Goal: Task Accomplishment & Management: Manage account settings

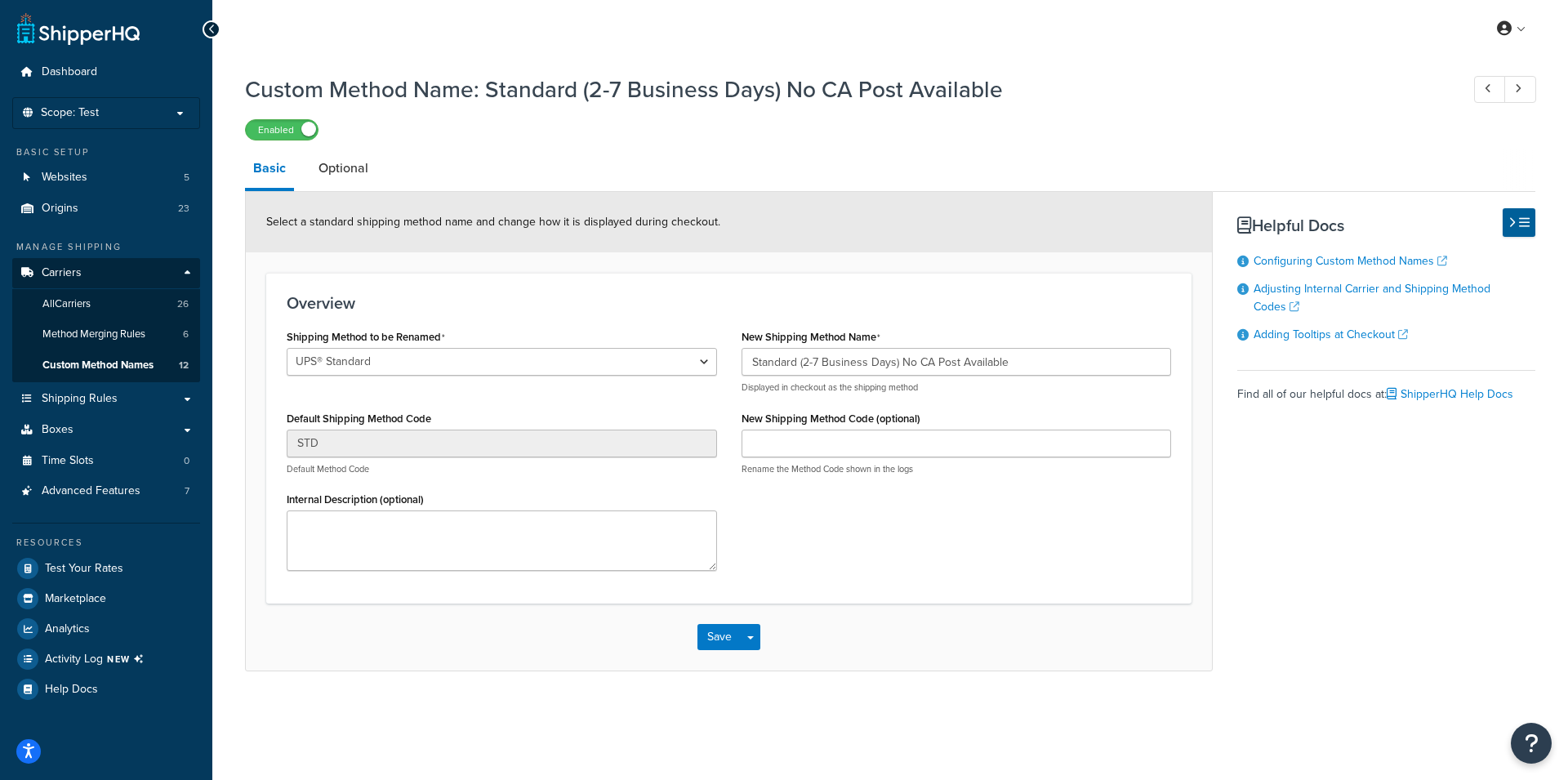
select select "650372"
drag, startPoint x: 1035, startPoint y: 357, endPoint x: 898, endPoint y: 363, distance: 137.1
click at [898, 363] on input "Standard (2-7 Business Days) No CA Post Available" at bounding box center [956, 361] width 430 height 27
type input "Standard (2-7 Business Days)"
click at [945, 518] on div "Shipping Method to be Renamed Ground 2nd Day Home Delivery First Overnight Prio…" at bounding box center [729, 454] width 909 height 258
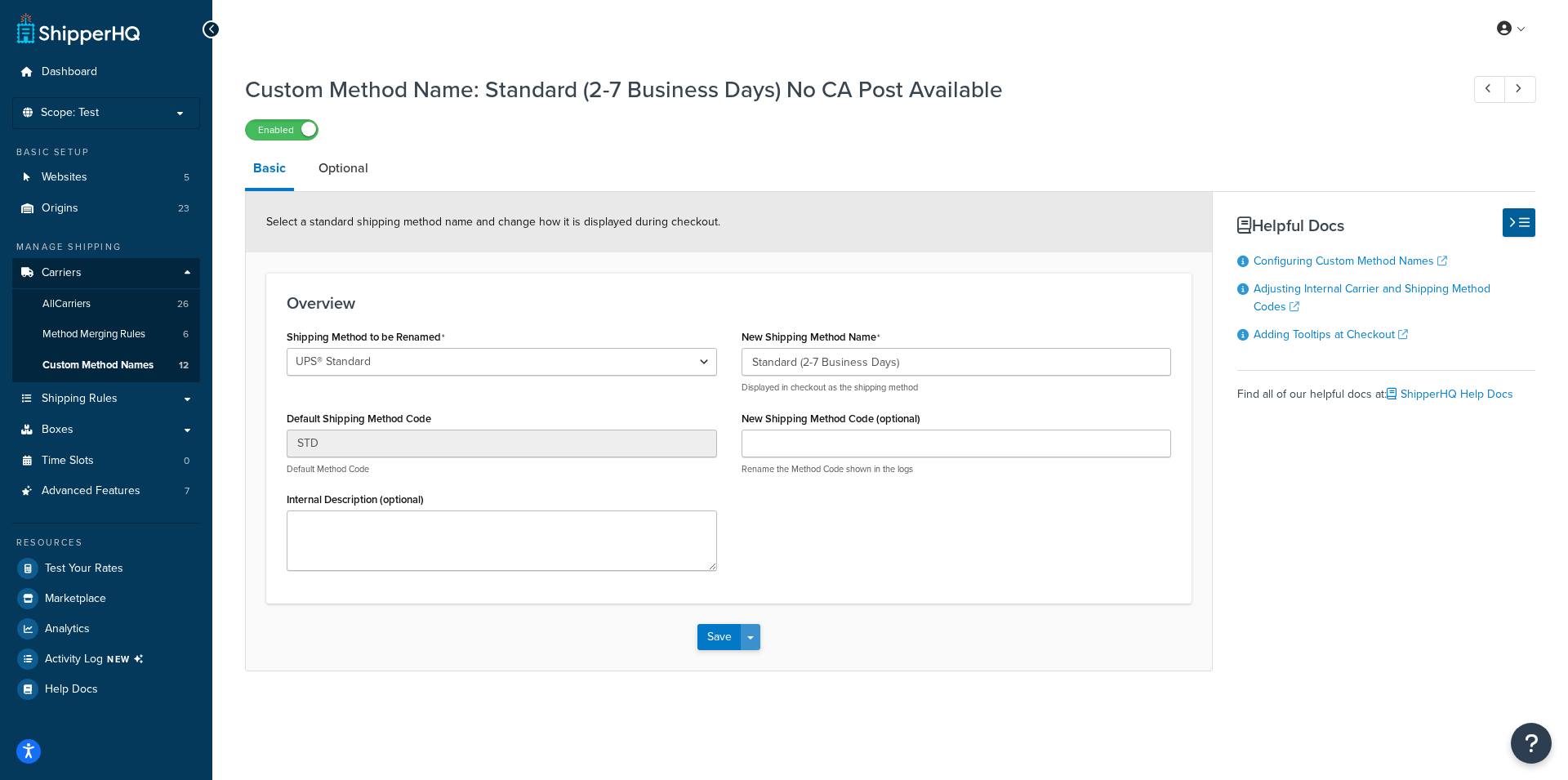
click at [751, 650] on button "Save Dropdown" at bounding box center [750, 637] width 20 height 26
click at [751, 685] on button "Save and Edit" at bounding box center [776, 667] width 158 height 34
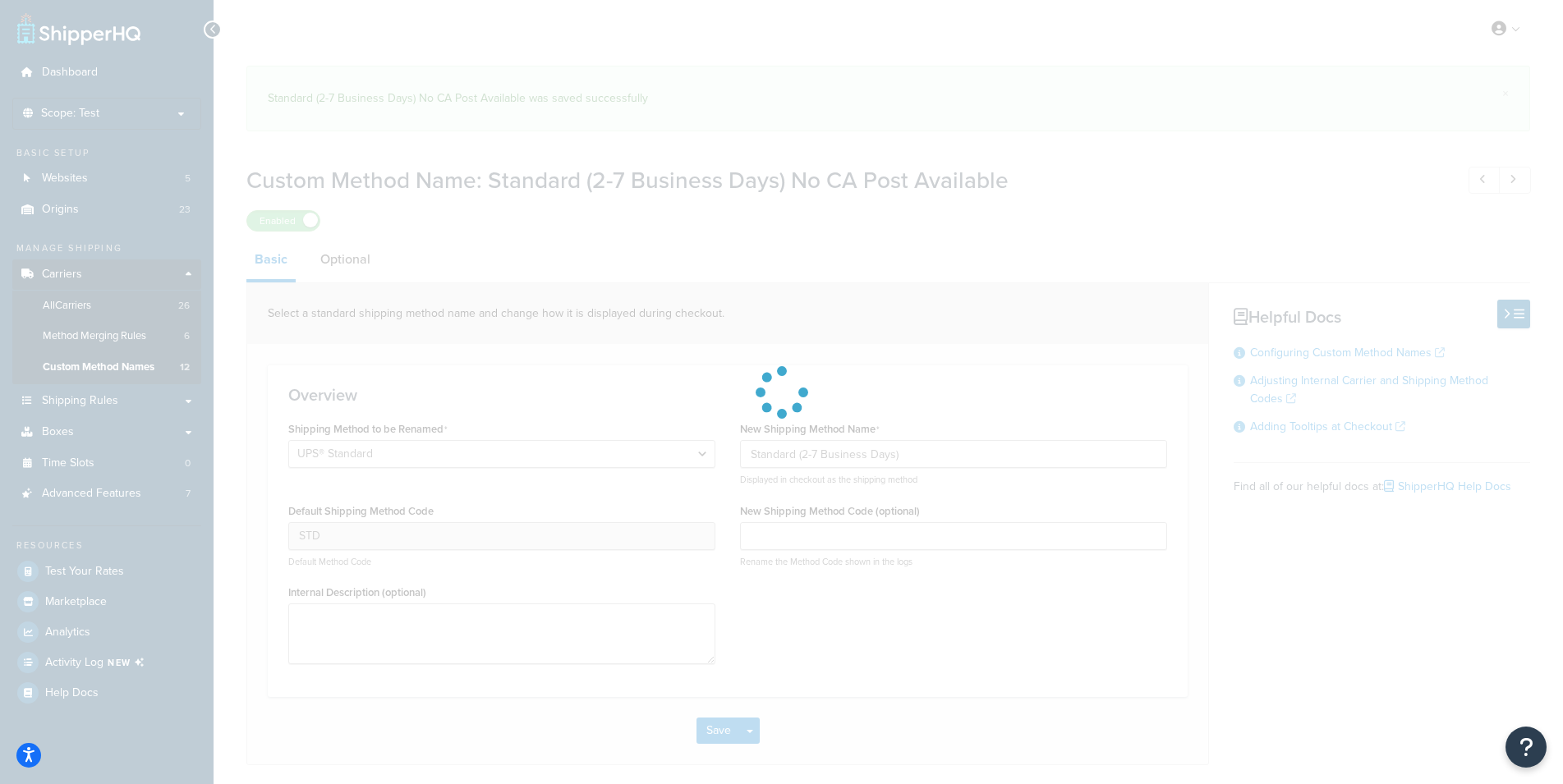
select select "650372"
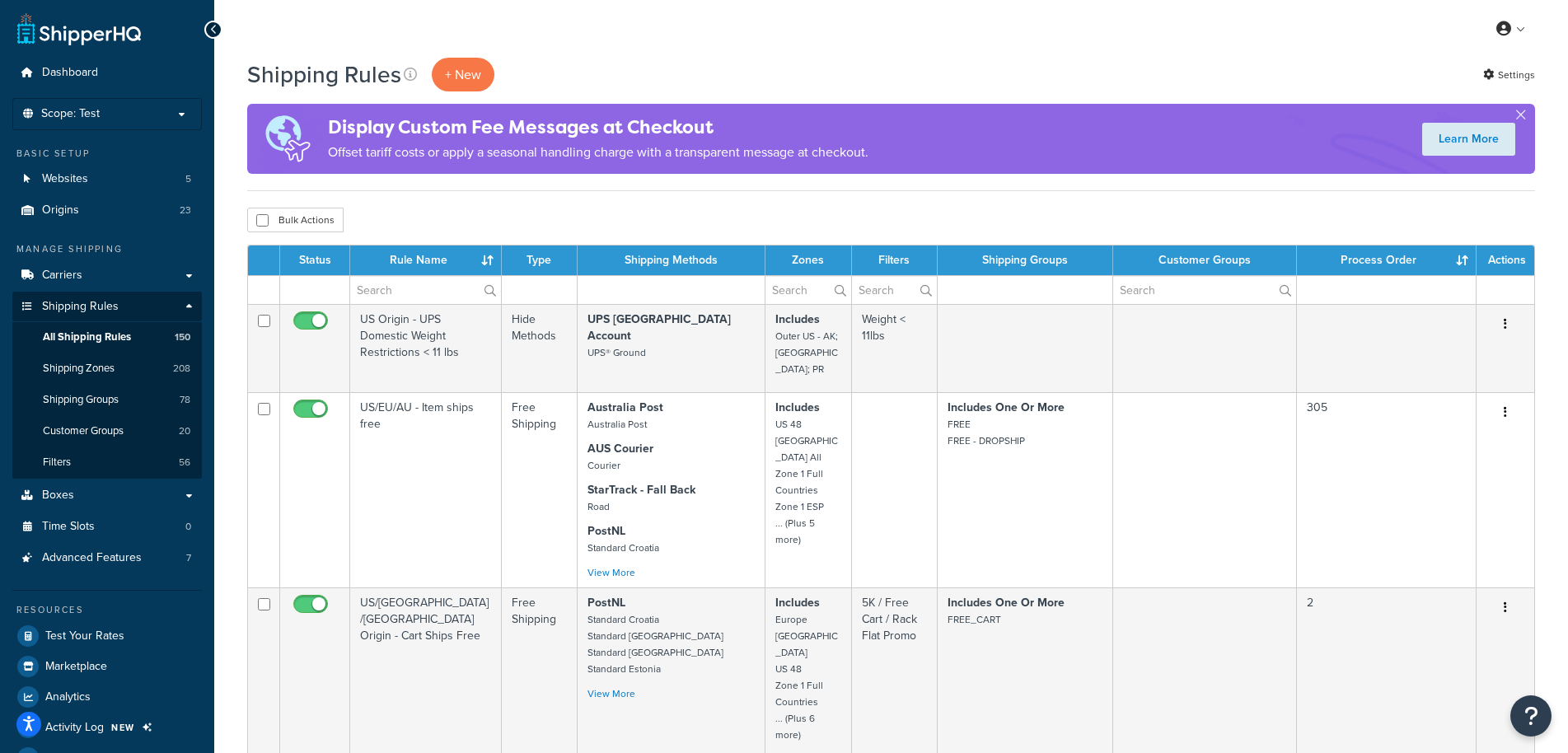
select select "1000"
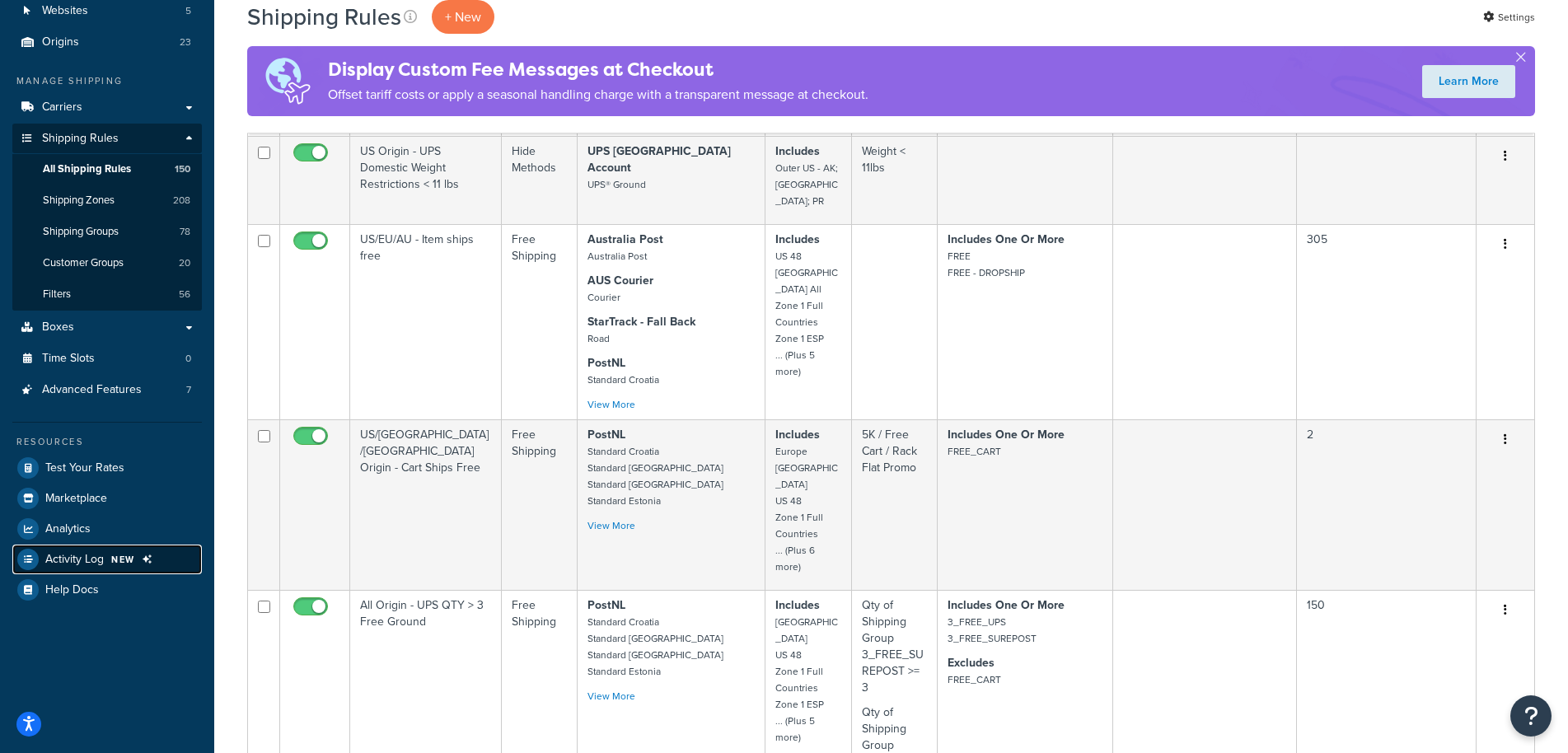
click at [114, 556] on span "NEW" at bounding box center [123, 560] width 24 height 13
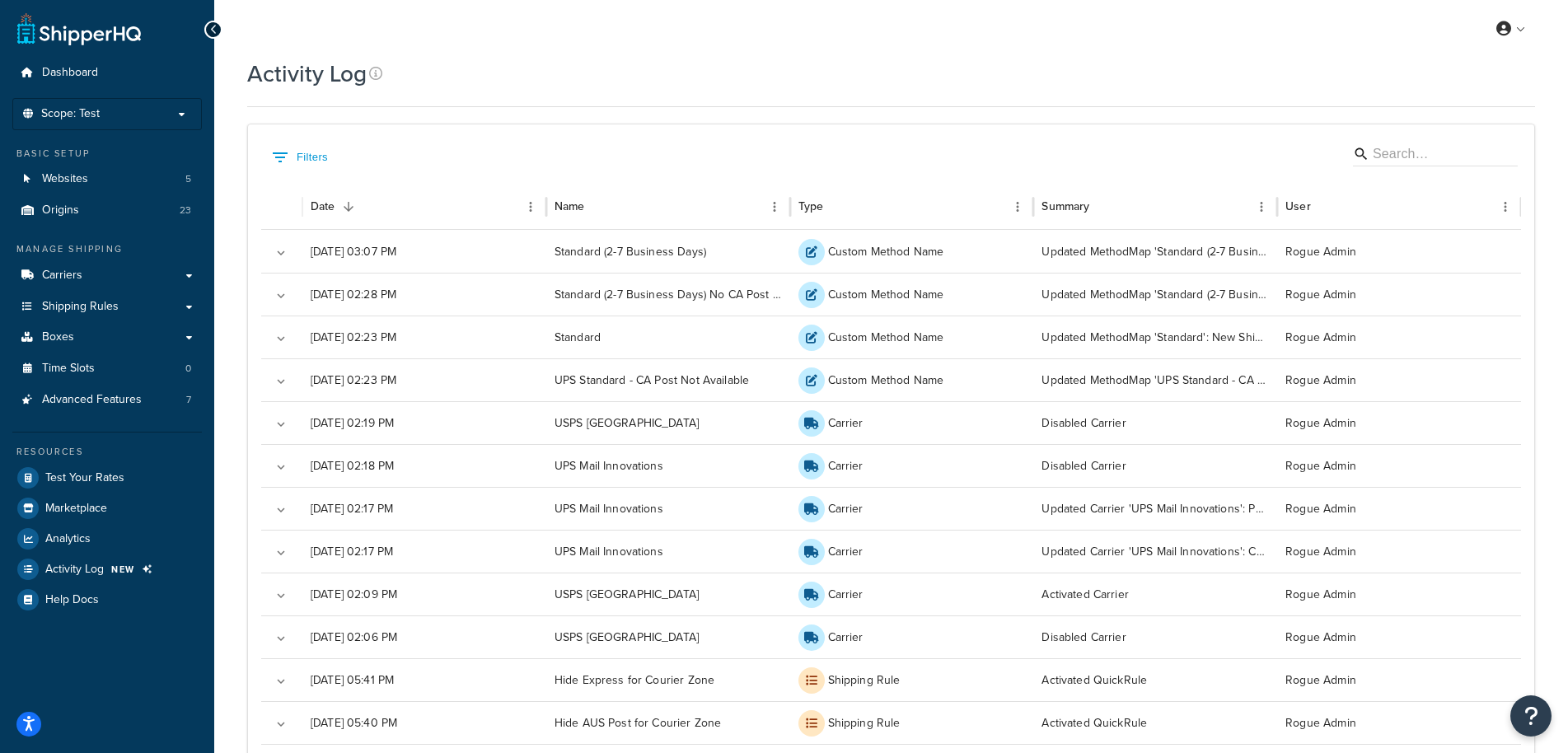
scroll to position [420, 0]
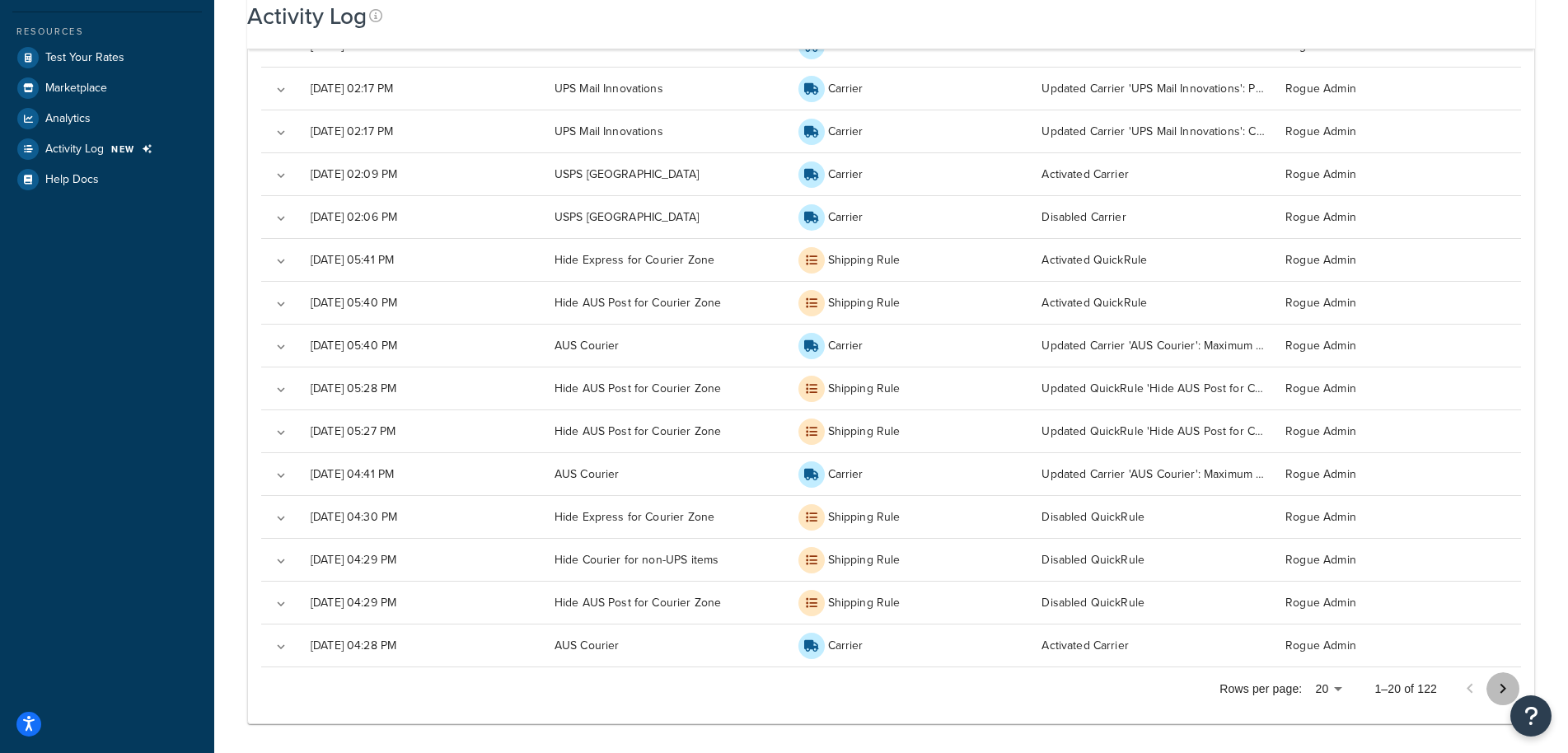
click at [1504, 688] on icon "Go to next page" at bounding box center [1503, 688] width 6 height 10
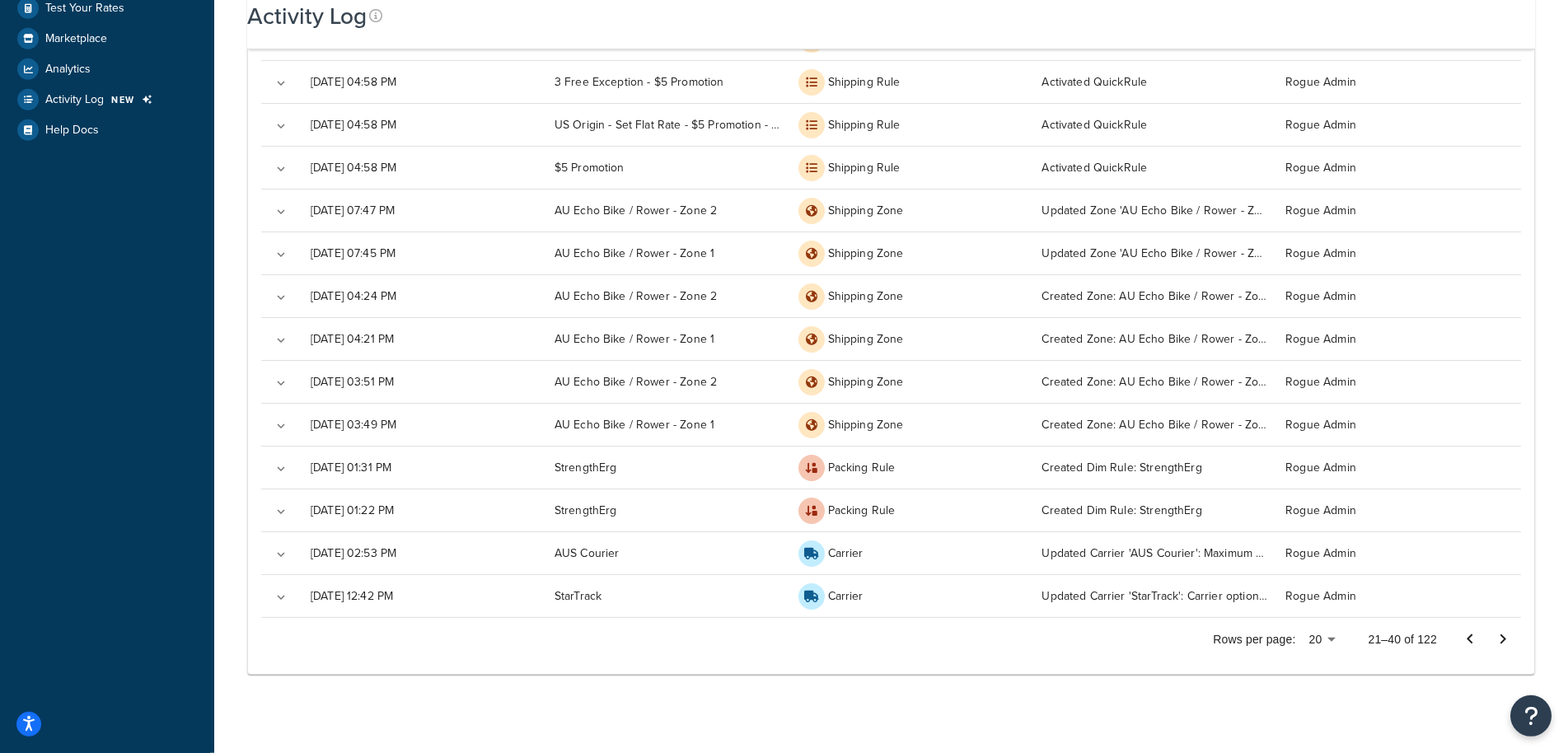
scroll to position [474, 0]
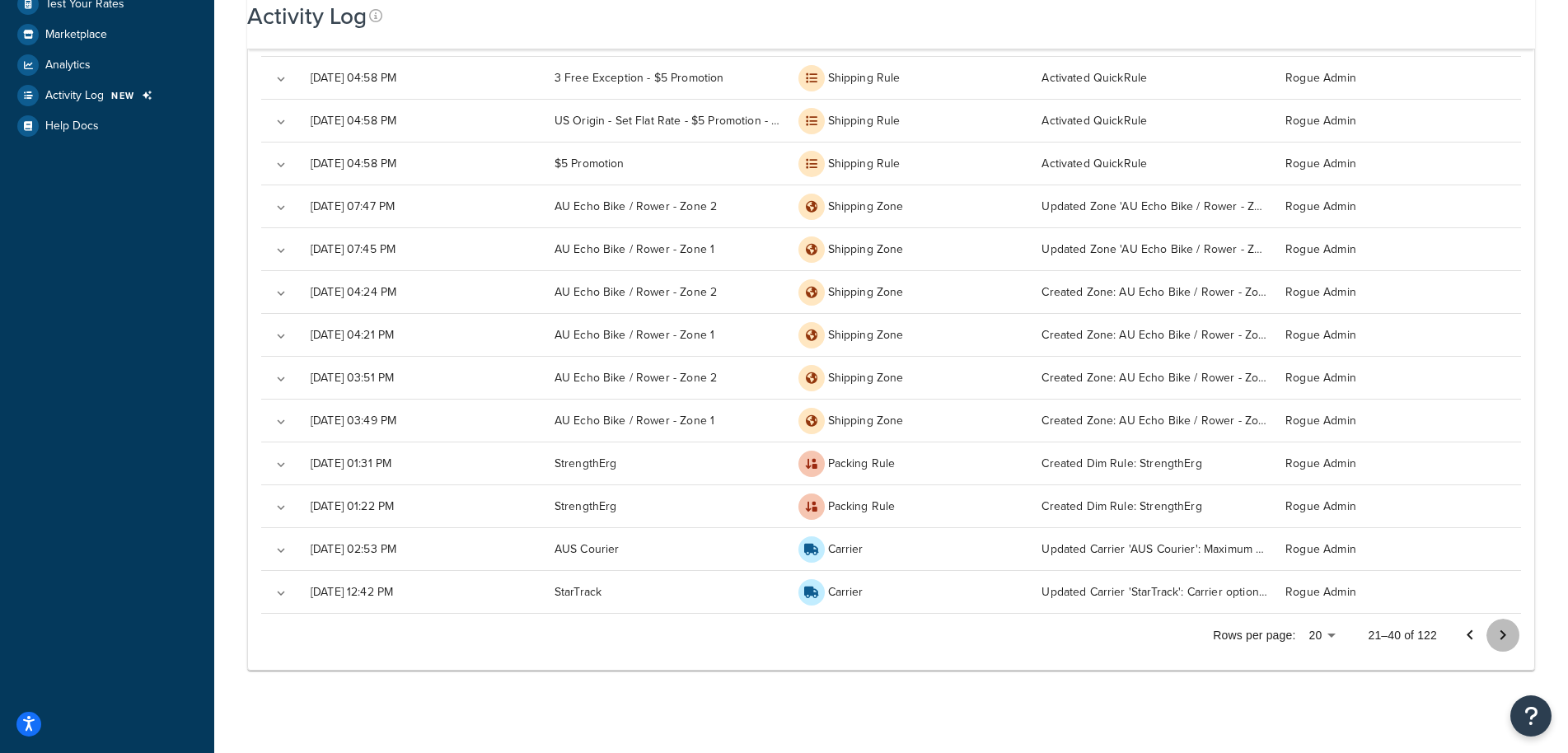
click at [1503, 629] on icon "Go to next page" at bounding box center [1502, 635] width 20 height 20
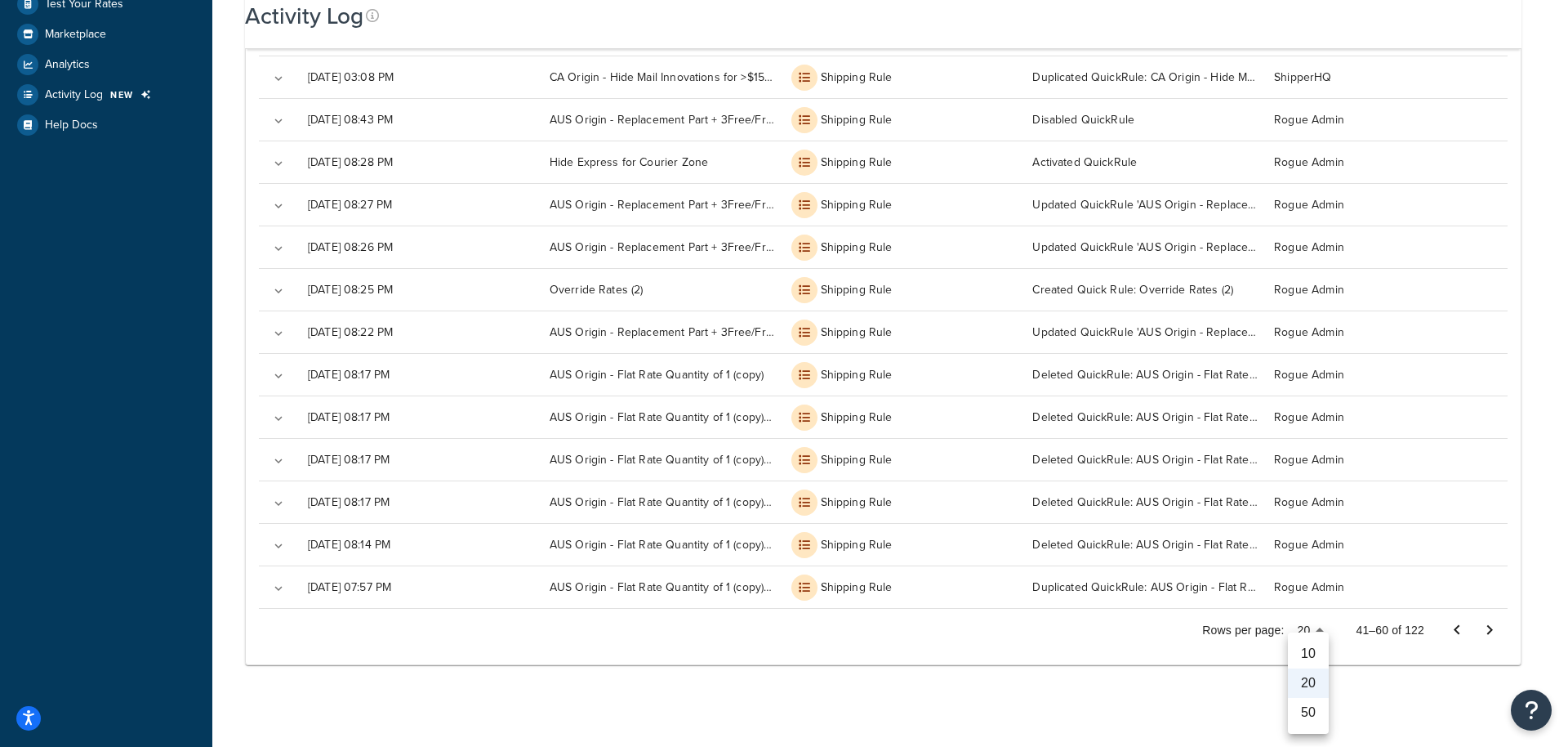
click at [1326, 627] on body "Accessibility Screen-Reader Guide, Feedback, and Issue Reporting | New window $…" at bounding box center [784, 138] width 1568 height 1216
click at [1311, 711] on li "50" at bounding box center [1307, 712] width 41 height 29
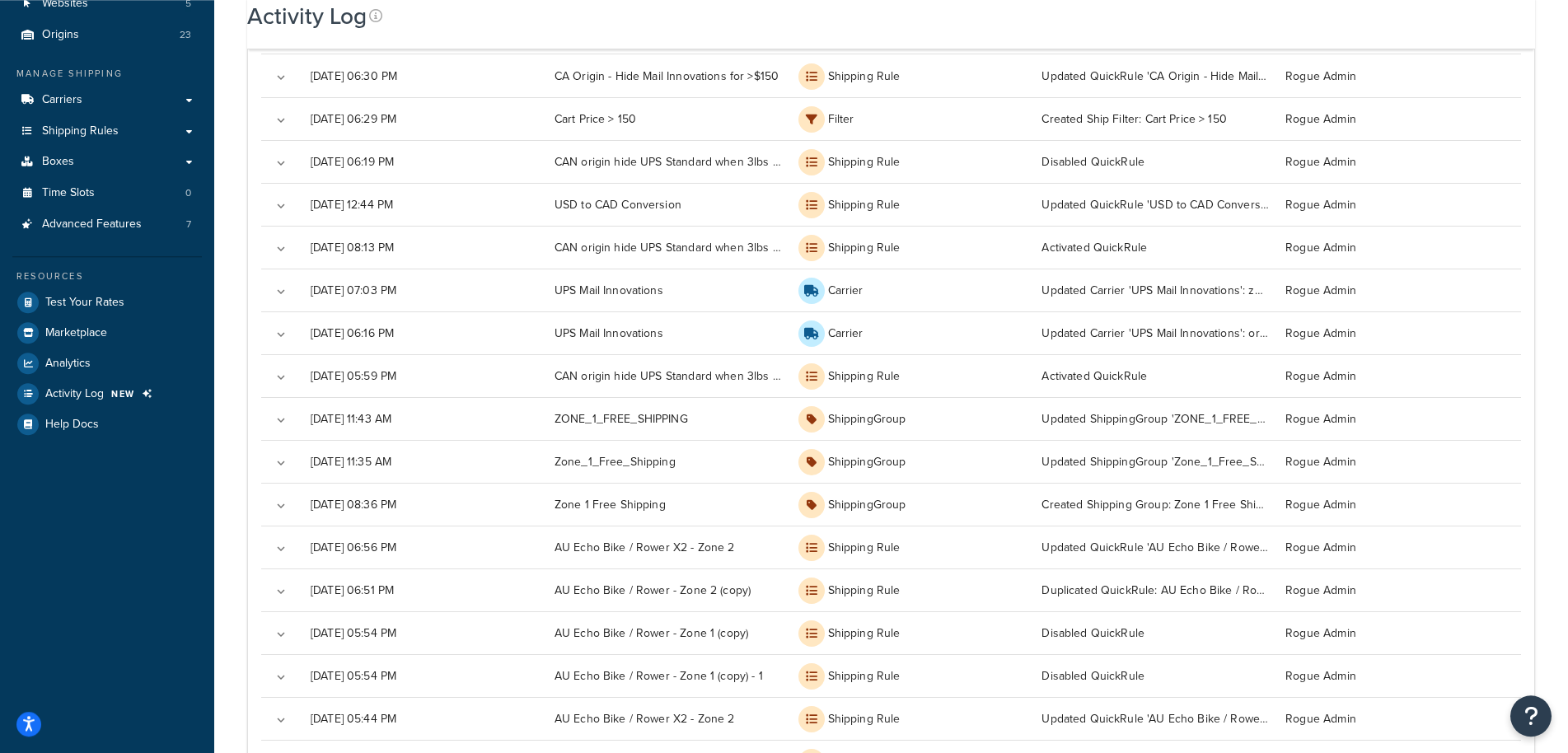
scroll to position [137, 0]
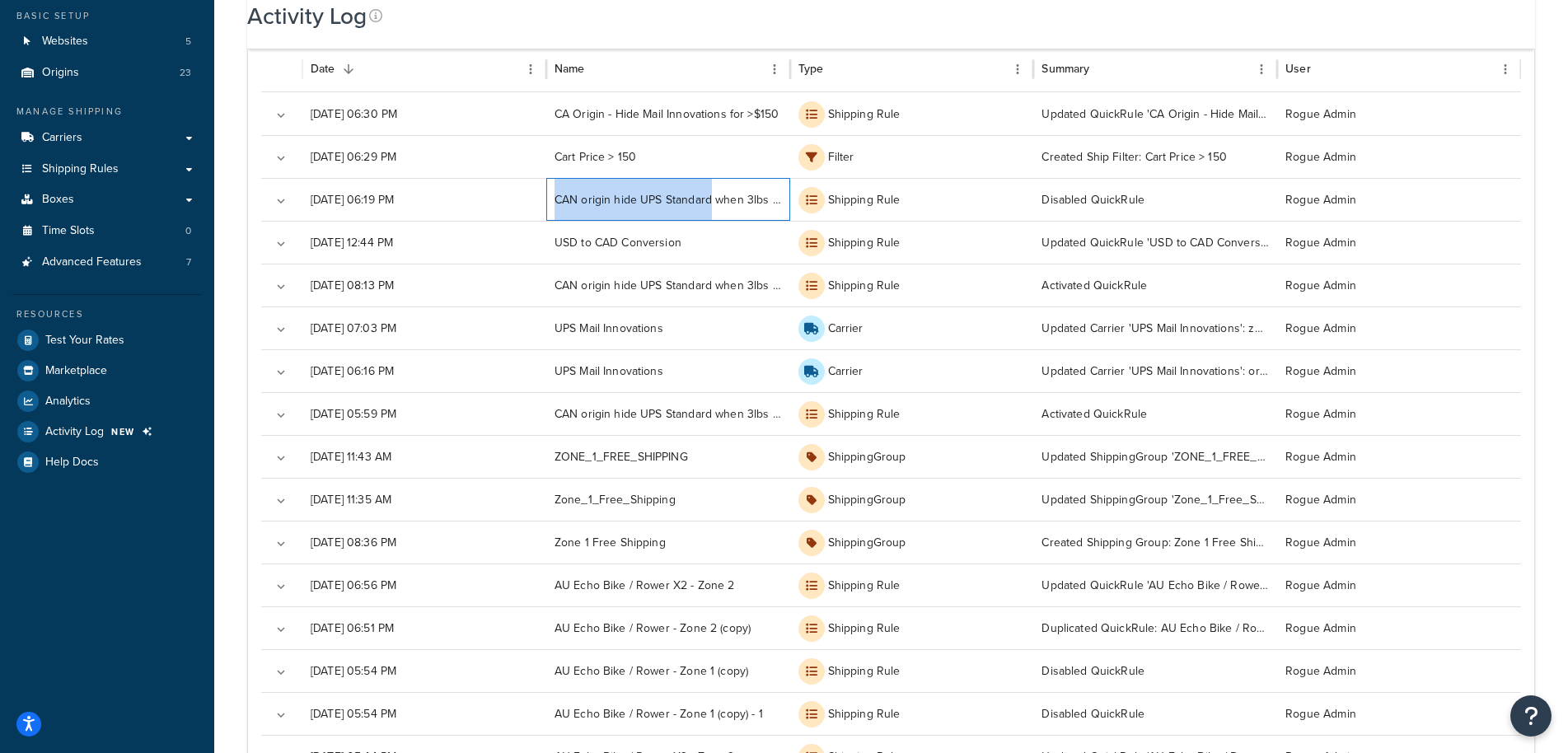
drag, startPoint x: 551, startPoint y: 196, endPoint x: 712, endPoint y: 208, distance: 161.4
click at [712, 208] on div "CAN origin hide UPS Standard when 3lbs or less" at bounding box center [669, 199] width 244 height 43
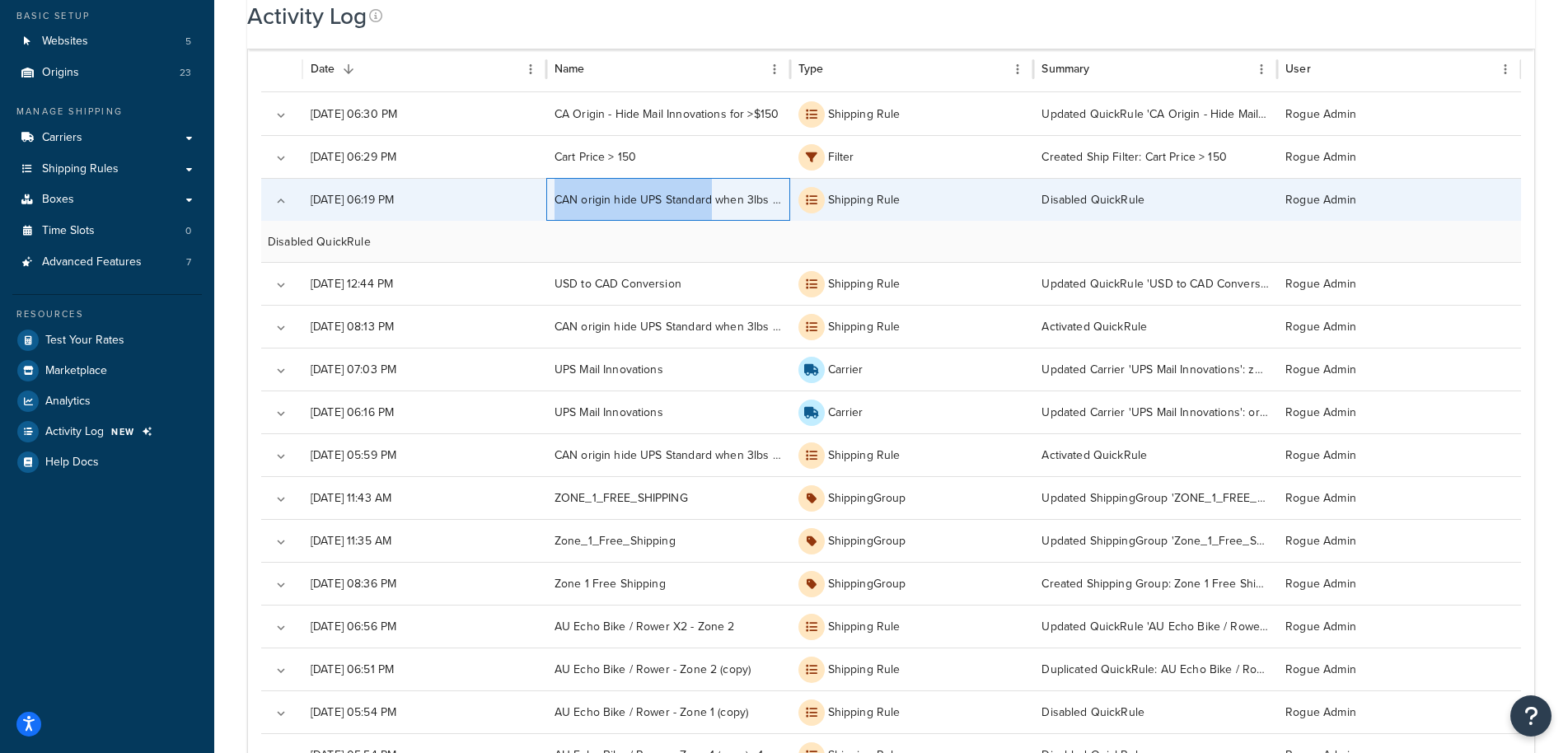
copy div "CAN origin hide UPS Standard"
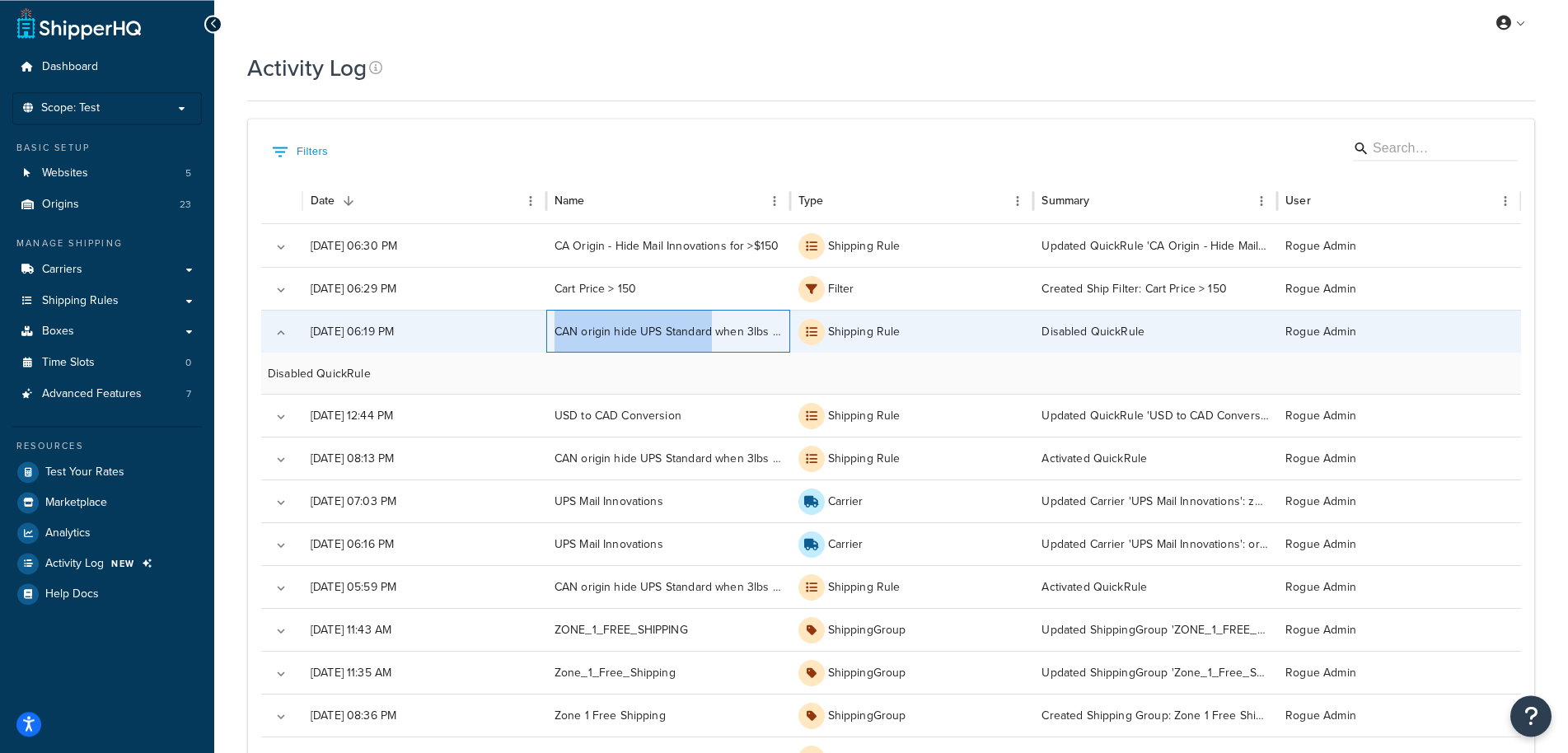
scroll to position [0, 0]
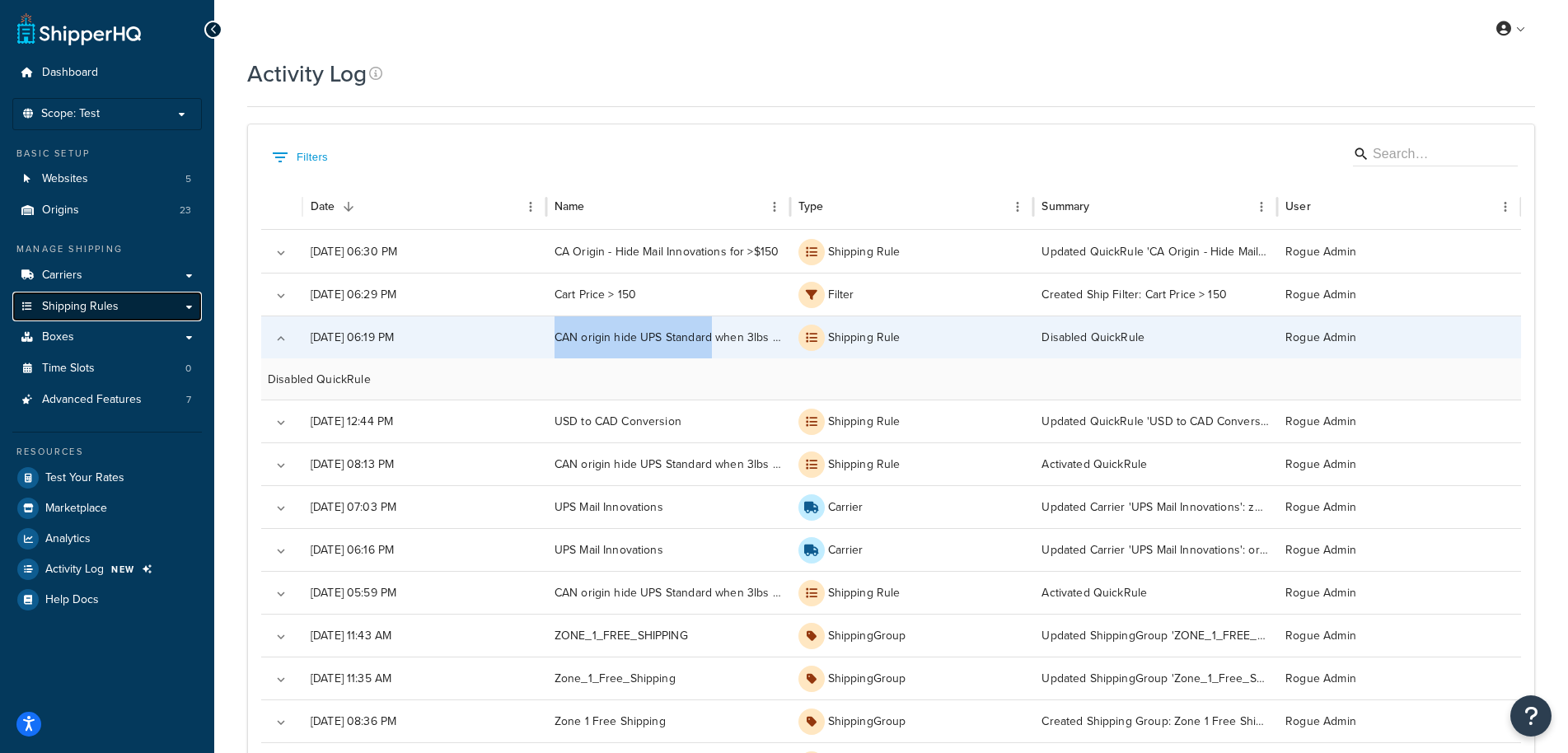
click at [92, 306] on span "Shipping Rules" at bounding box center [80, 306] width 76 height 14
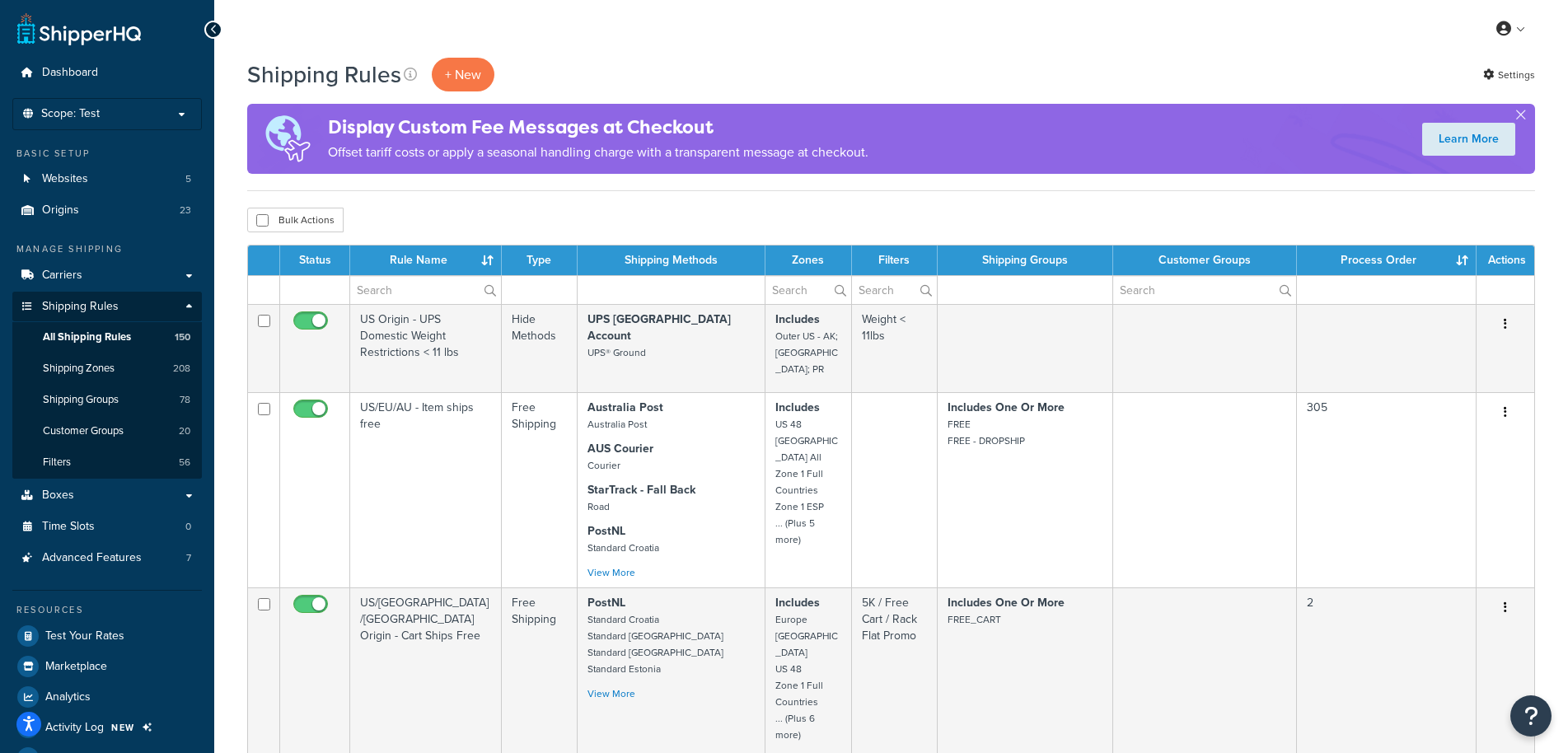
select select "1000"
click at [1044, 288] on td at bounding box center [1025, 290] width 175 height 29
click at [1005, 295] on td at bounding box center [1025, 290] width 175 height 29
click at [976, 292] on td at bounding box center [1025, 290] width 175 height 29
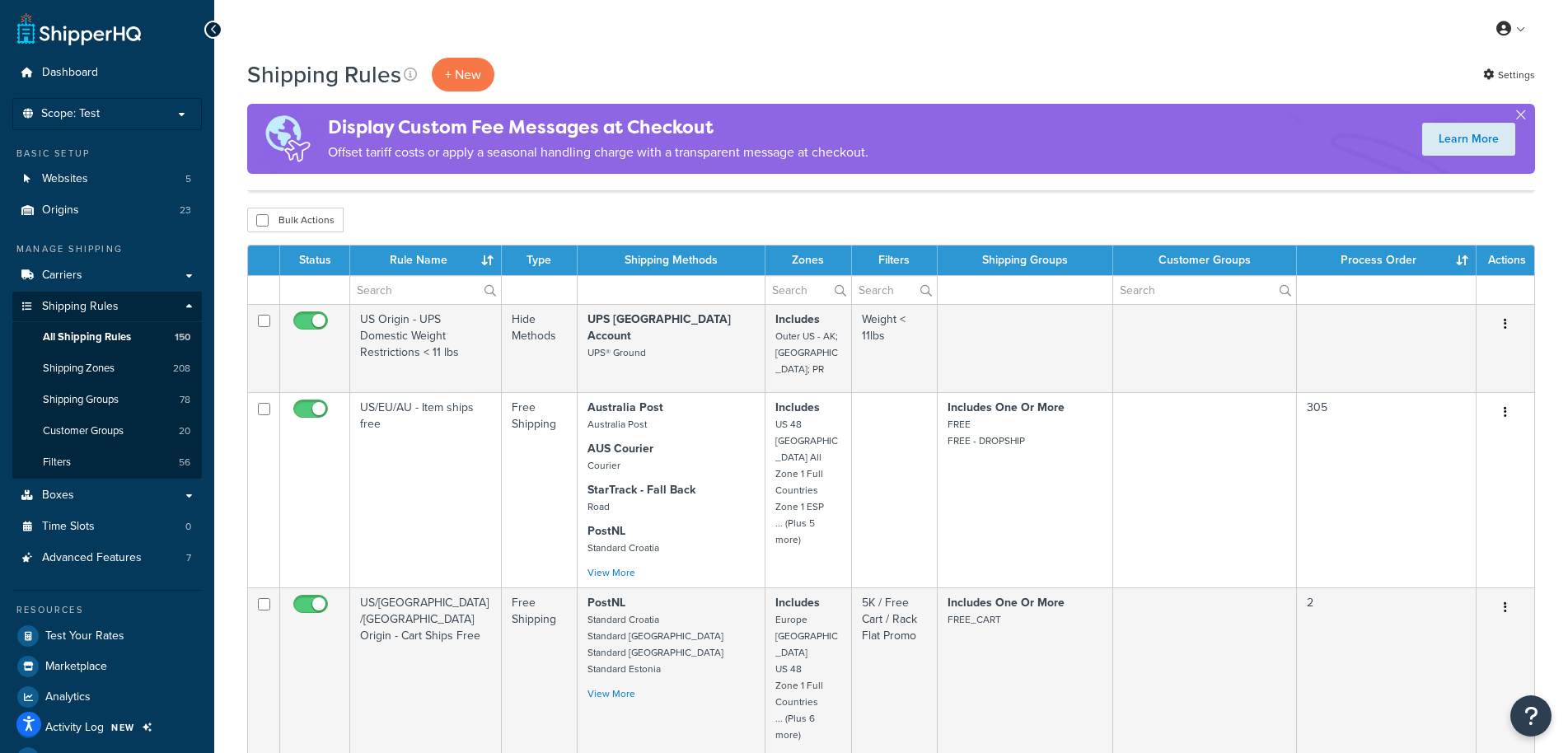
scroll to position [1217, 0]
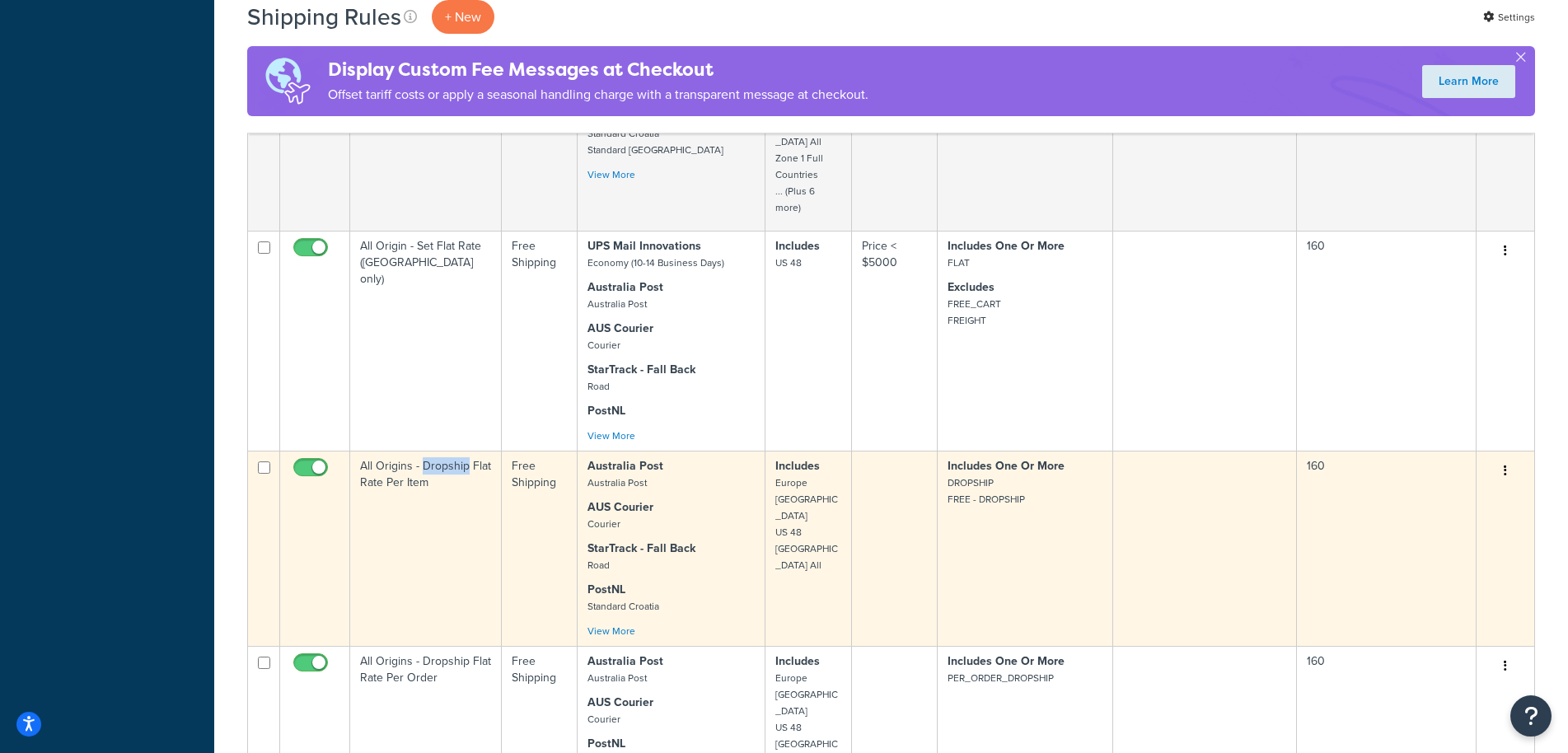
click at [1508, 458] on button "button" at bounding box center [1505, 471] width 23 height 27
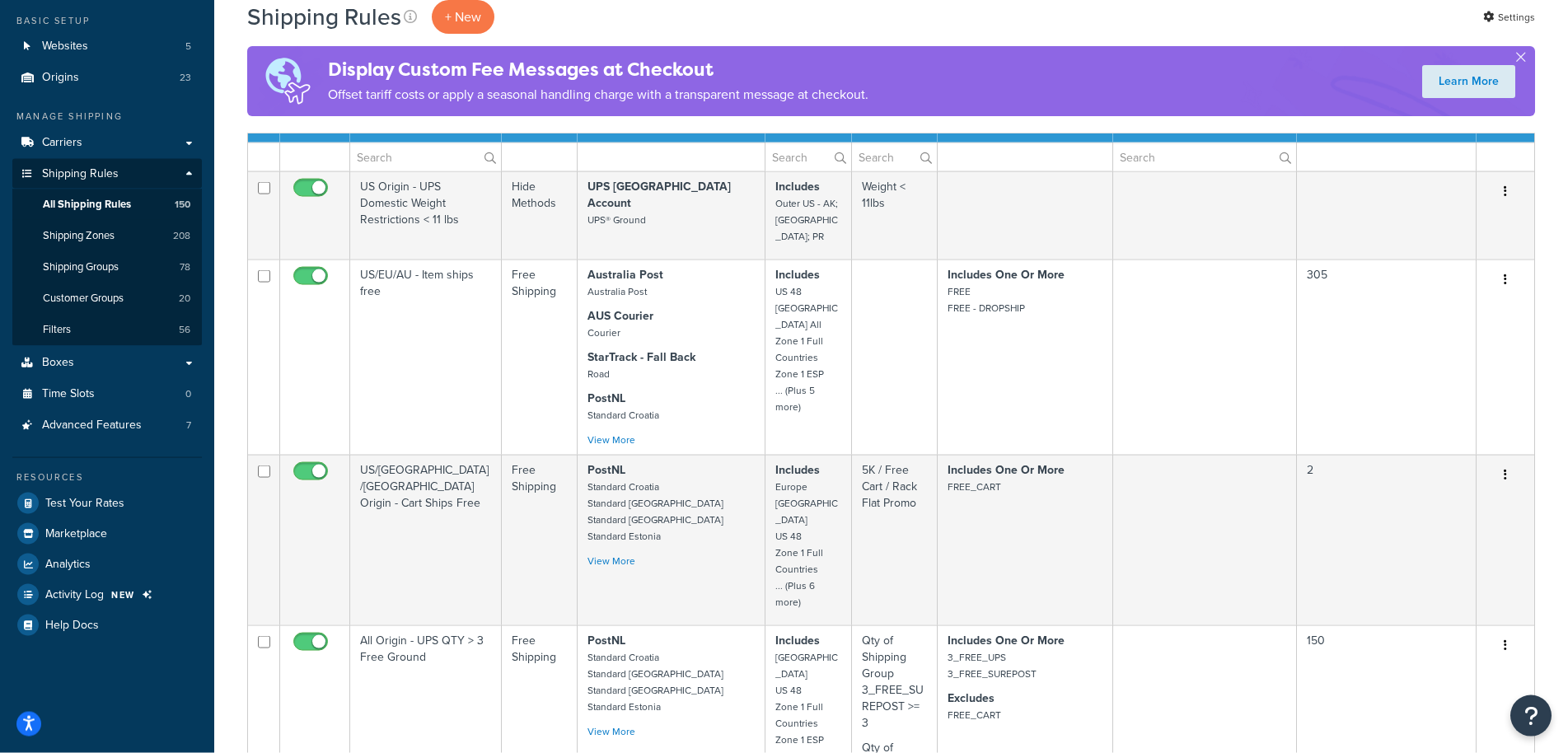
scroll to position [0, 0]
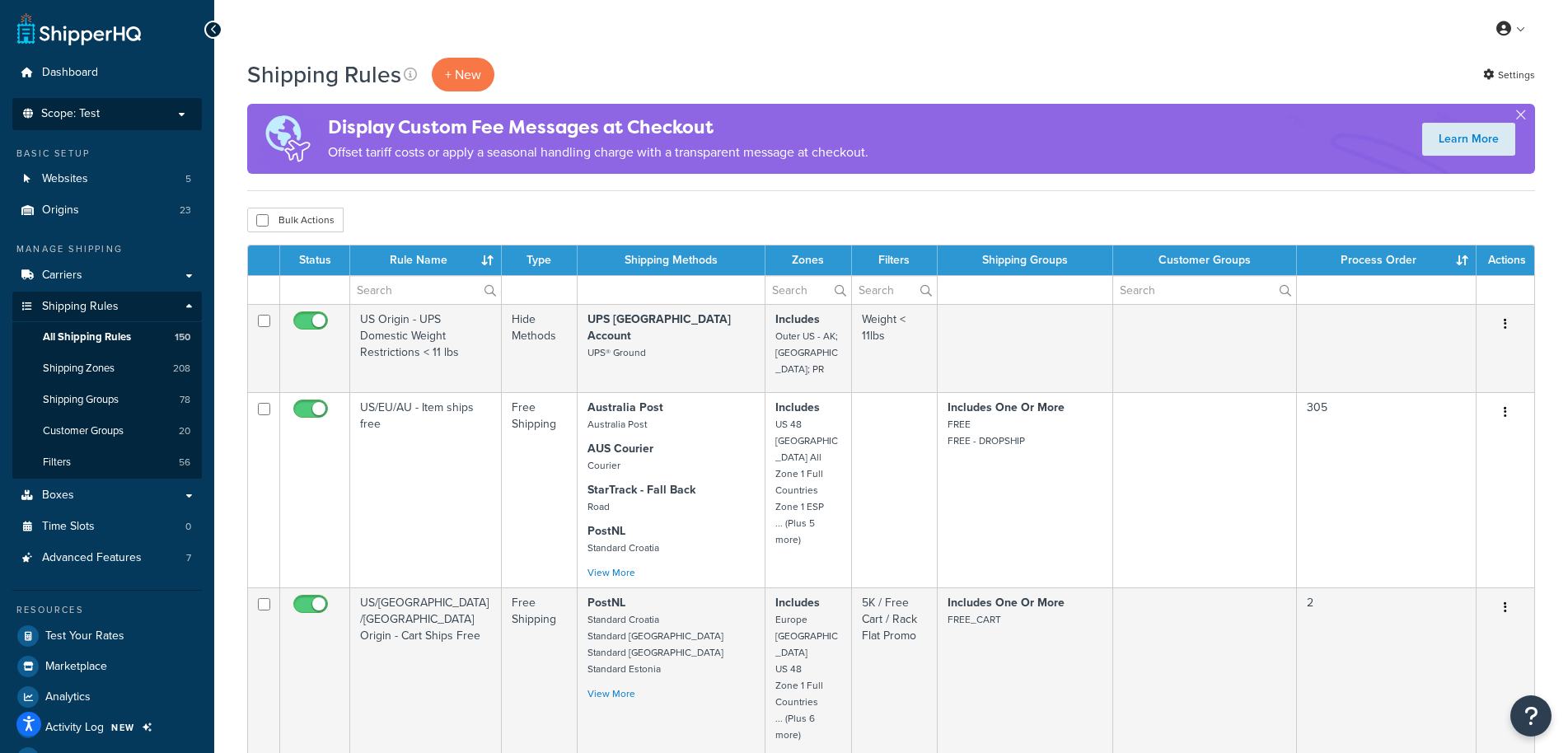
click at [64, 118] on span "Scope: Test" at bounding box center [70, 113] width 58 height 14
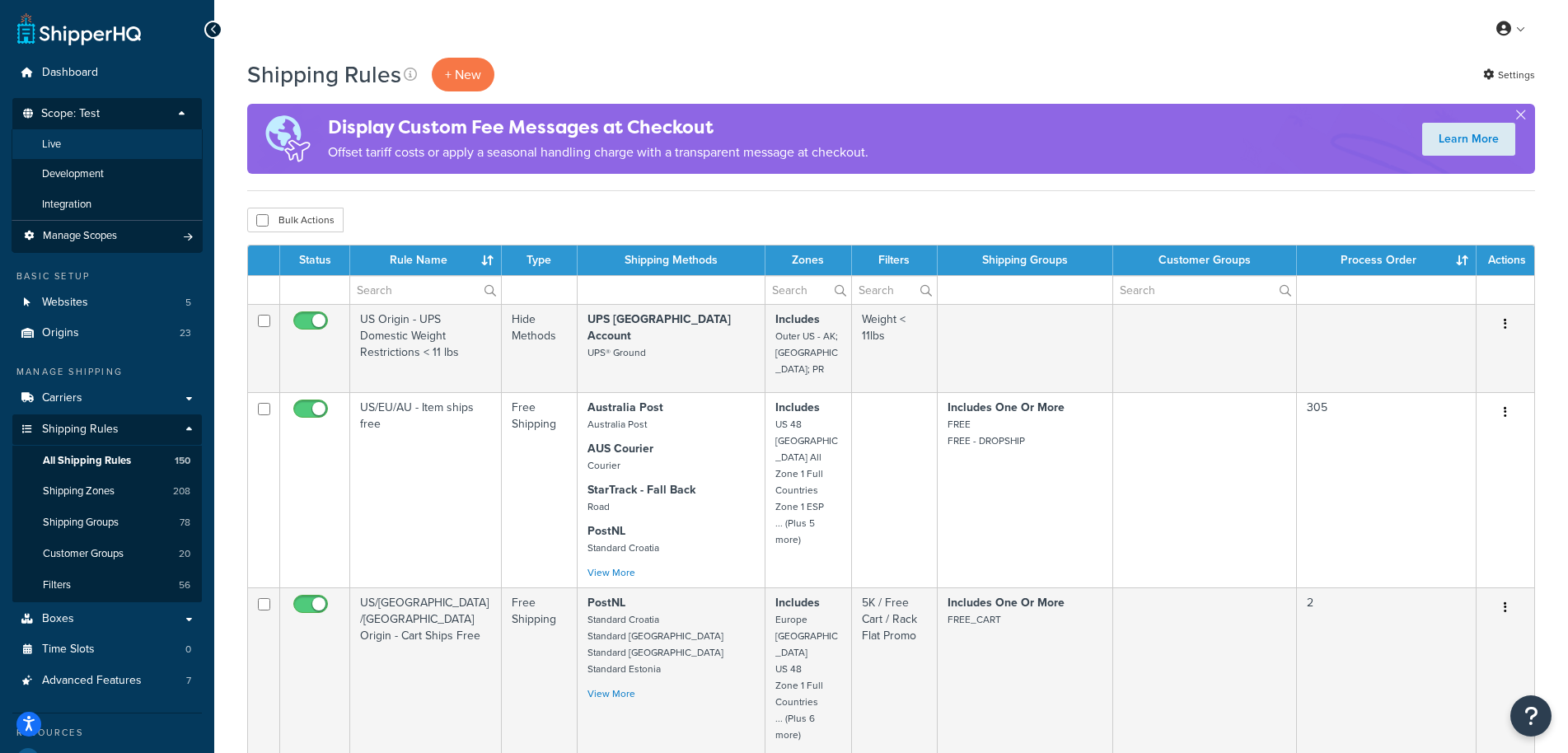
click at [78, 150] on li "Live" at bounding box center [107, 145] width 191 height 31
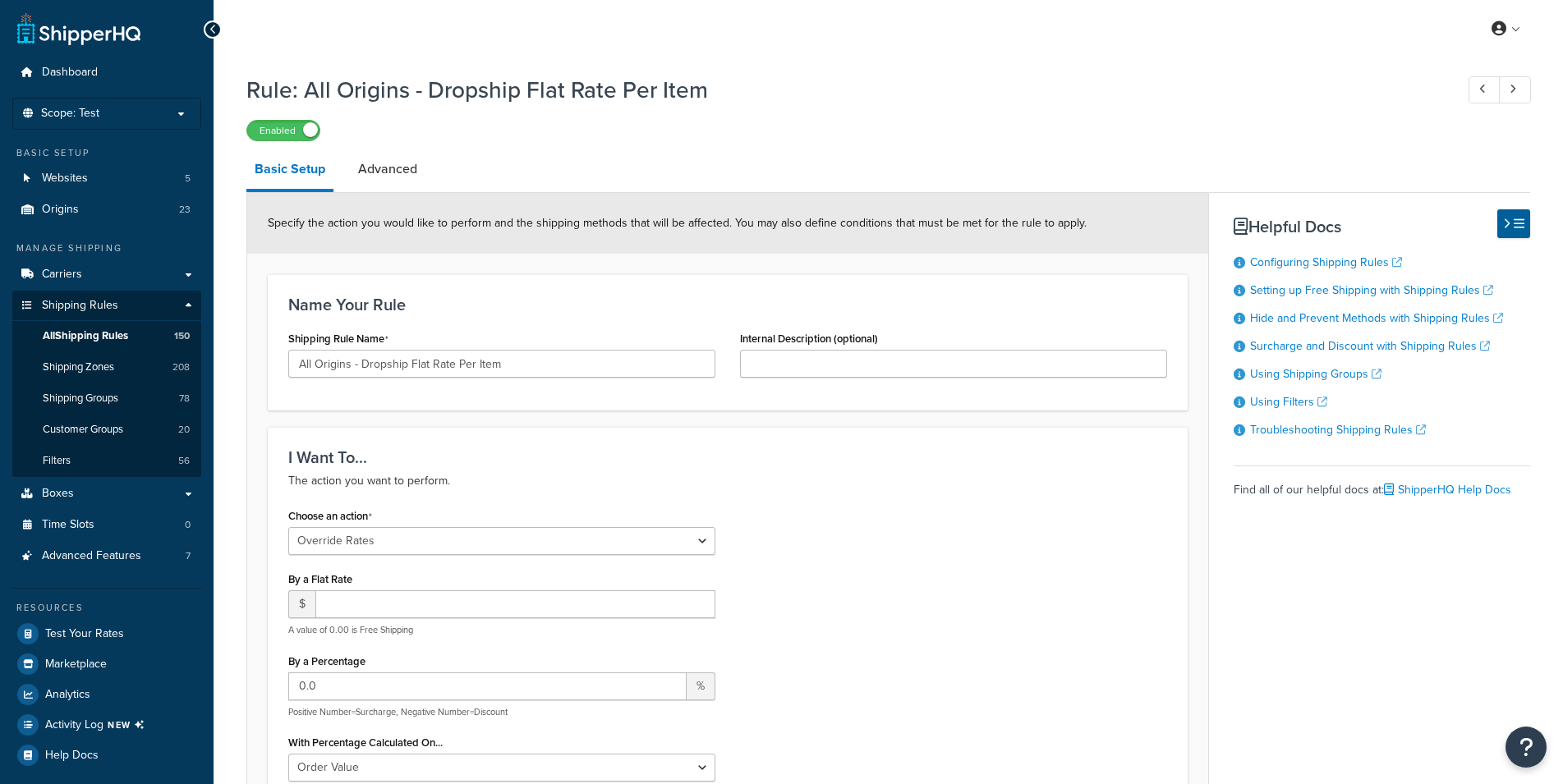
select select "OVERRIDE"
select select "ITEM"
click at [92, 107] on span "Scope: Test" at bounding box center [69, 113] width 58 height 14
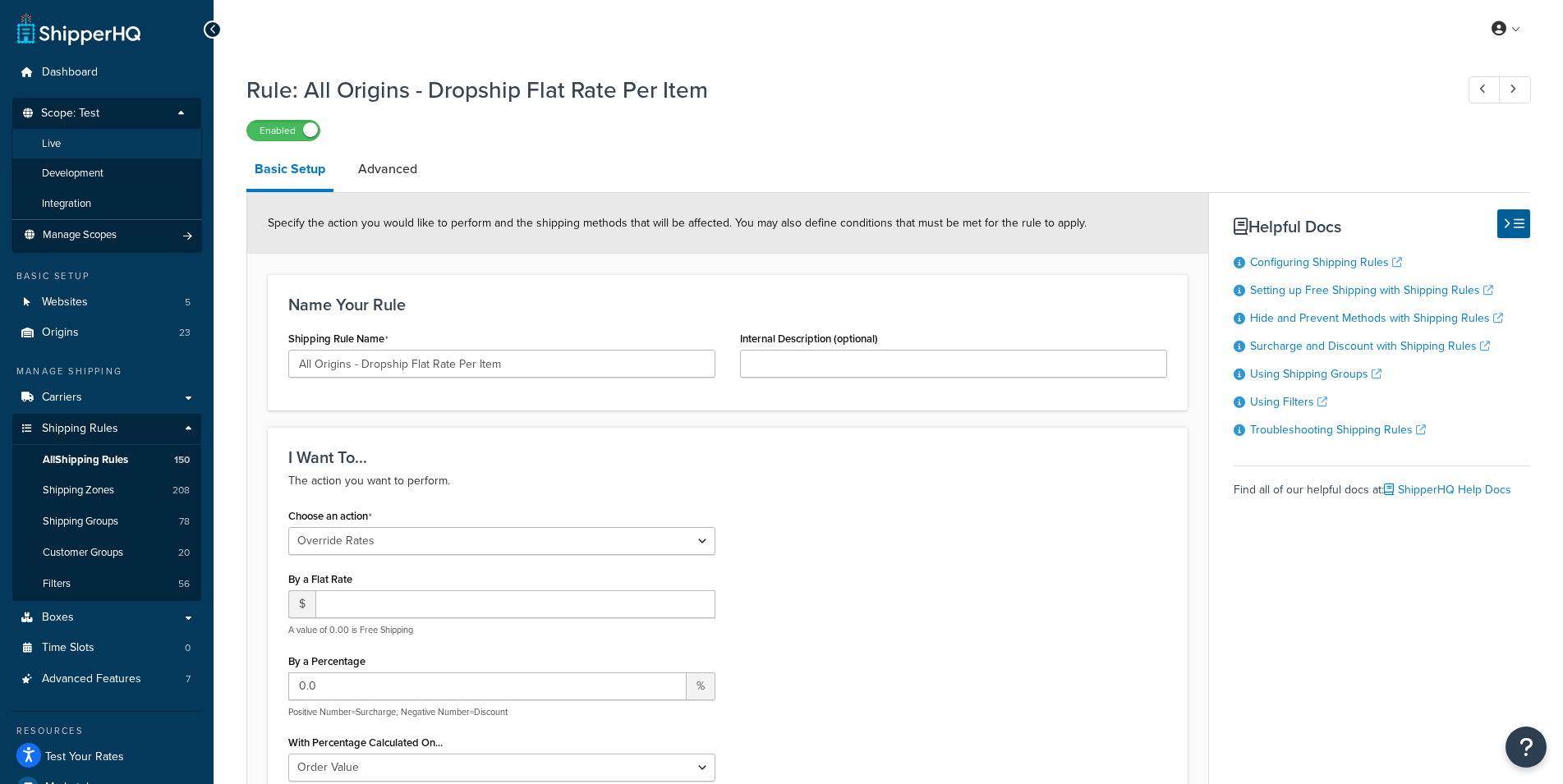
click at [69, 138] on li "Live" at bounding box center [106, 144] width 190 height 30
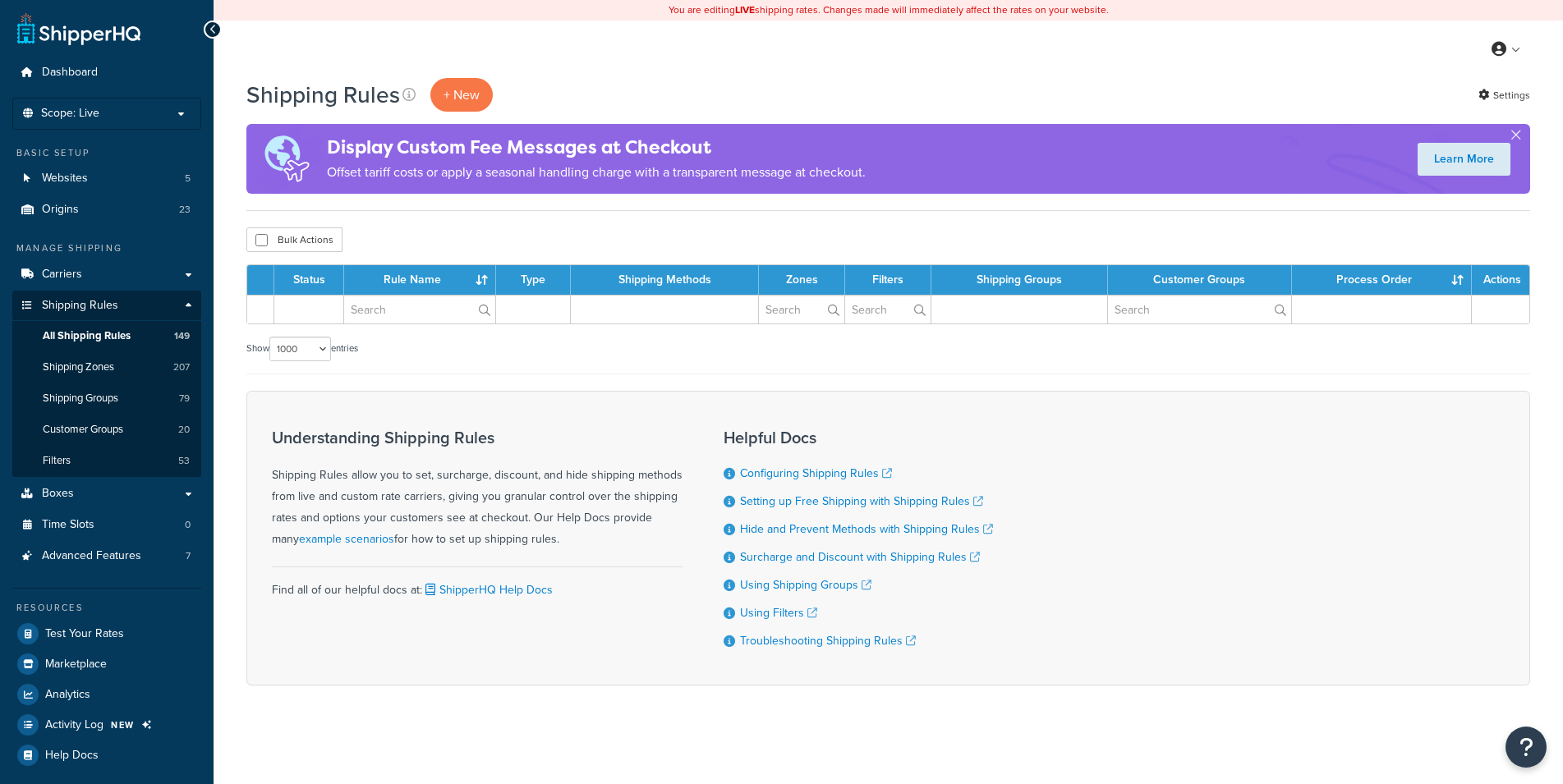
select select "1000"
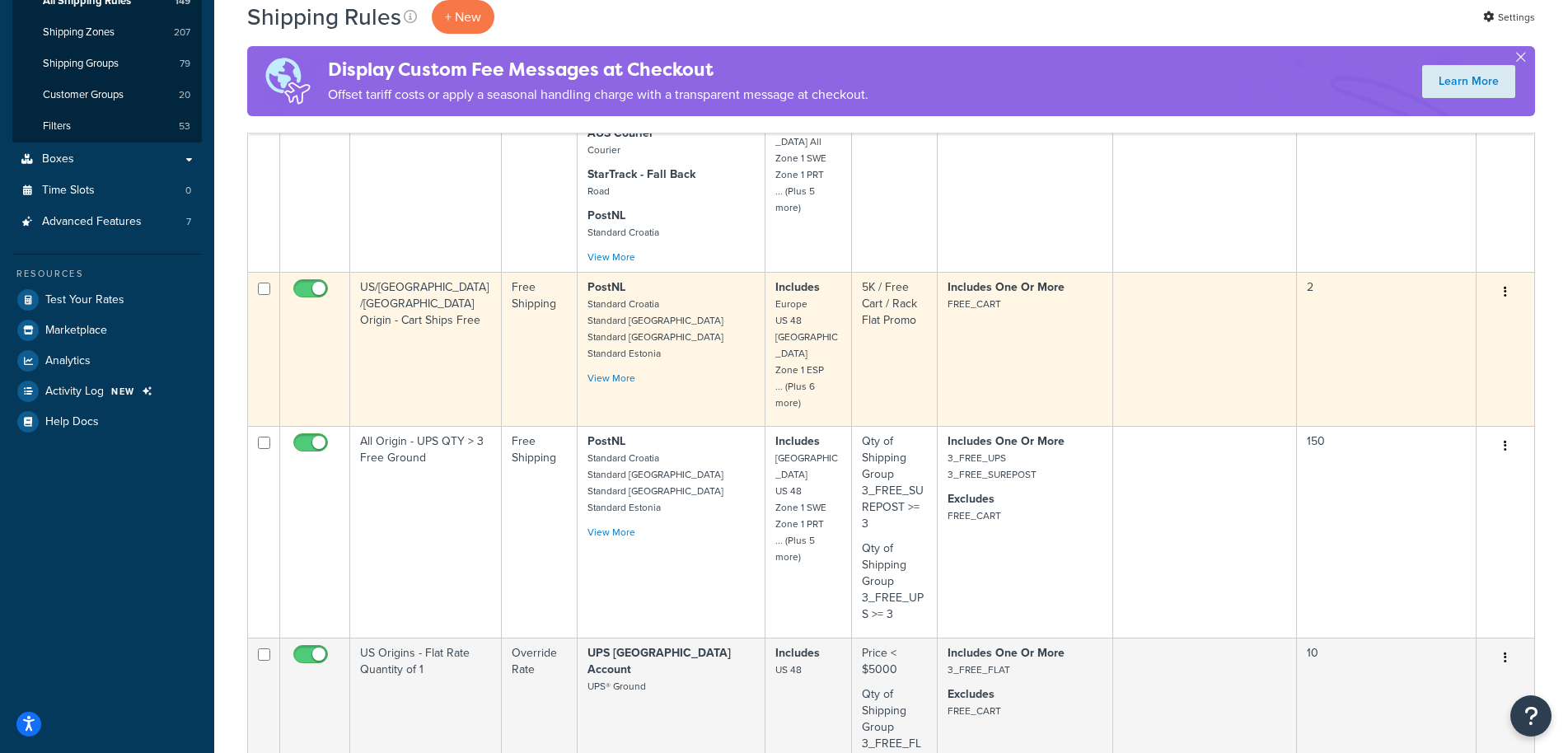
scroll to position [1221, 0]
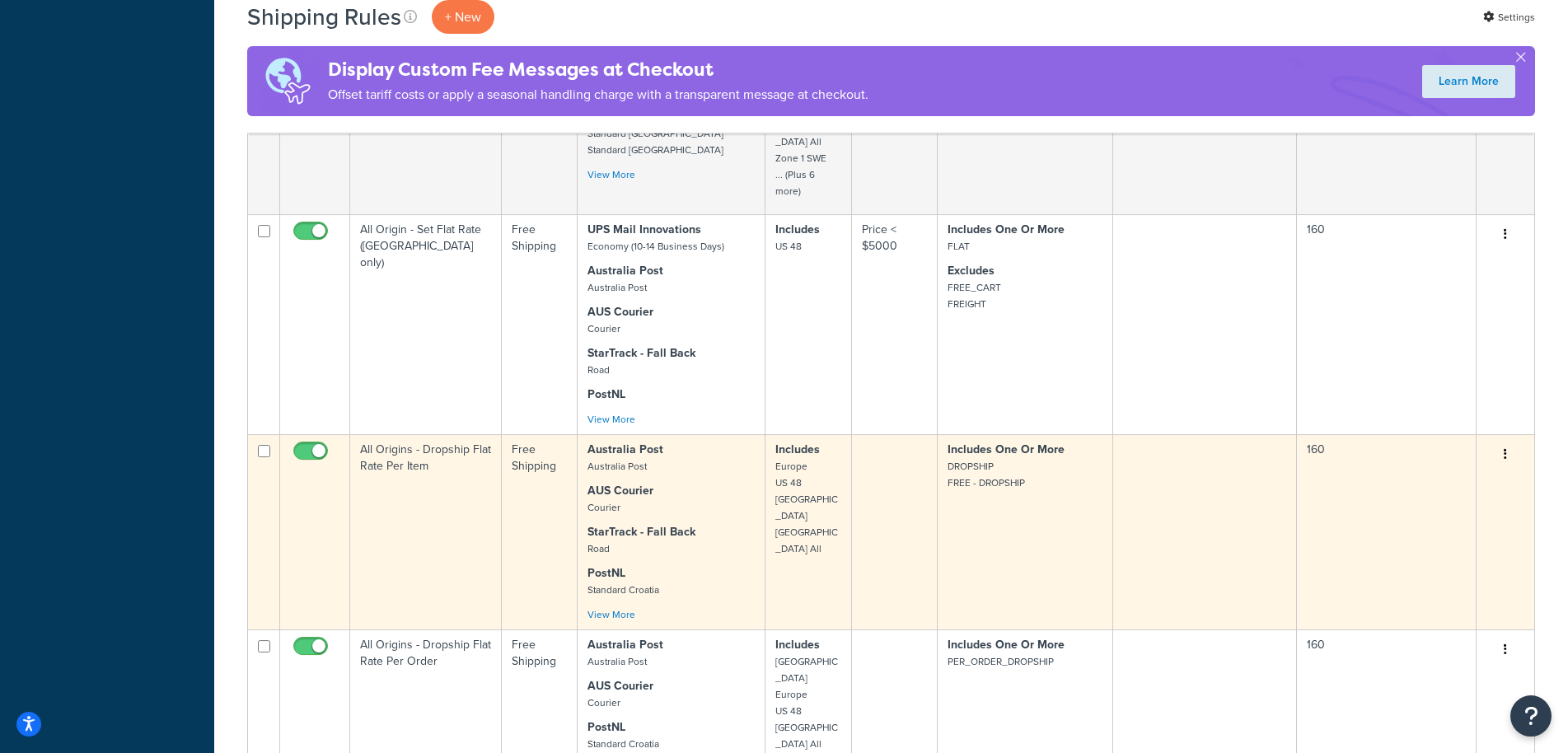
click at [1241, 458] on td at bounding box center [1205, 531] width 183 height 195
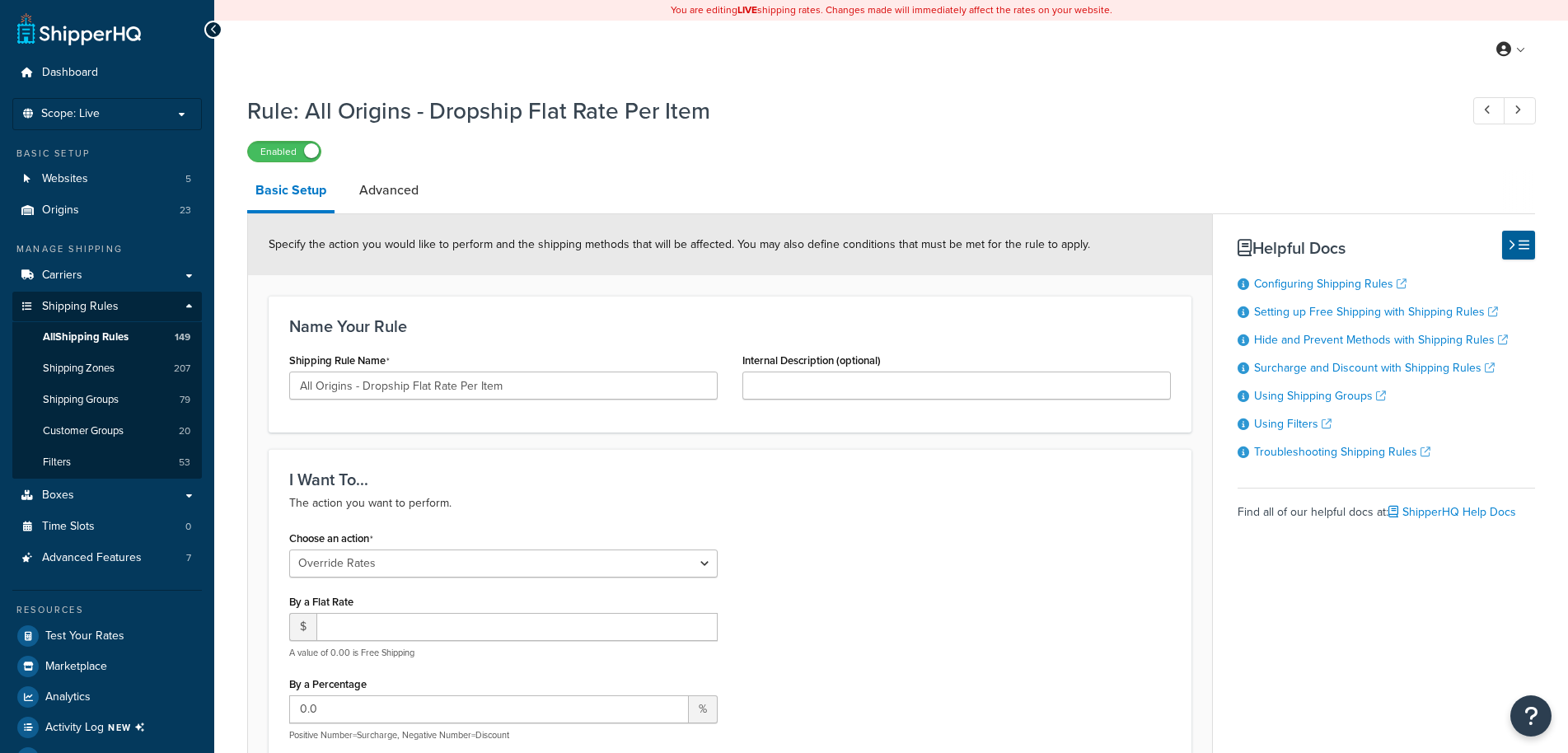
select select "OVERRIDE"
select select "ITEM"
click at [108, 181] on link "Websites 5" at bounding box center [107, 179] width 190 height 31
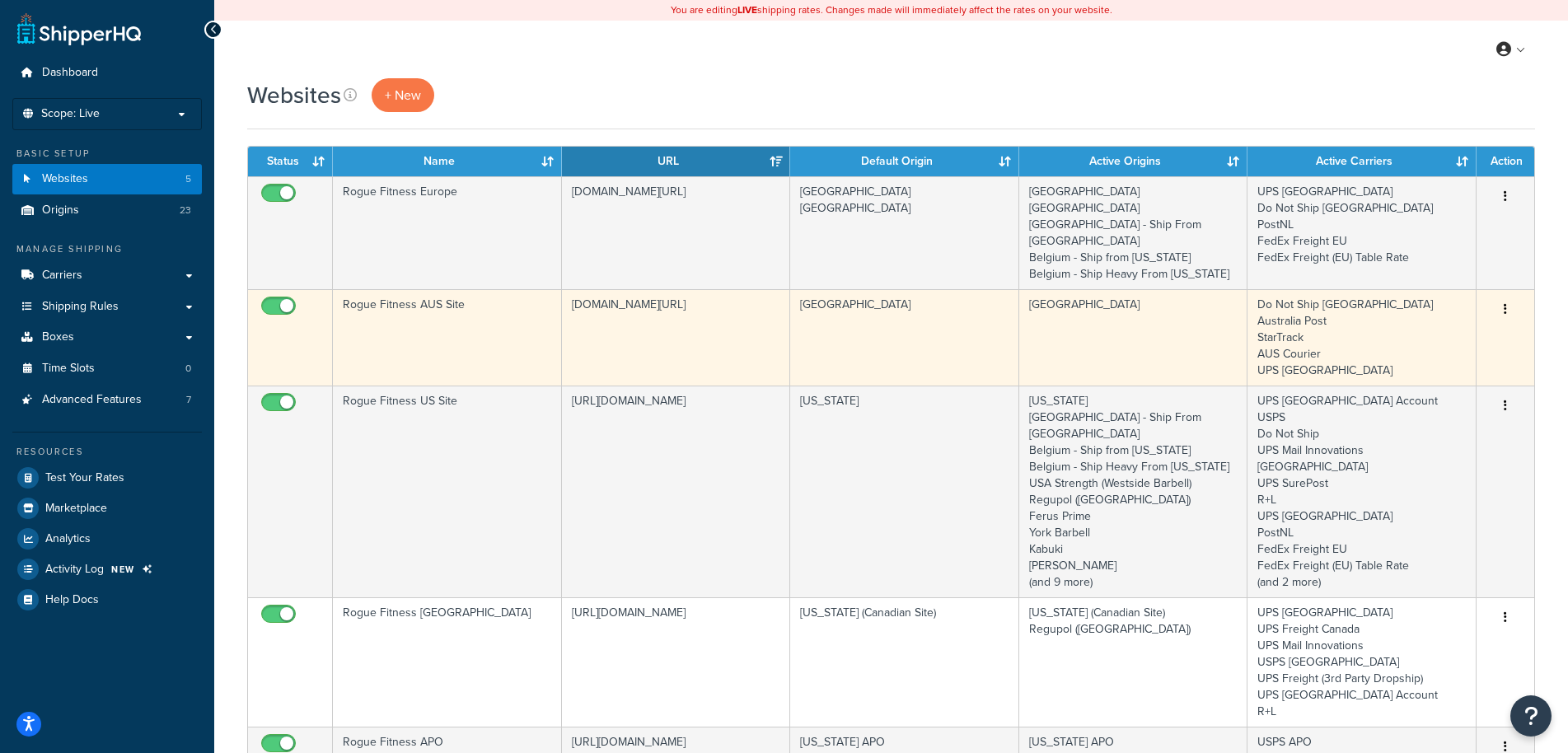
click at [1060, 328] on td "[GEOGRAPHIC_DATA]" at bounding box center [1134, 336] width 229 height 96
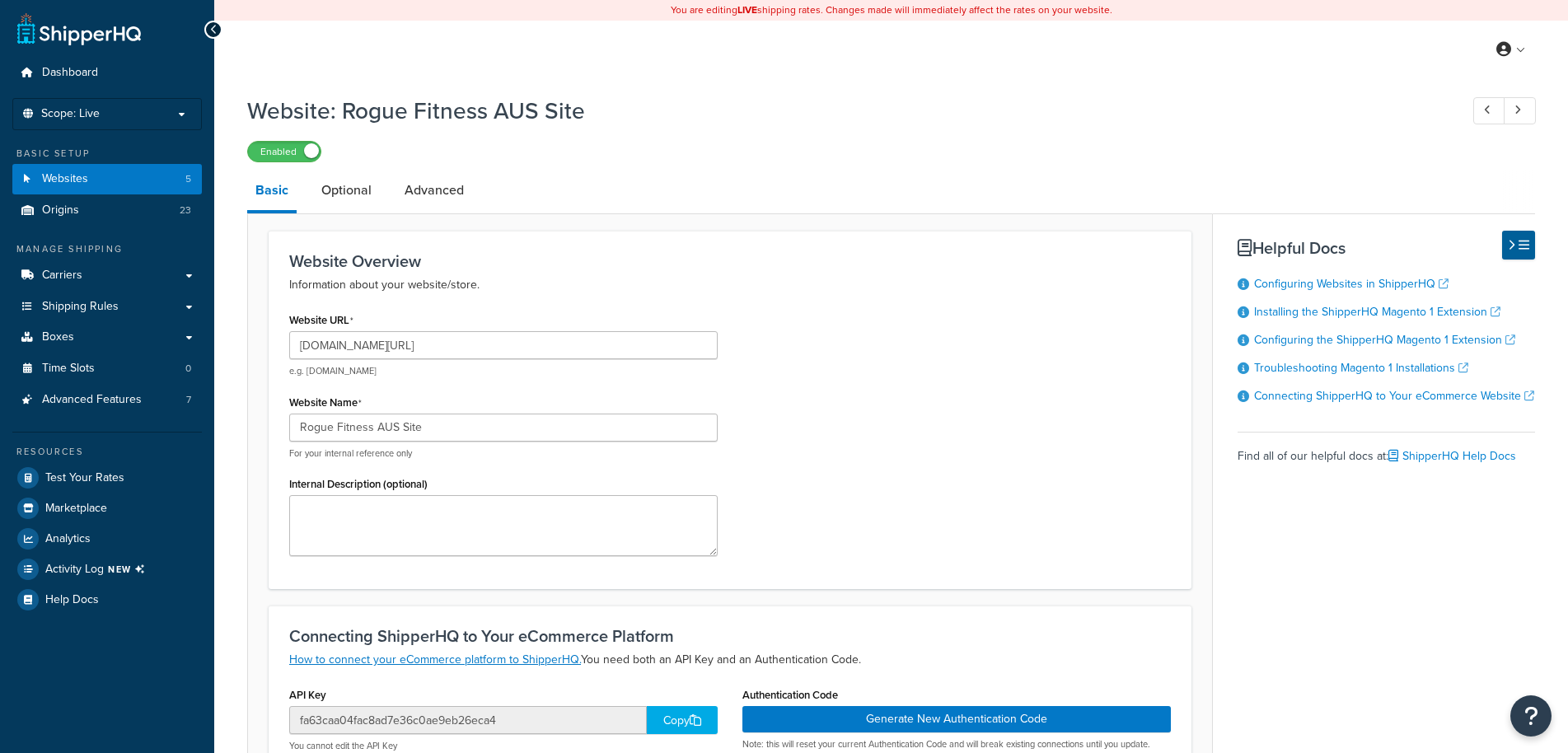
select select "3450"
click at [358, 185] on link "Optional" at bounding box center [346, 190] width 67 height 39
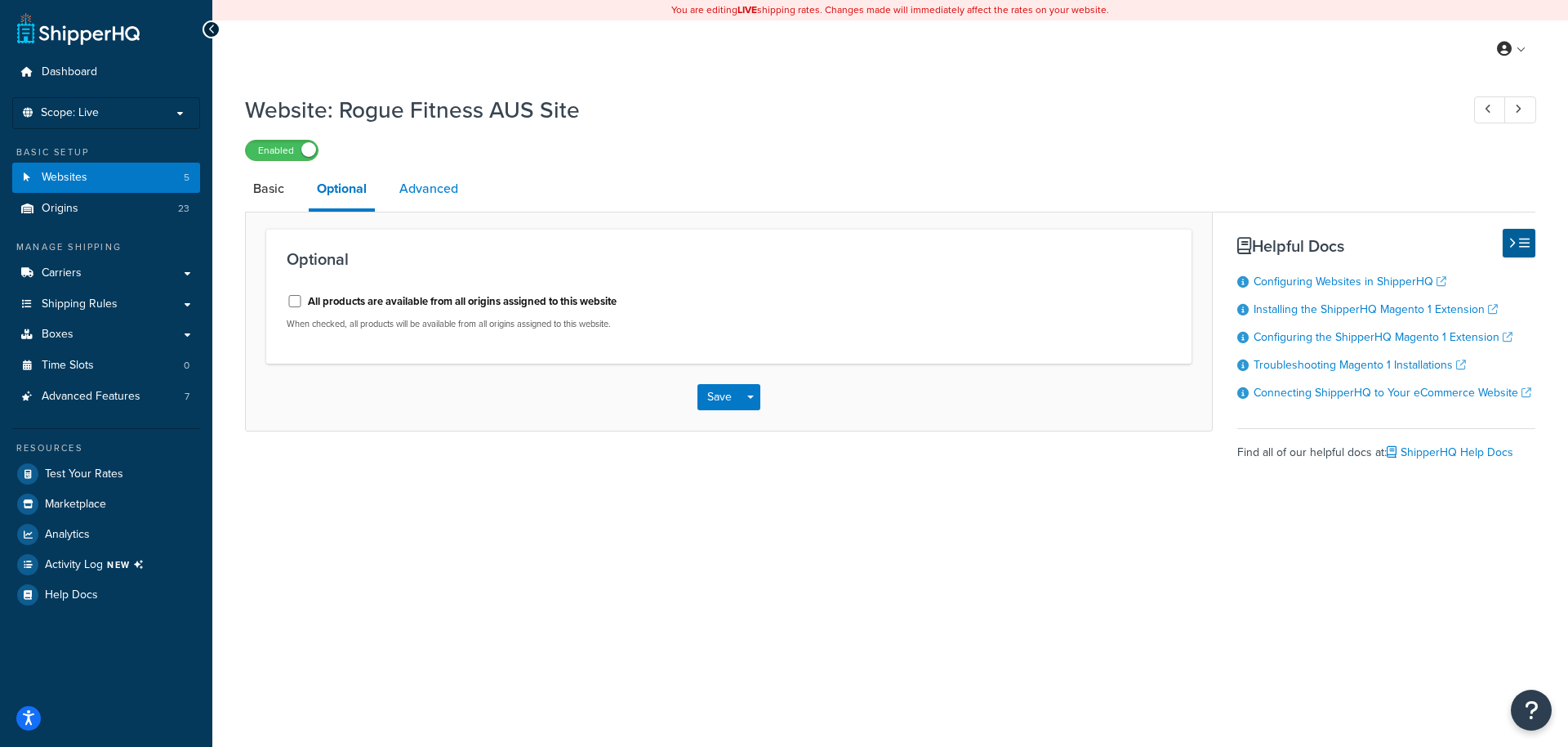
click at [423, 189] on link "Advanced" at bounding box center [428, 188] width 75 height 39
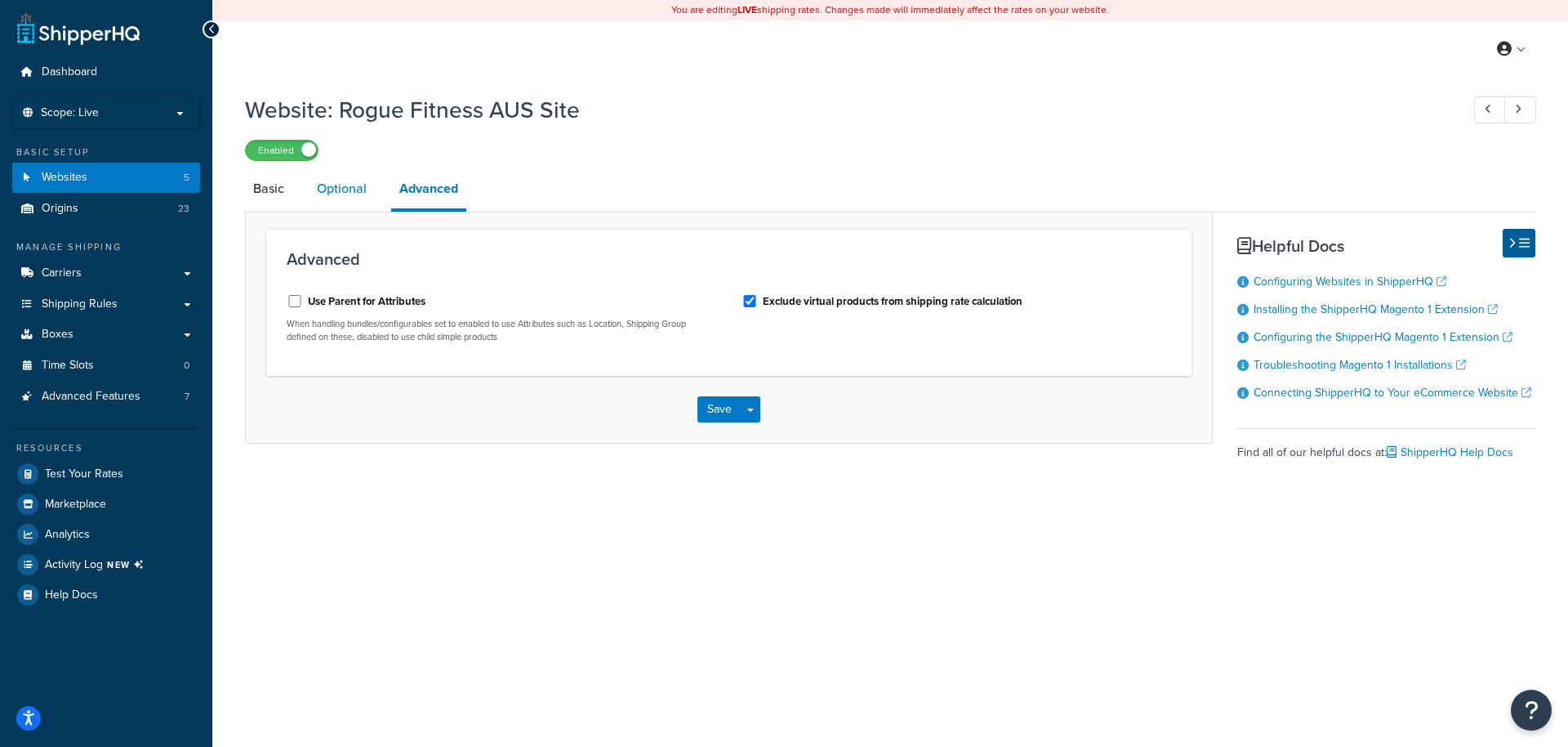
click at [328, 189] on link "Optional" at bounding box center [342, 188] width 66 height 39
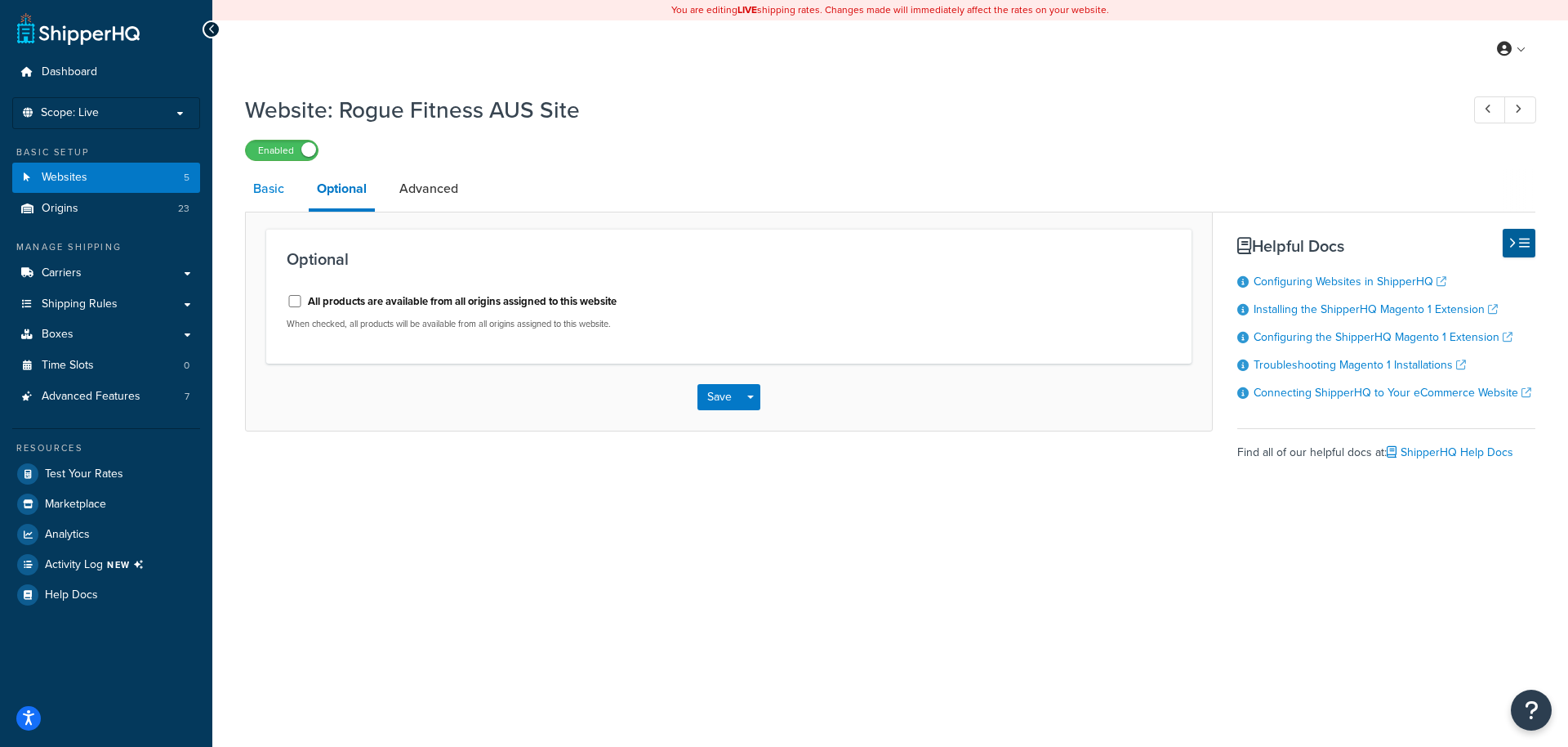
click at [273, 189] on link "Basic" at bounding box center [268, 188] width 47 height 39
select select "3450"
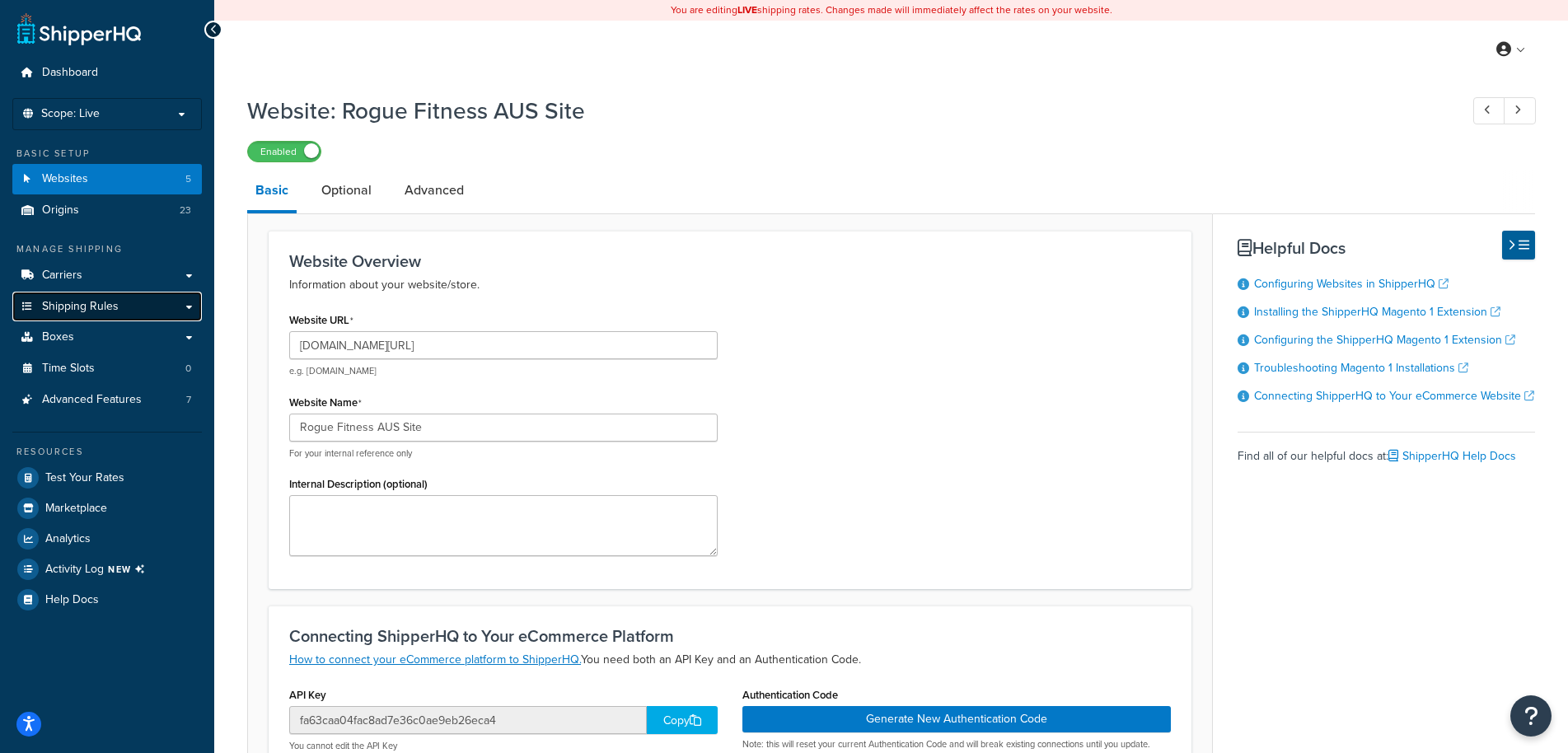
click at [88, 306] on span "Shipping Rules" at bounding box center [80, 306] width 76 height 14
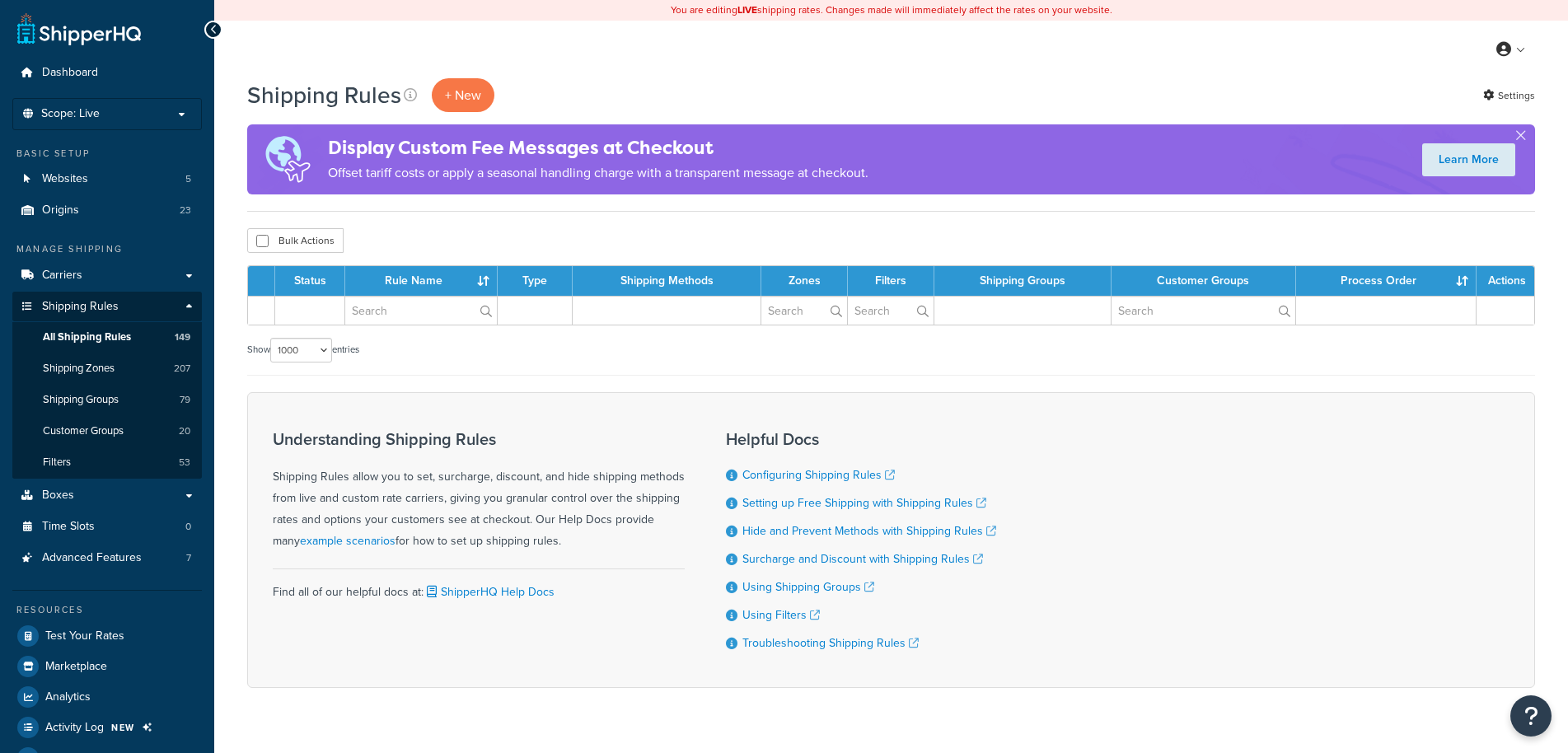
select select "1000"
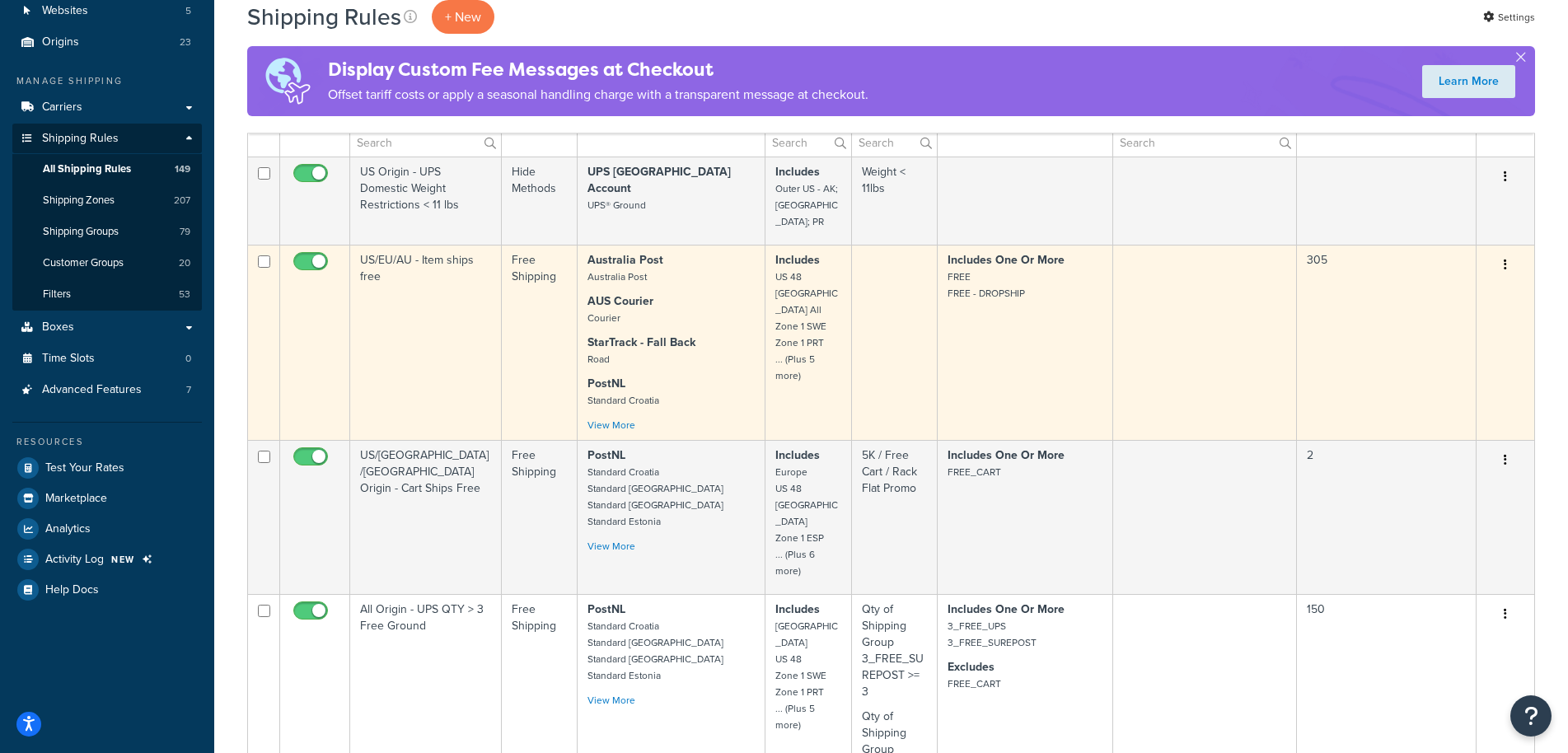
scroll to position [1221, 0]
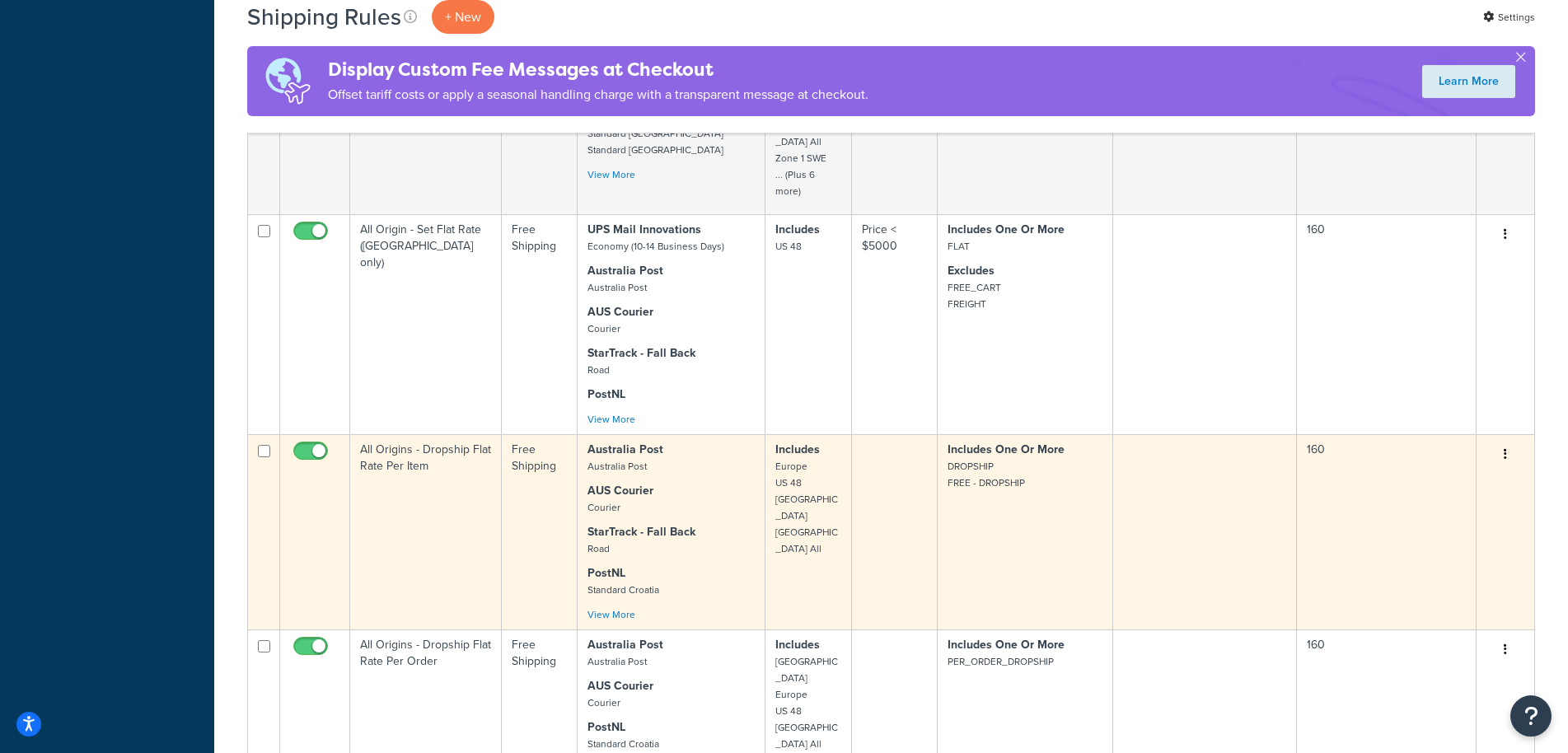
click at [983, 469] on td "Includes One Or More DROPSHIP FREE - DROPSHIP" at bounding box center [1025, 531] width 175 height 195
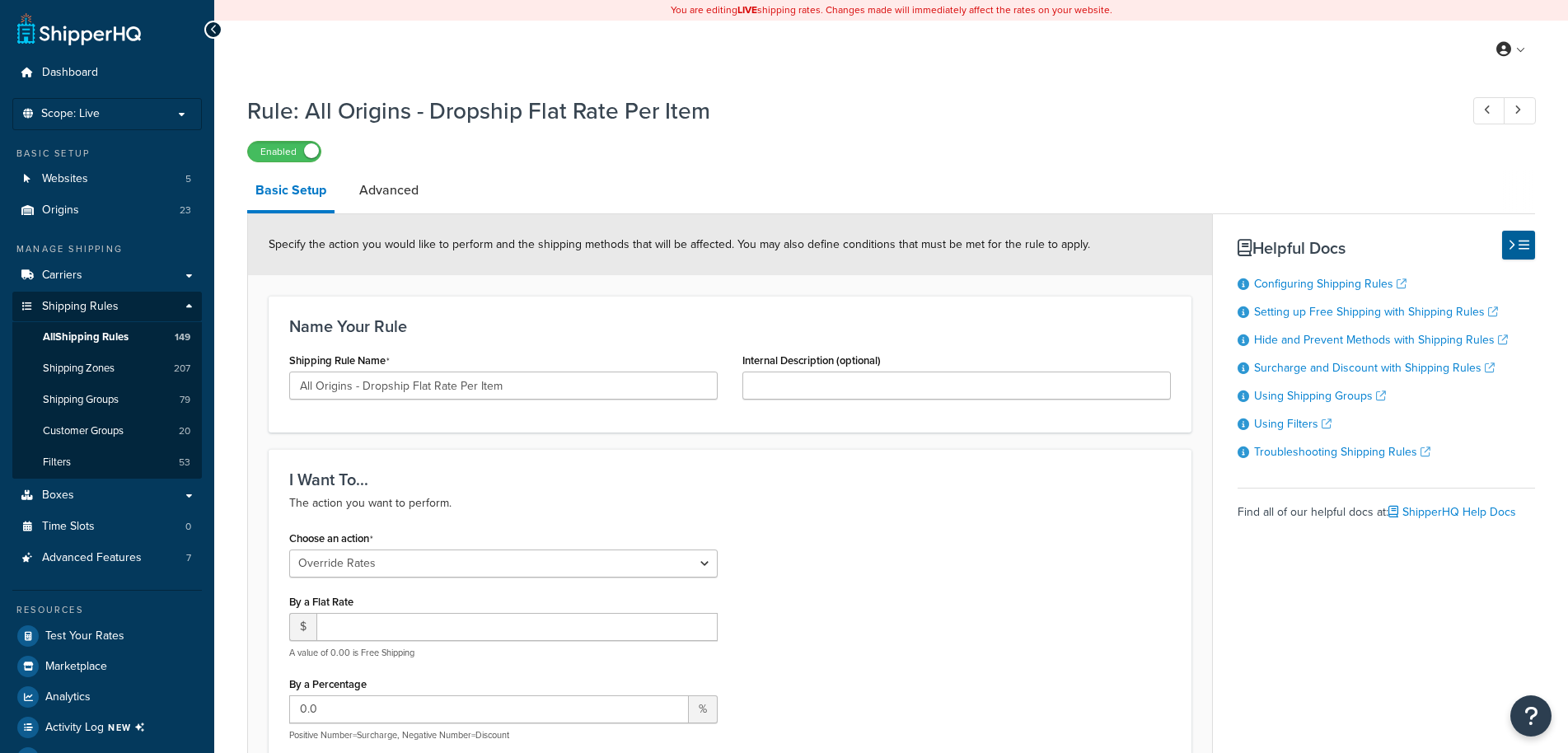
select select "OVERRIDE"
select select "ITEM"
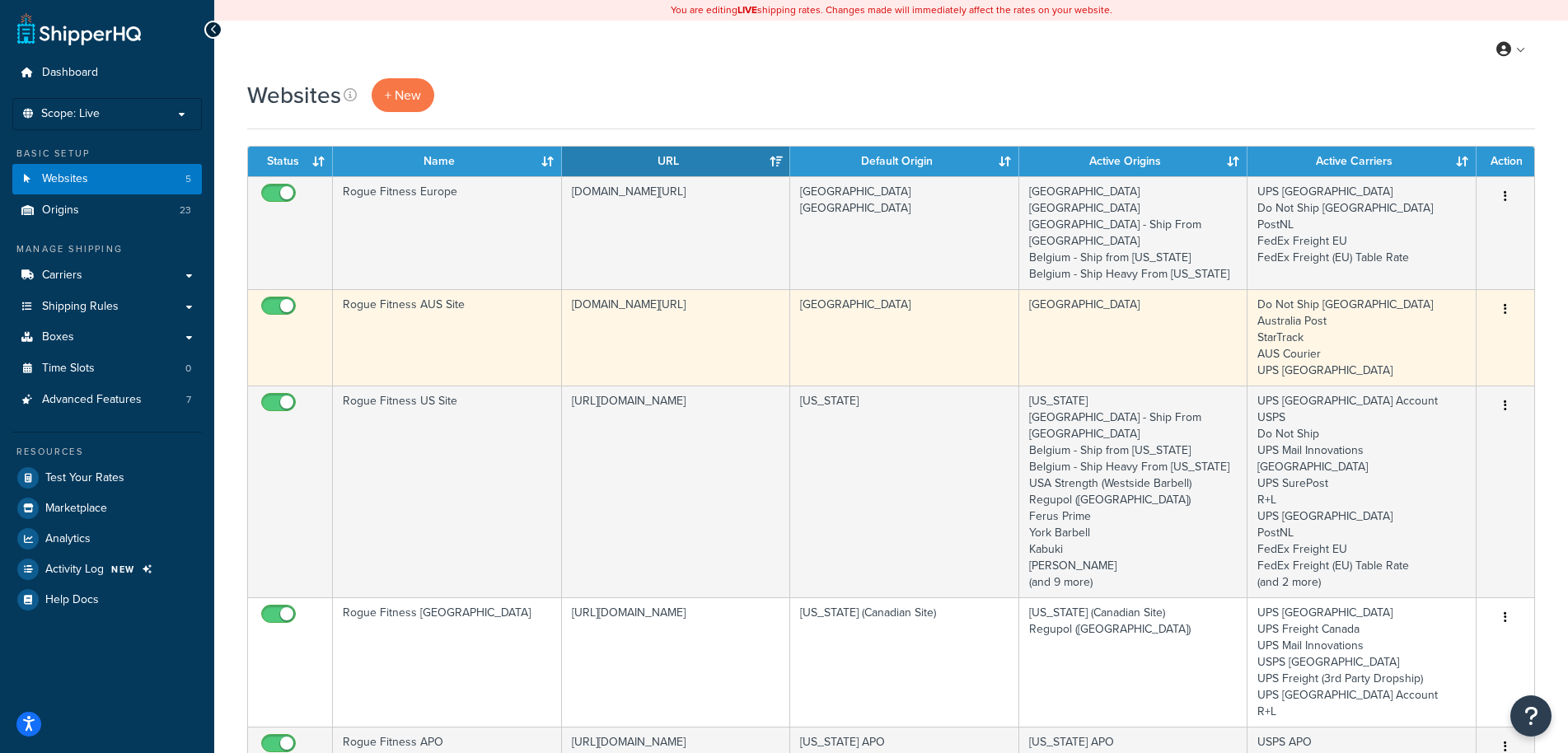
click at [1148, 316] on td "[GEOGRAPHIC_DATA]" at bounding box center [1134, 336] width 229 height 96
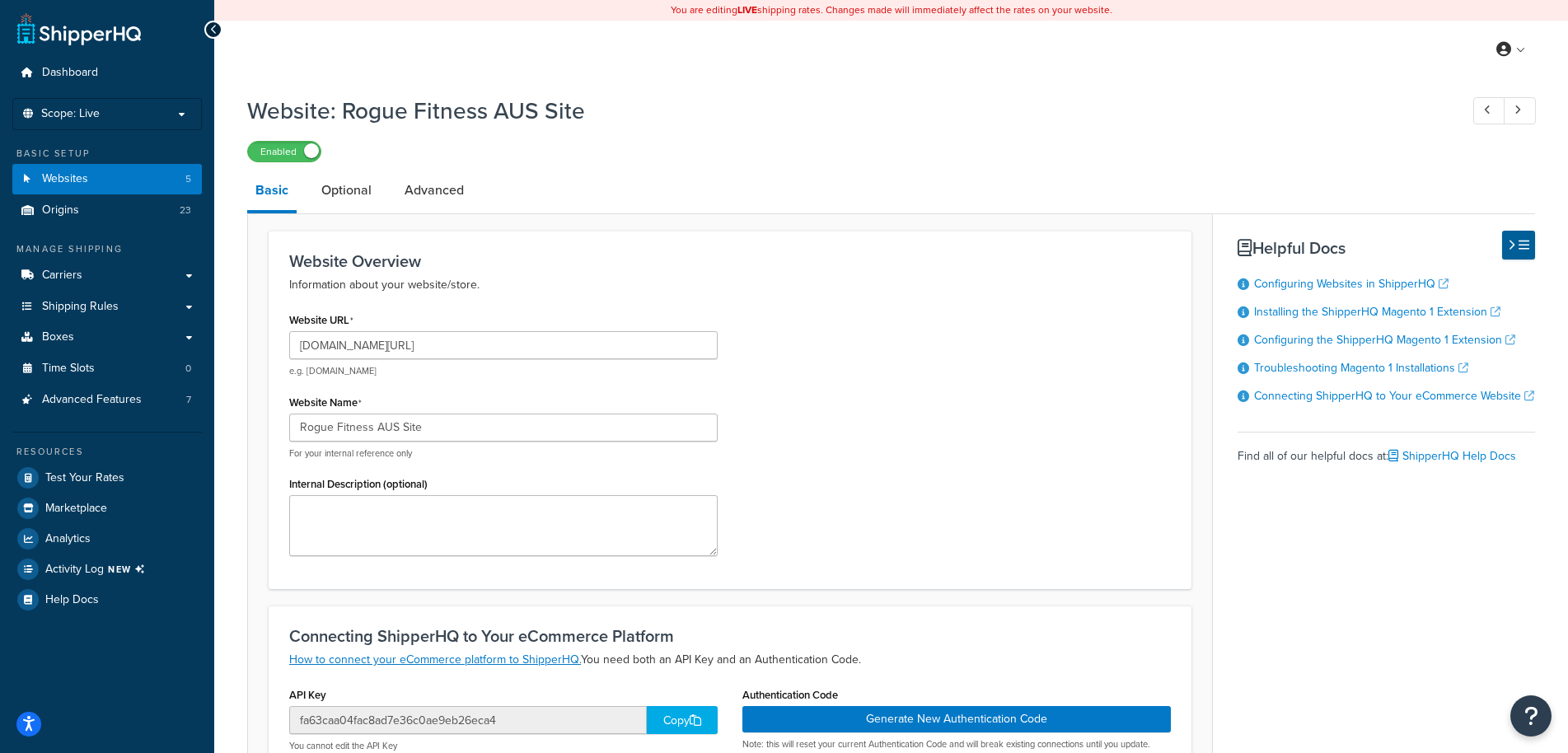
select select "3450"
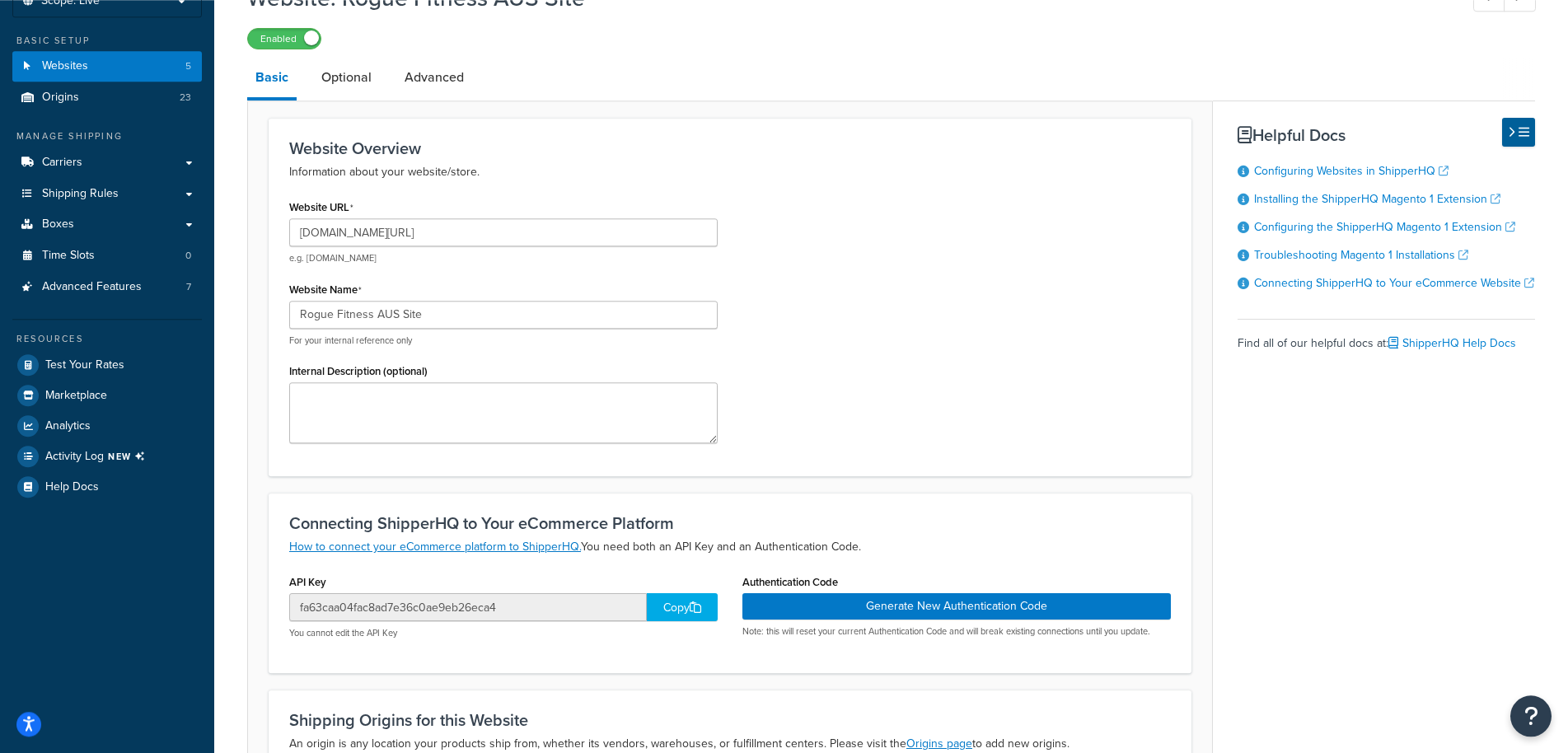
scroll to position [84, 0]
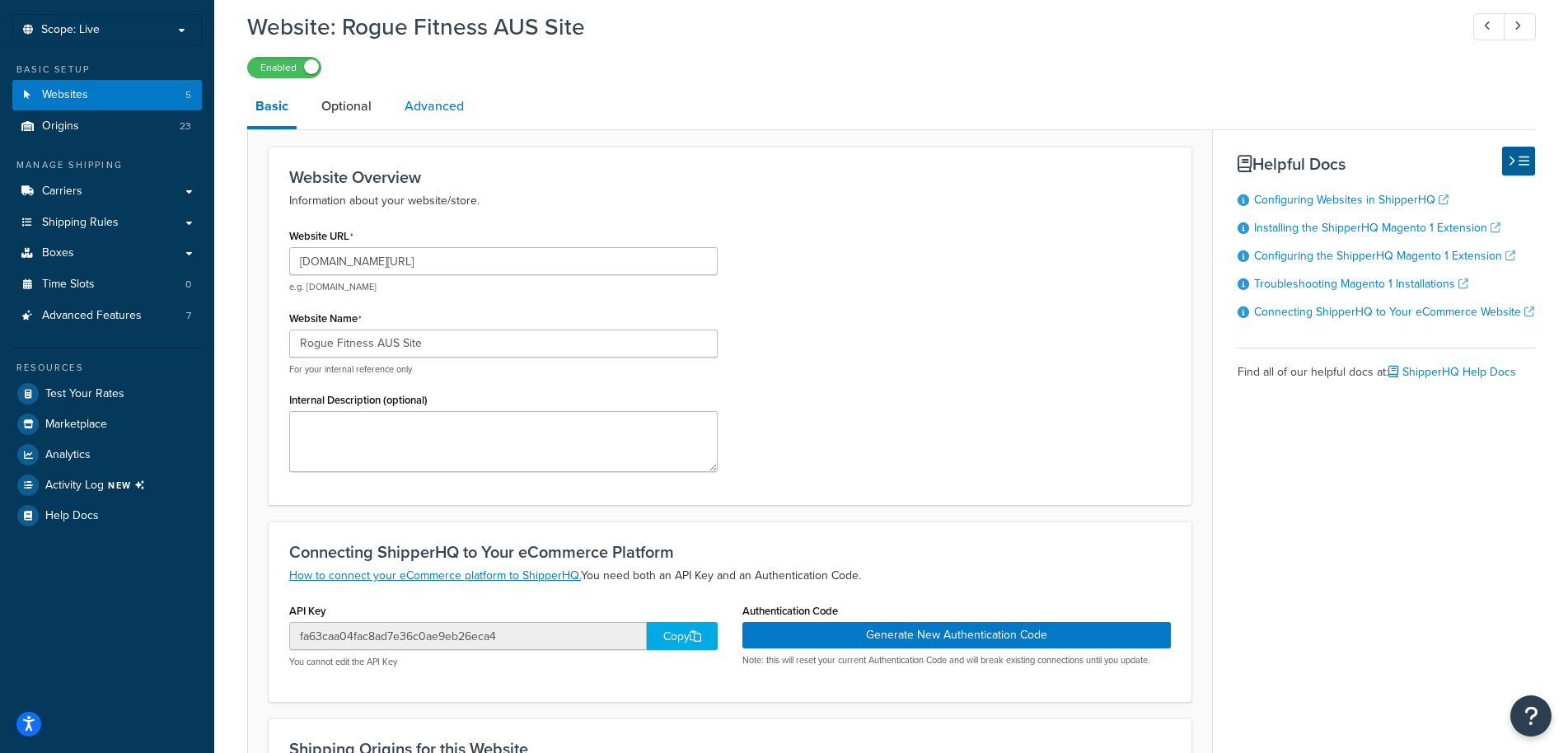
click at [447, 100] on link "Advanced" at bounding box center [434, 106] width 75 height 39
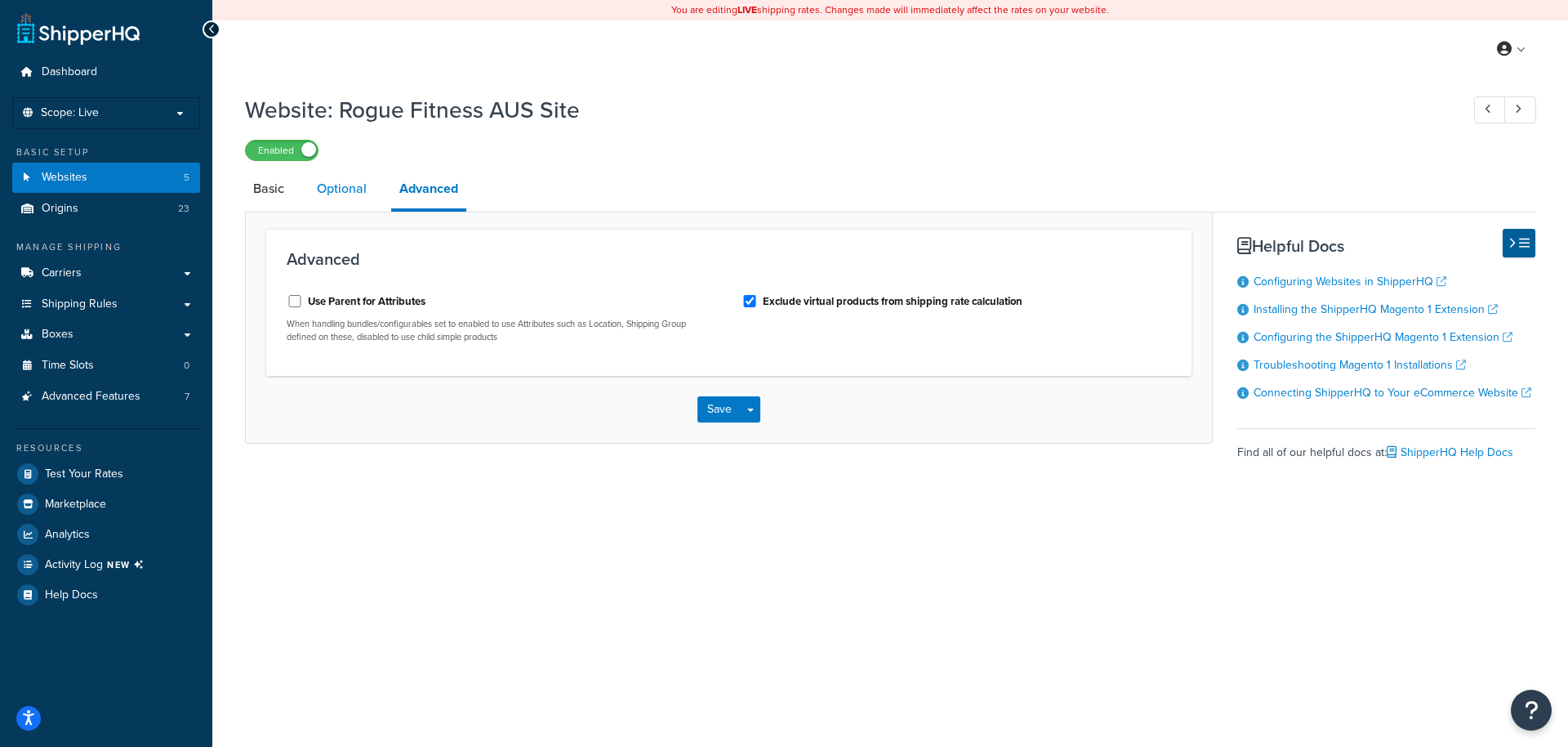
click at [350, 195] on link "Optional" at bounding box center [342, 188] width 66 height 39
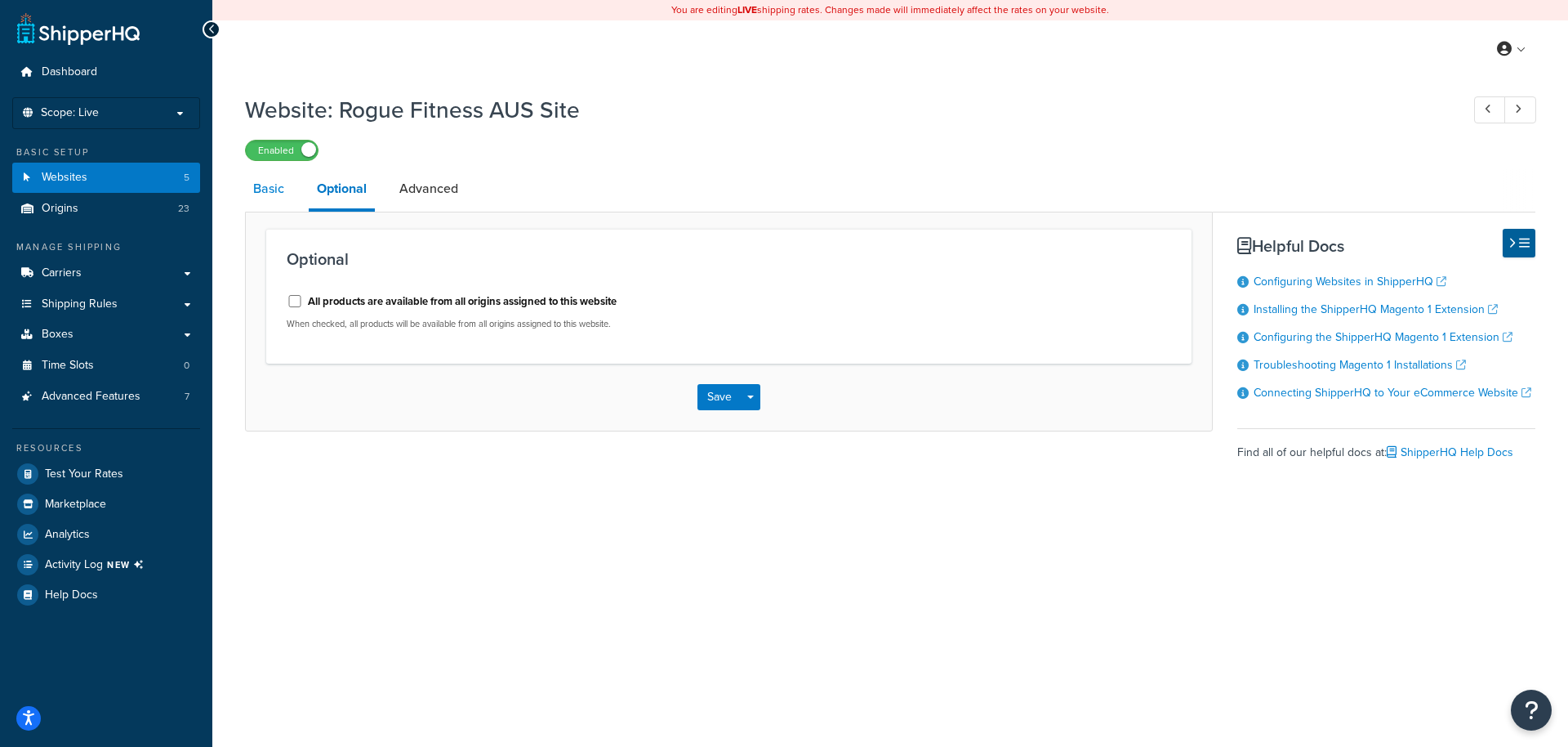
click at [262, 193] on link "Basic" at bounding box center [268, 188] width 47 height 39
select select "3450"
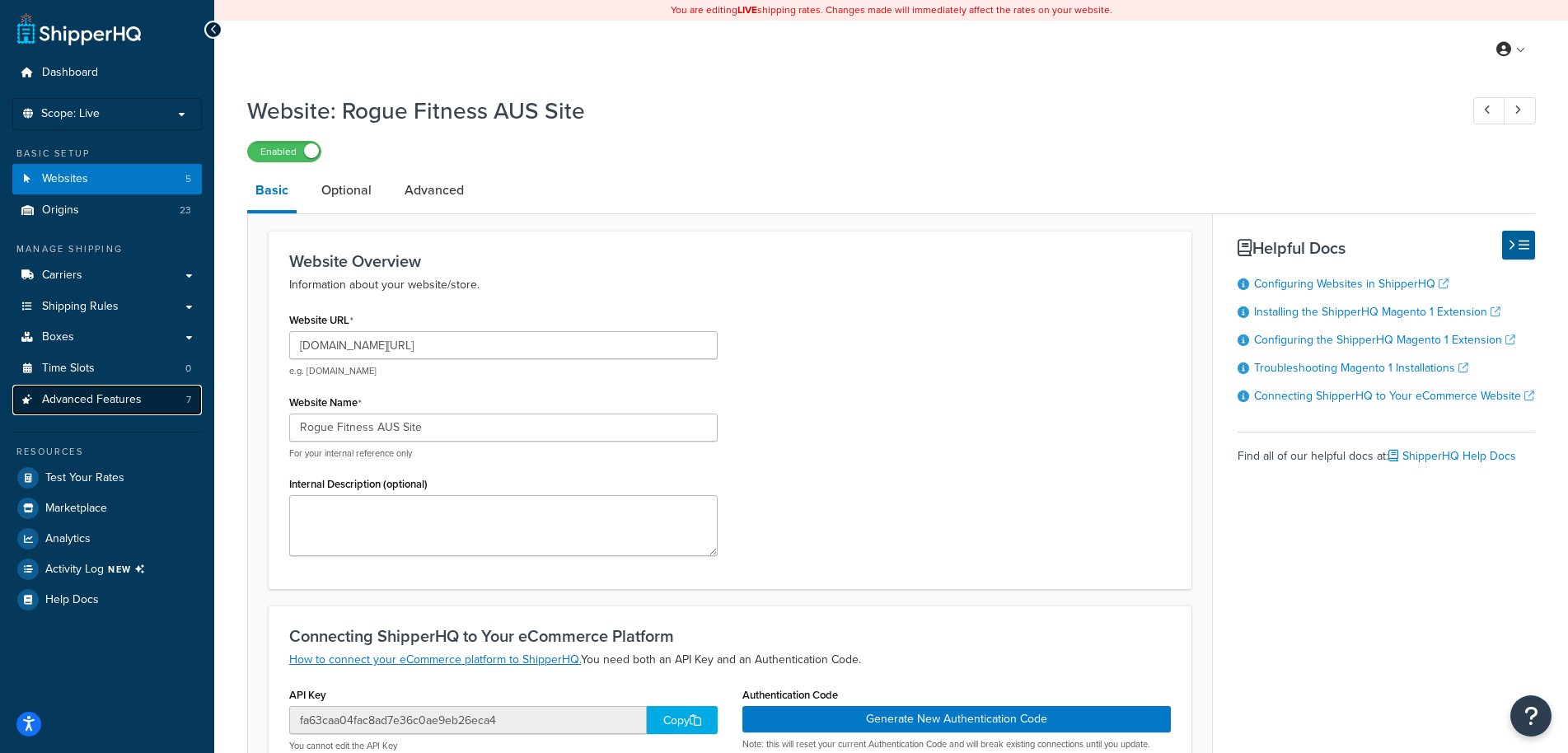
click at [92, 397] on span "Advanced Features" at bounding box center [92, 399] width 100 height 14
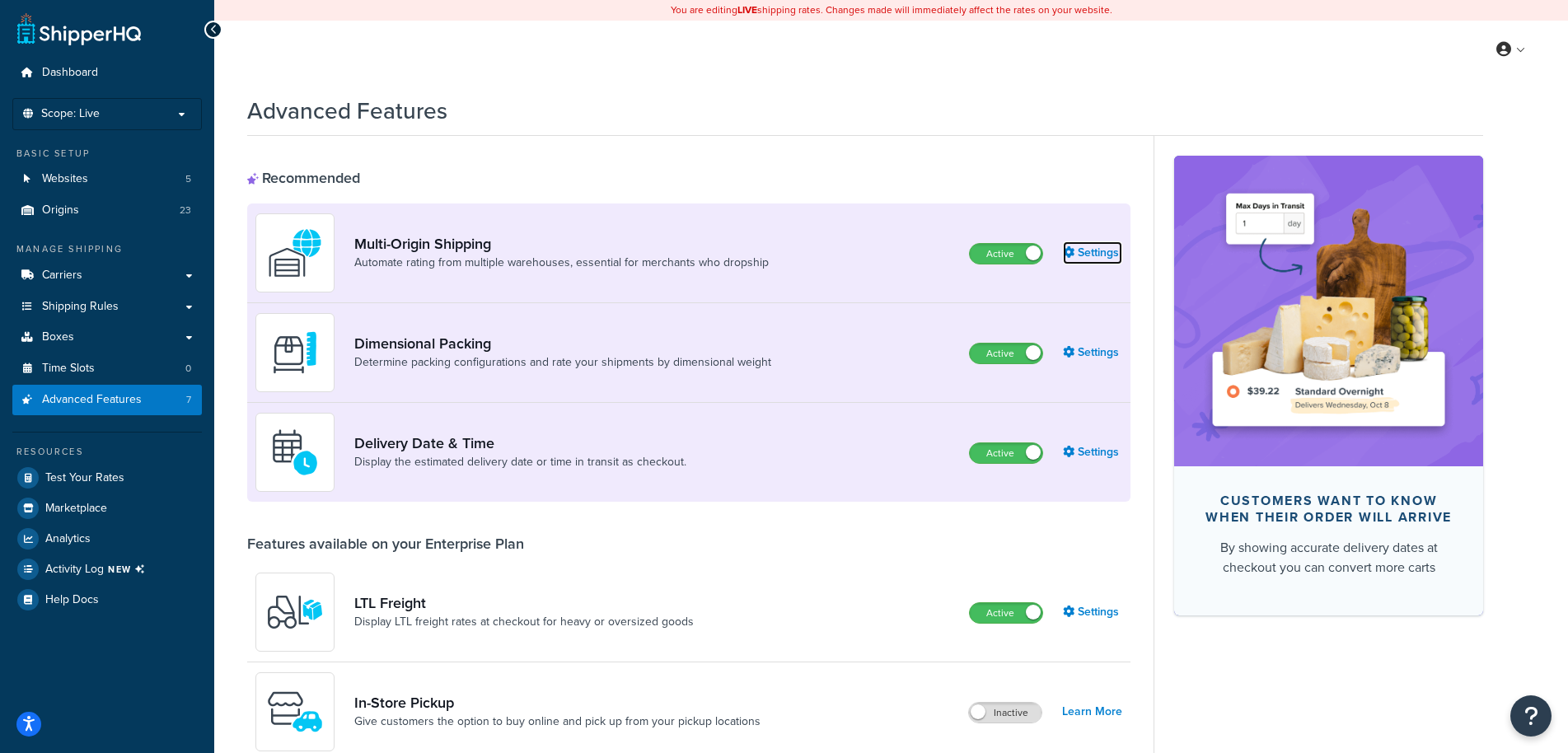
click at [1094, 259] on link "Settings" at bounding box center [1092, 253] width 59 height 23
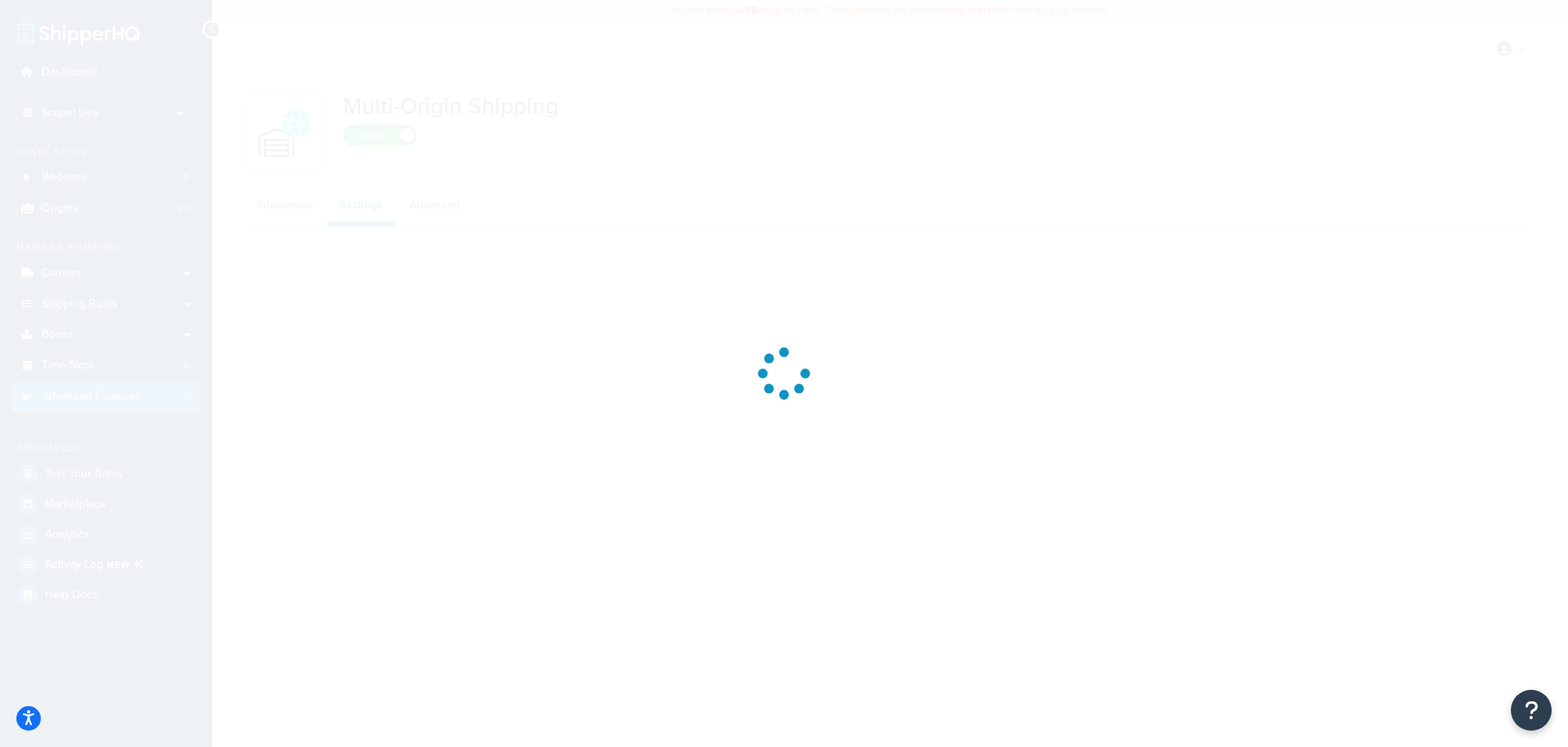
select select "false"
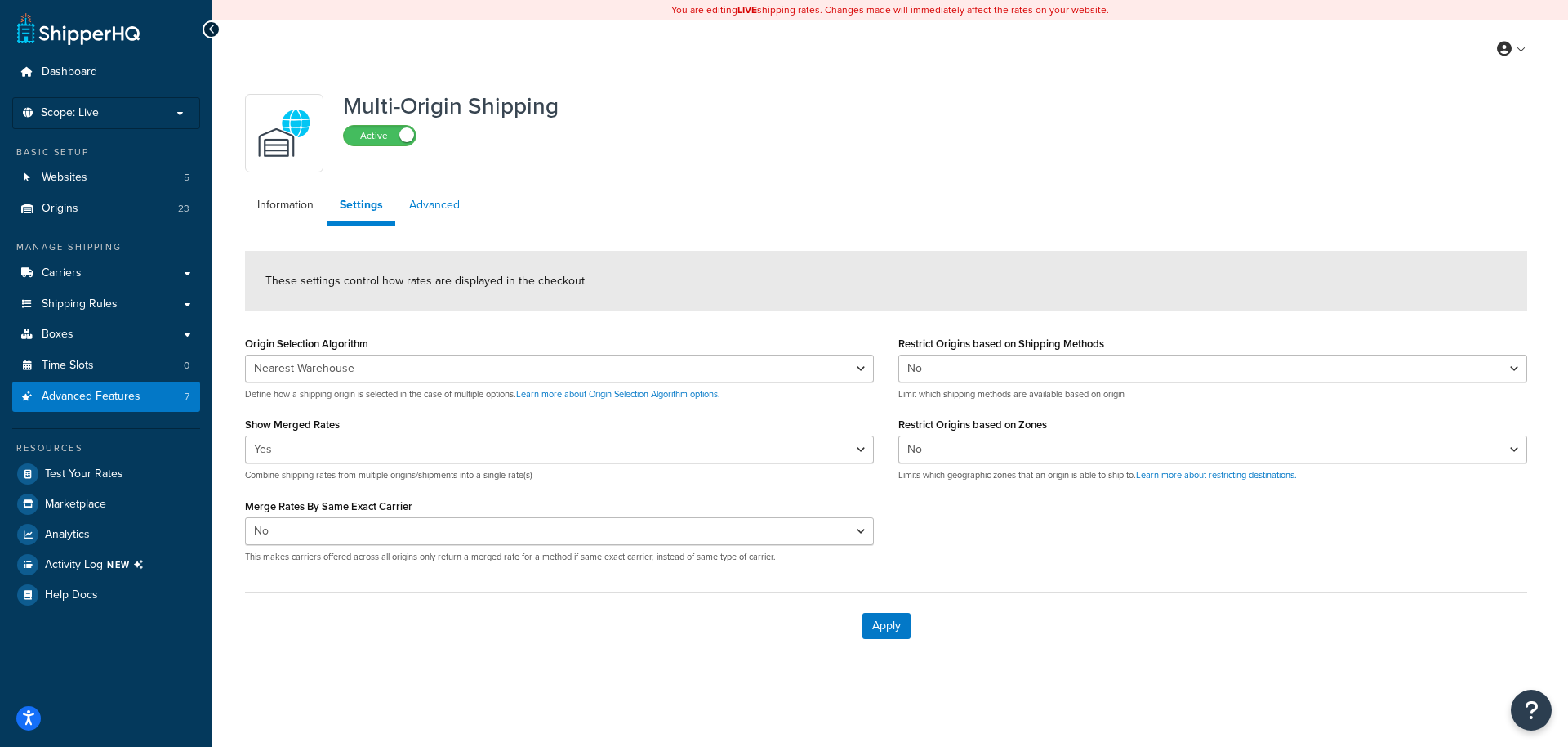
click at [417, 213] on link "Advanced" at bounding box center [434, 205] width 75 height 33
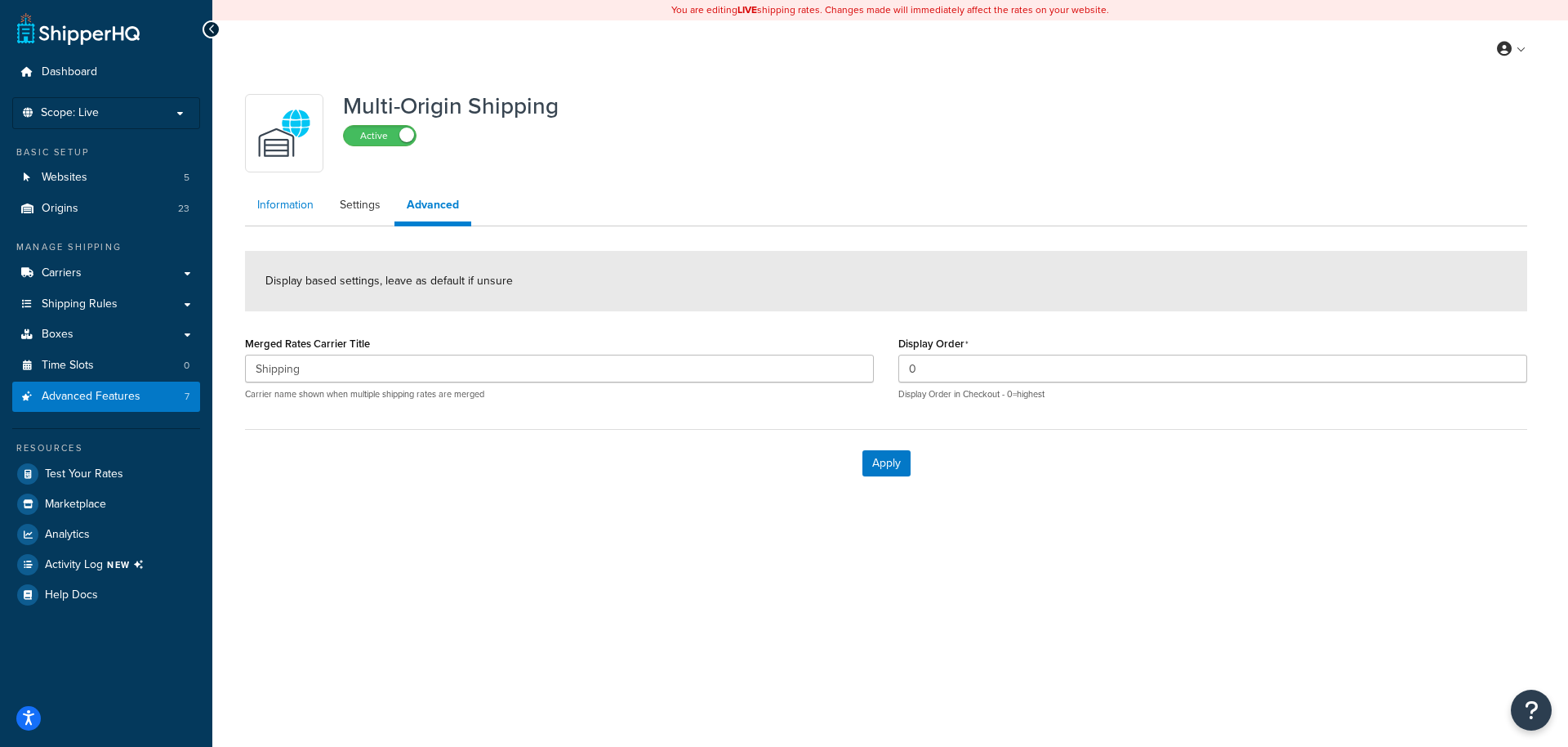
click at [309, 213] on link "Information" at bounding box center [285, 205] width 81 height 33
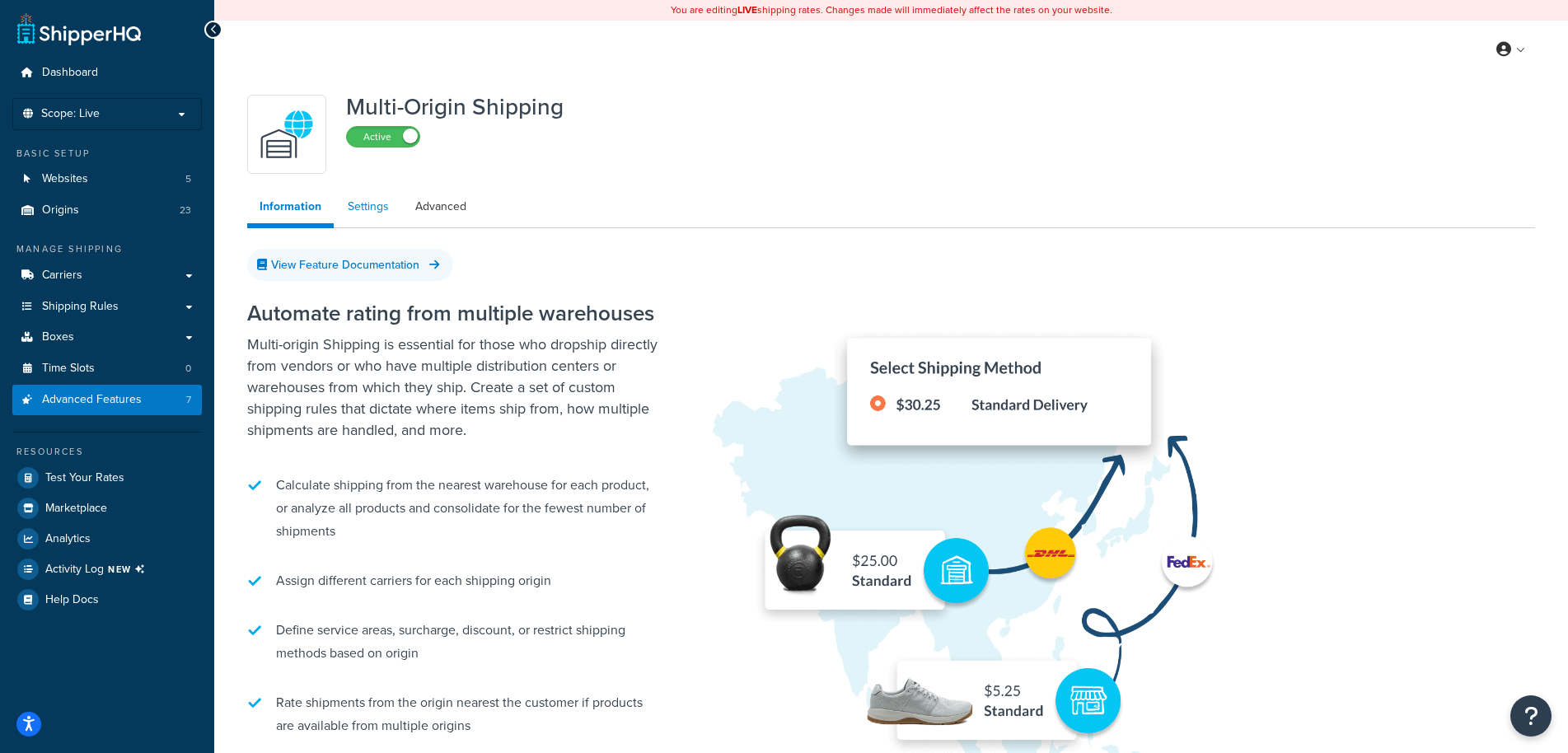
click at [379, 212] on link "Settings" at bounding box center [368, 207] width 66 height 33
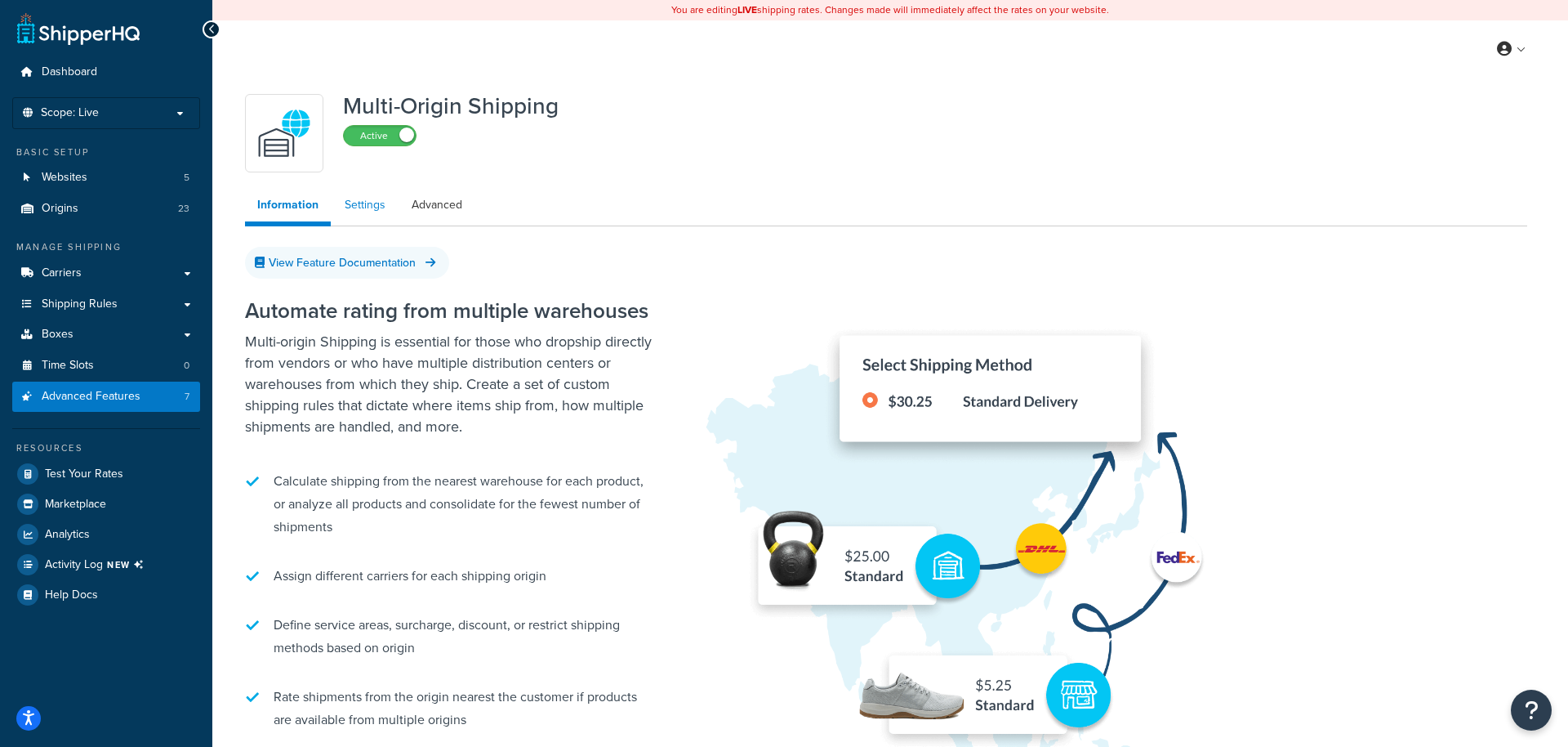
select select "false"
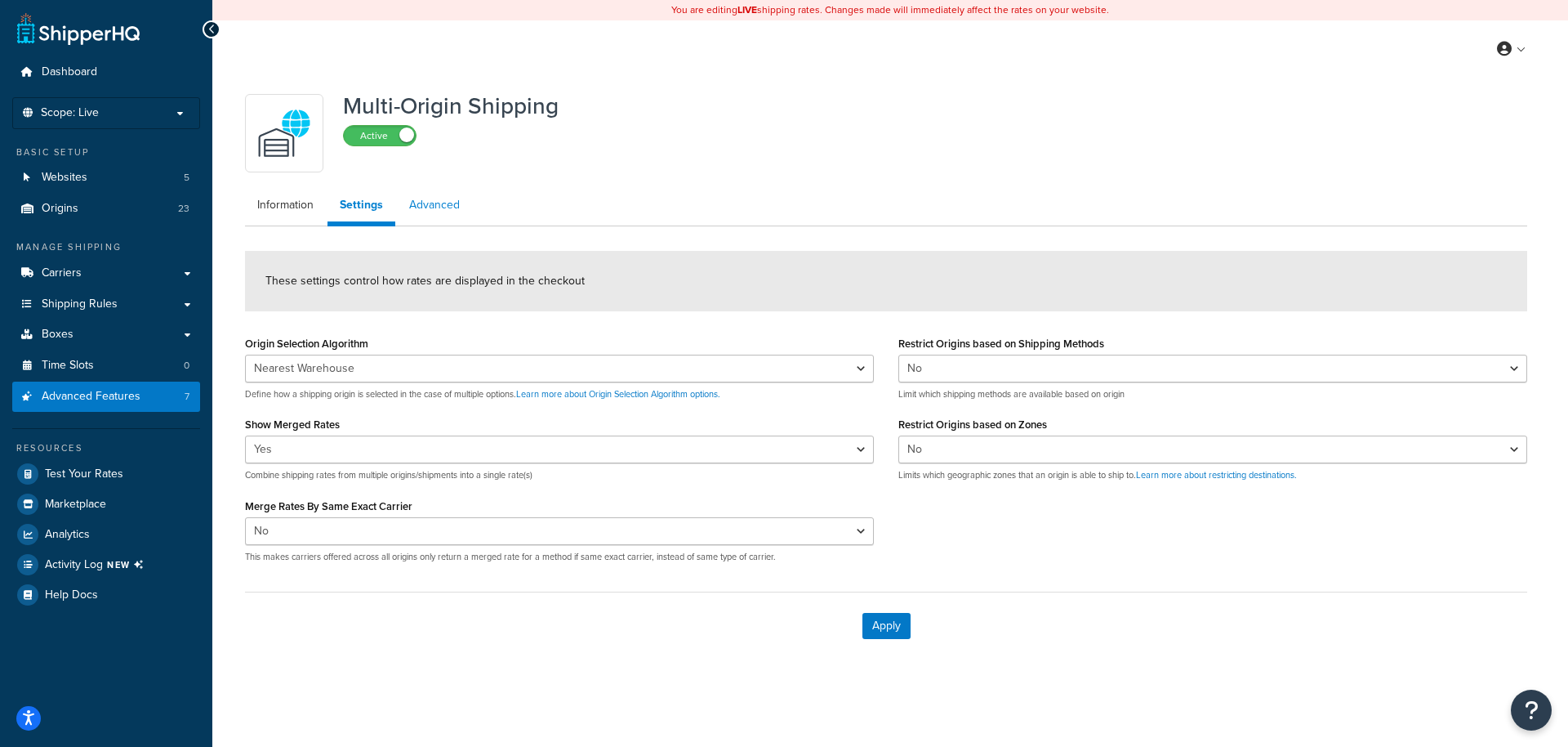
click at [434, 210] on link "Advanced" at bounding box center [434, 205] width 75 height 33
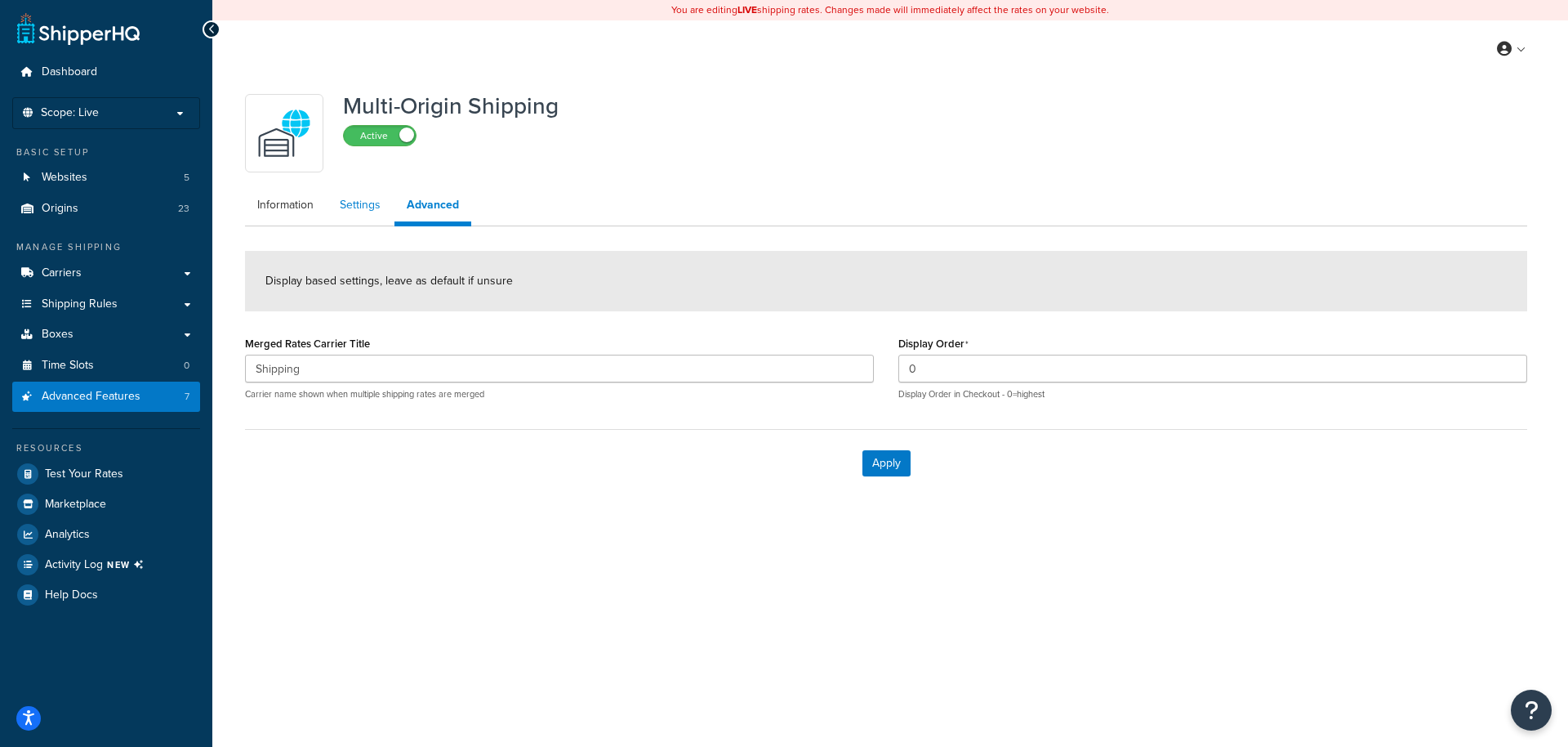
click at [382, 210] on link "Settings" at bounding box center [359, 205] width 65 height 33
select select "false"
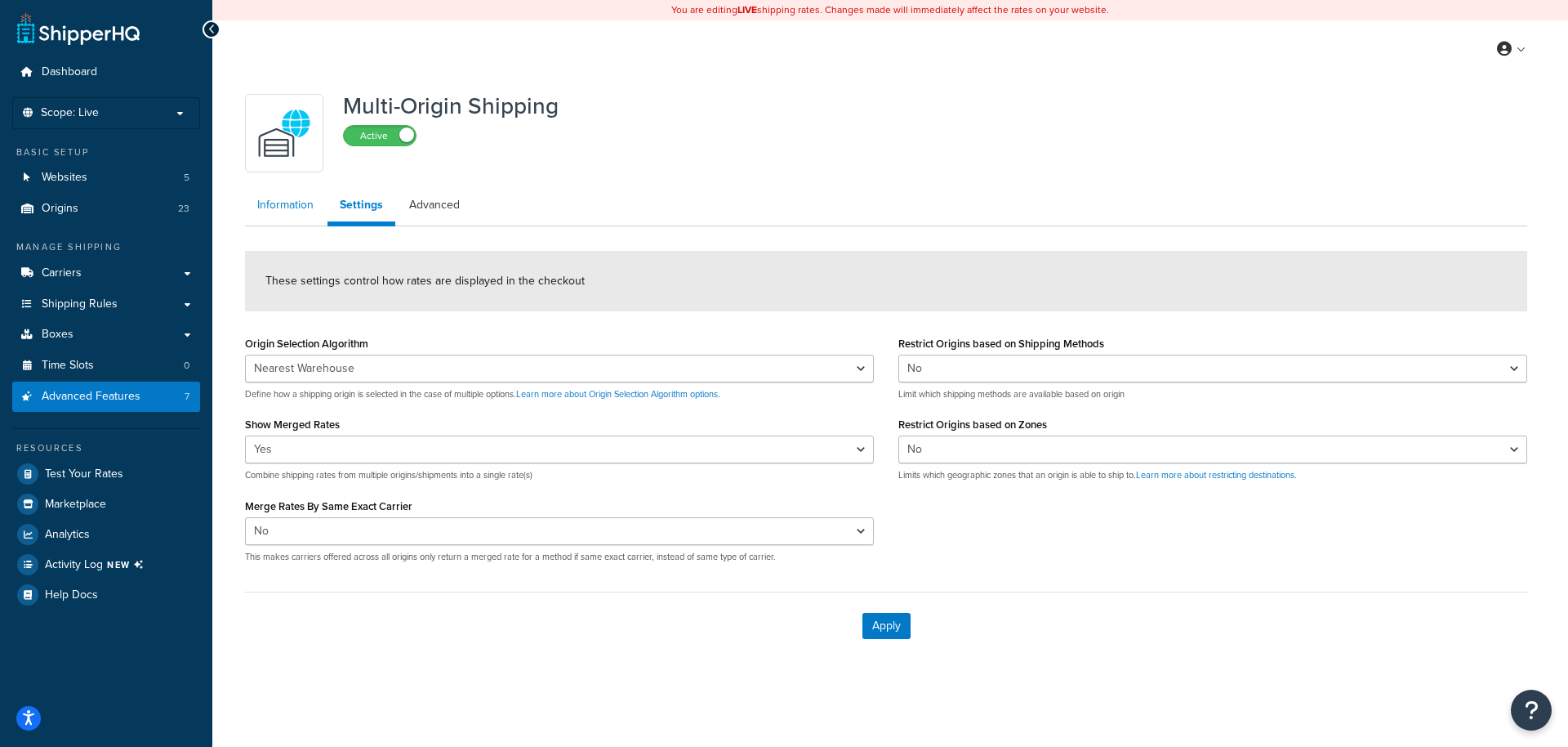
click at [267, 209] on link "Information" at bounding box center [285, 205] width 81 height 33
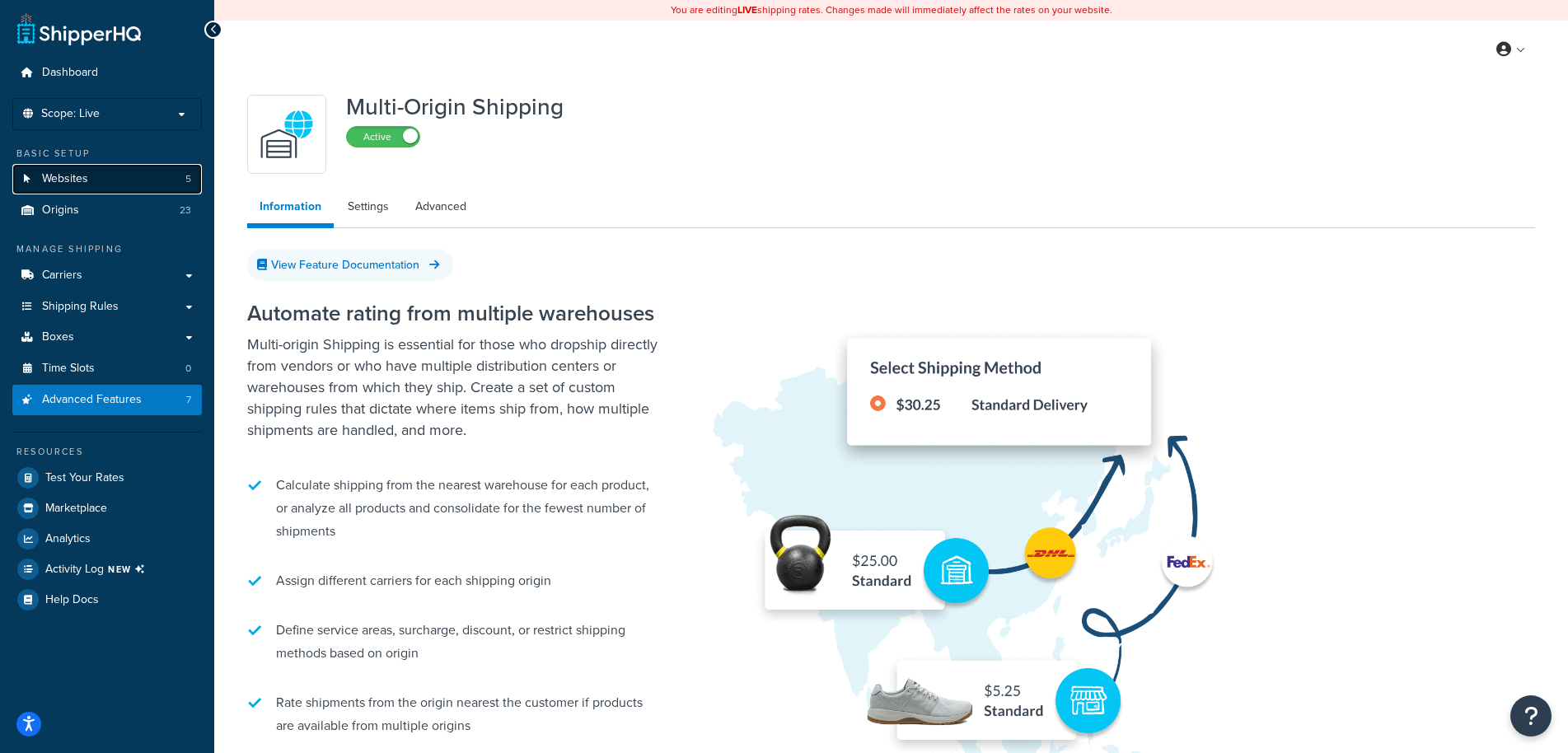
click at [94, 185] on link "Websites 5" at bounding box center [107, 179] width 190 height 31
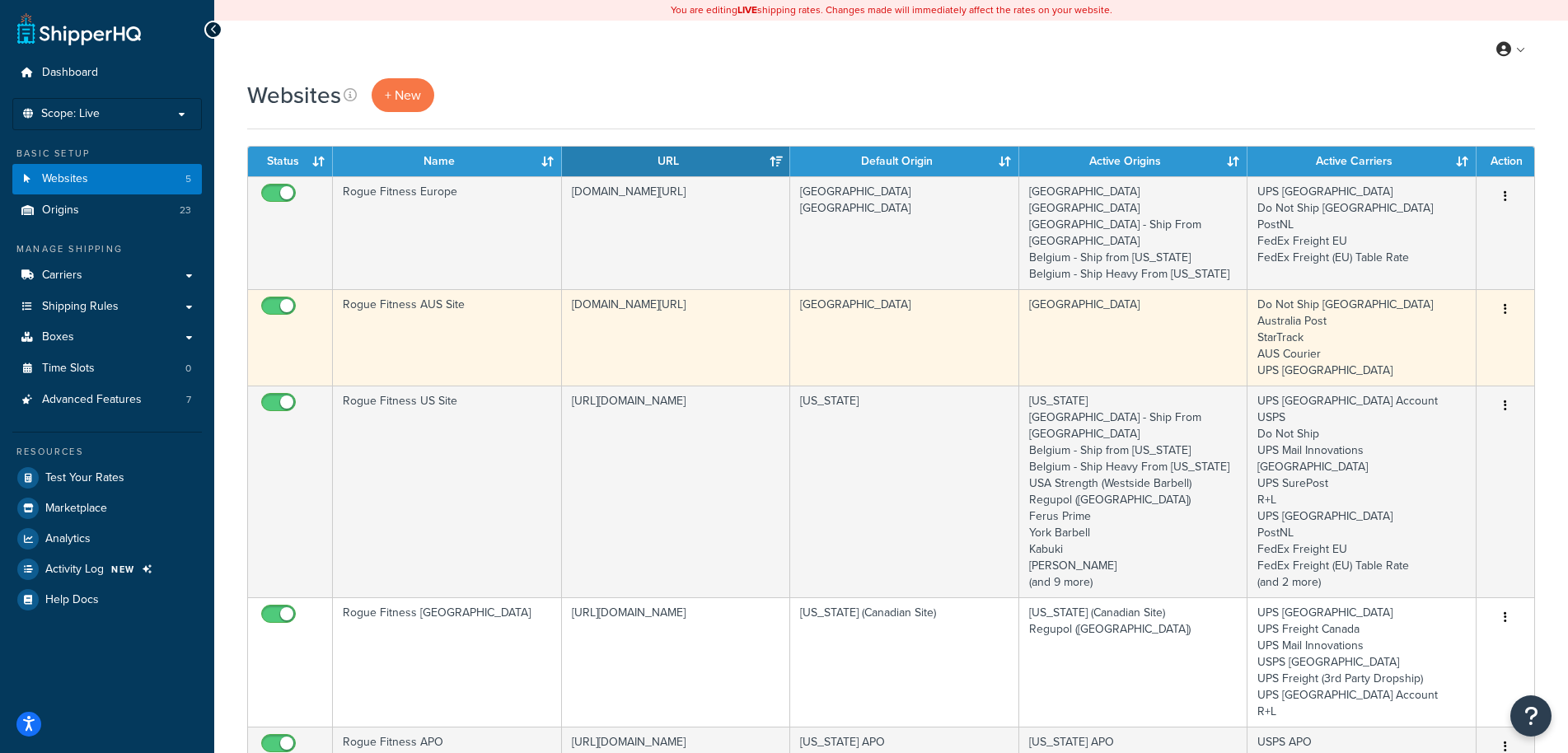
click at [1126, 312] on td "[GEOGRAPHIC_DATA]" at bounding box center [1134, 336] width 229 height 96
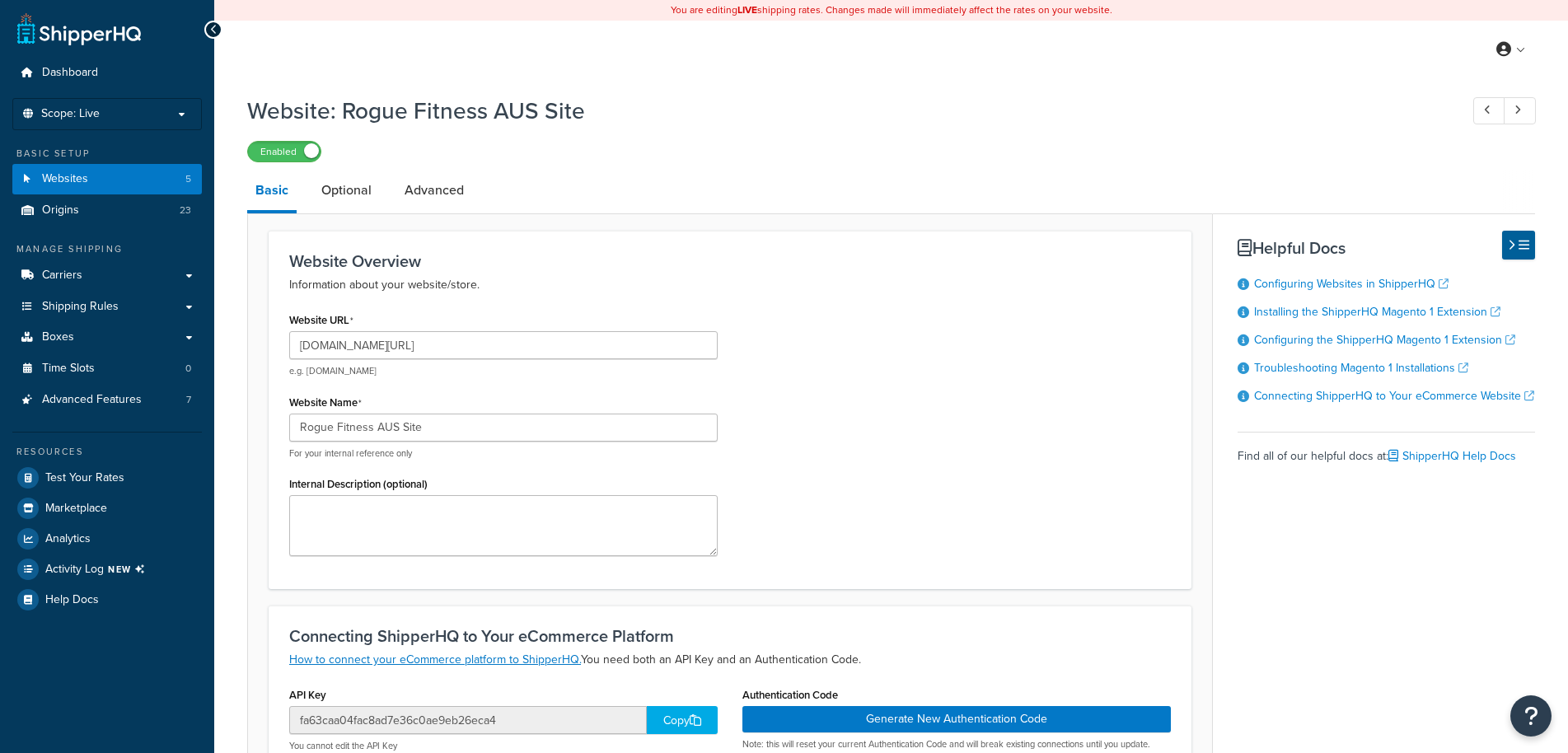
select select "3450"
click at [361, 194] on link "Optional" at bounding box center [346, 190] width 67 height 39
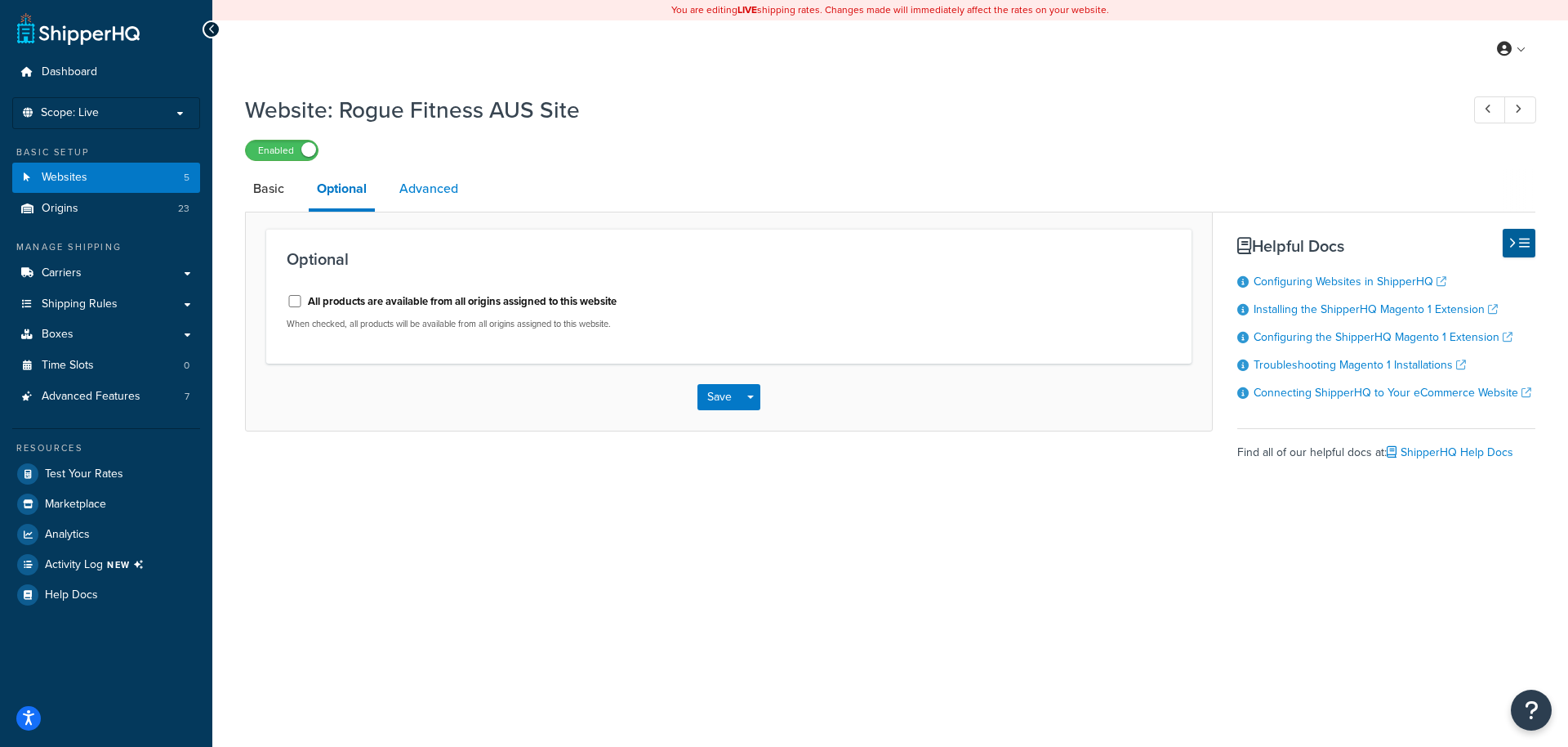
click at [401, 184] on link "Advanced" at bounding box center [428, 188] width 75 height 39
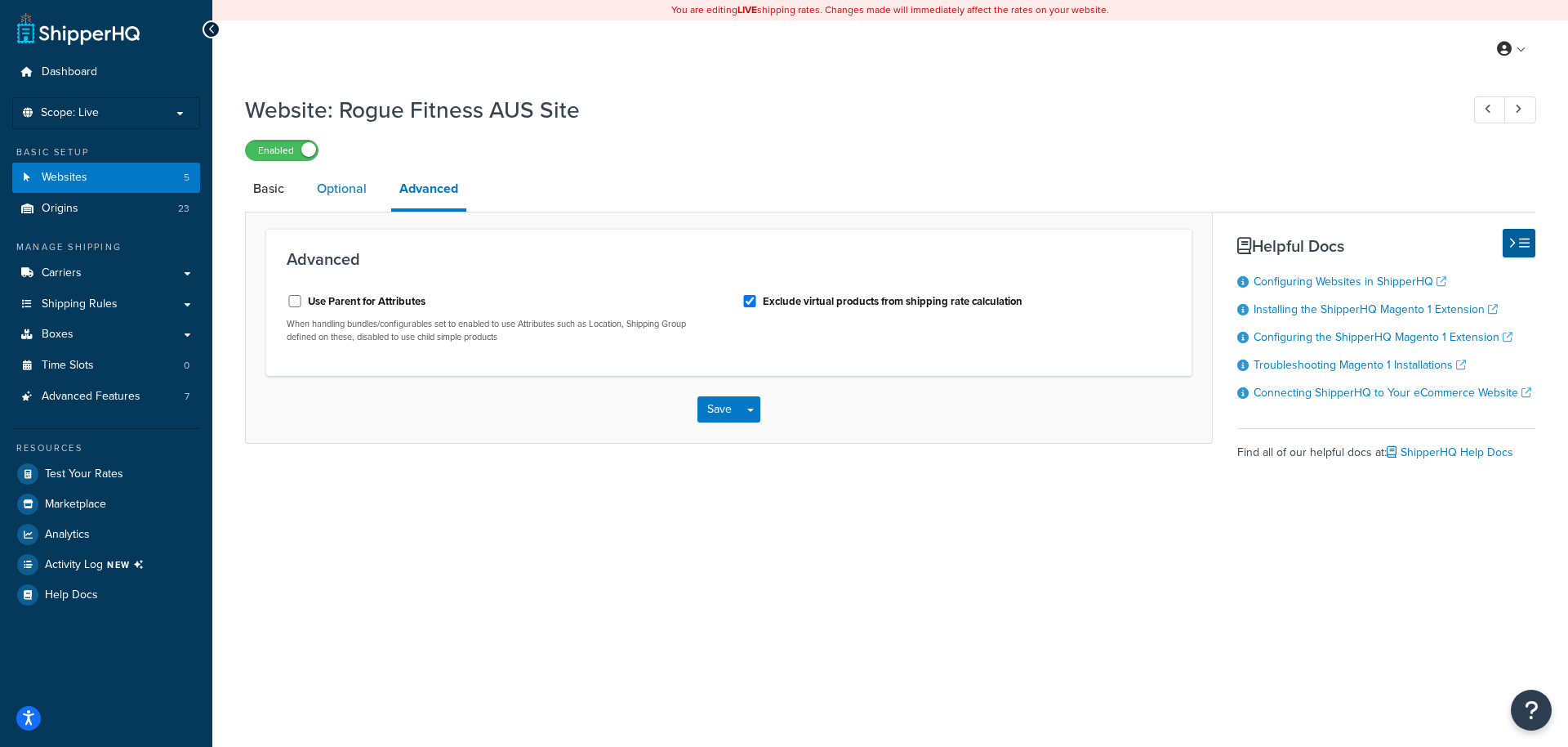
click at [339, 192] on link "Optional" at bounding box center [342, 188] width 66 height 39
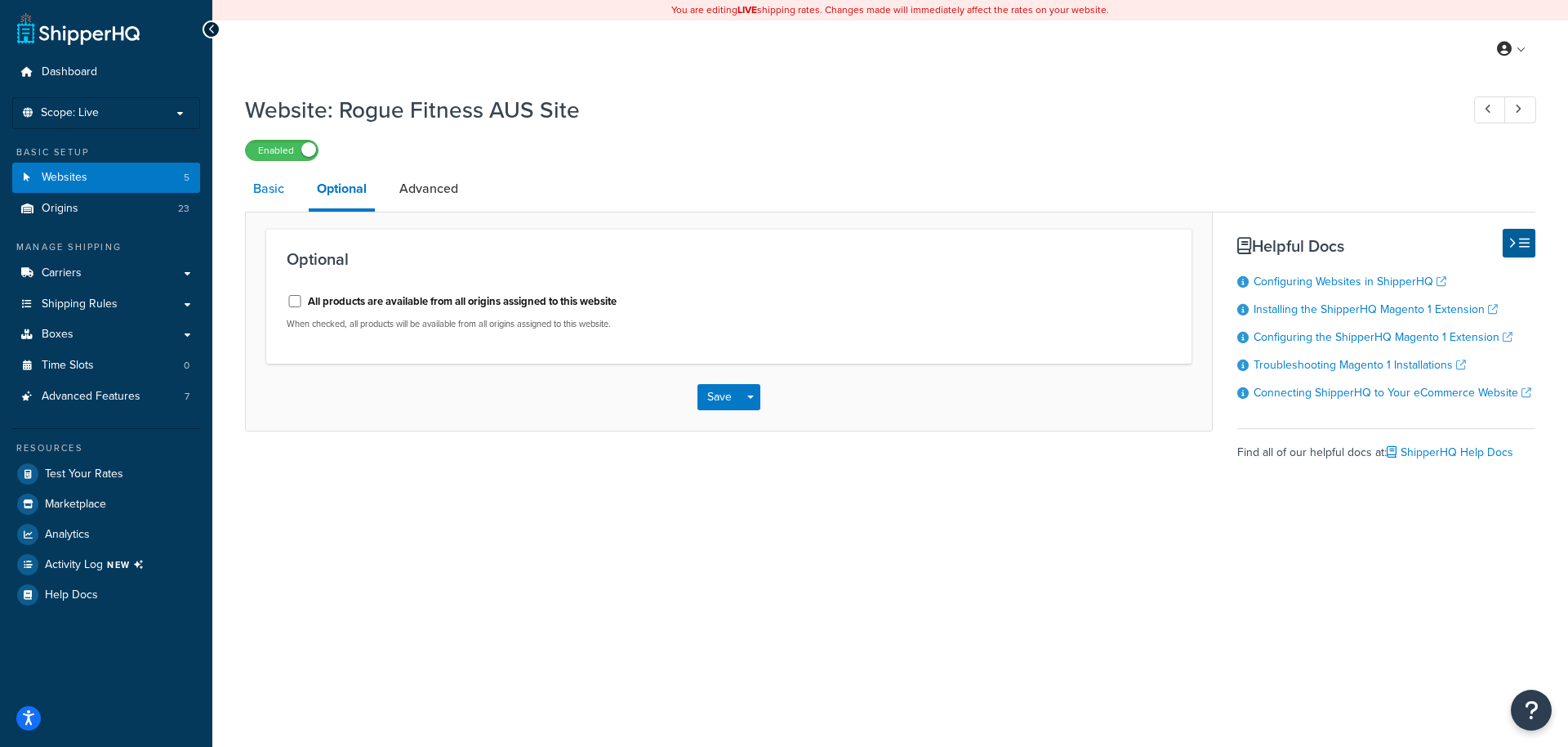
click at [270, 190] on link "Basic" at bounding box center [268, 188] width 47 height 39
select select "3450"
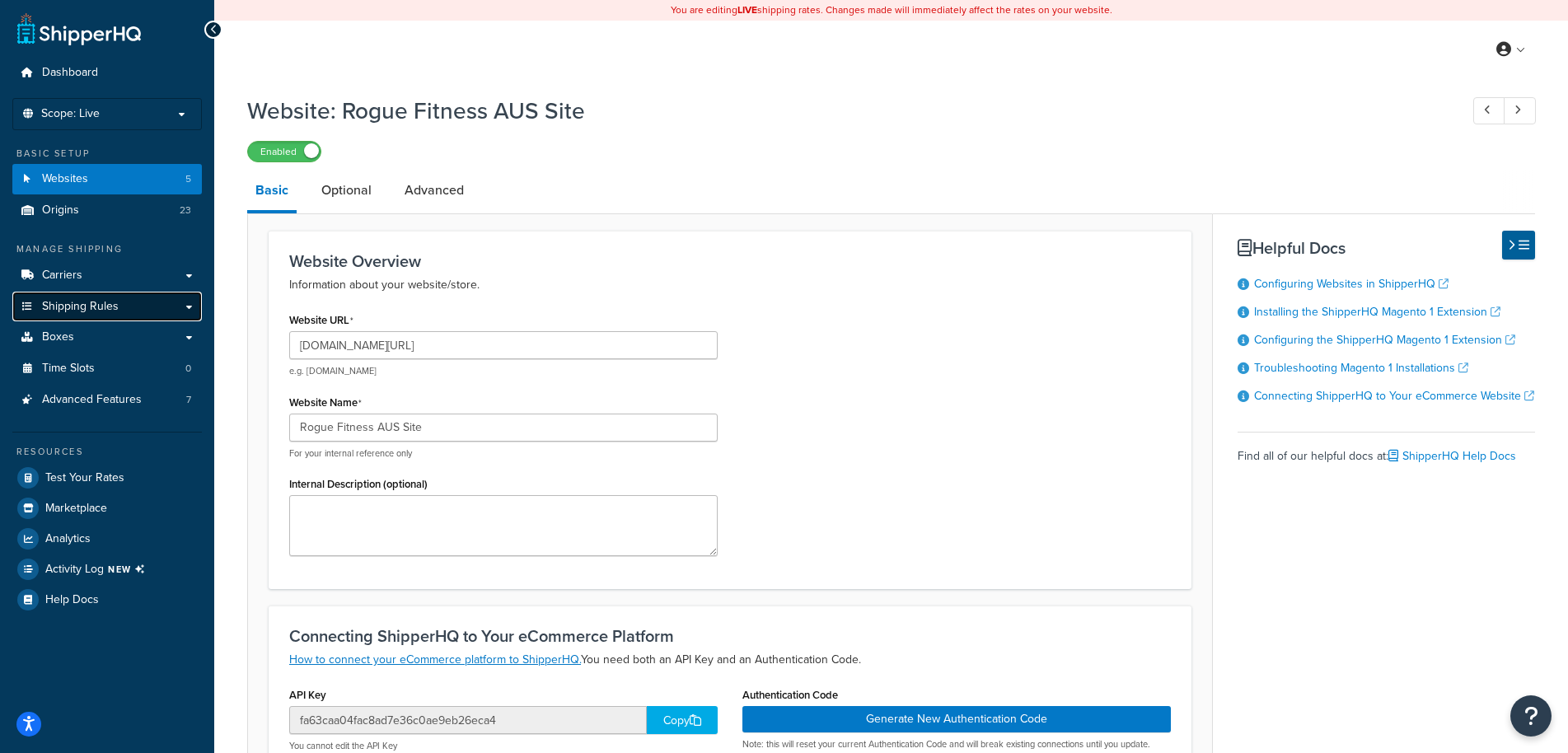
click at [94, 304] on span "Shipping Rules" at bounding box center [80, 306] width 76 height 14
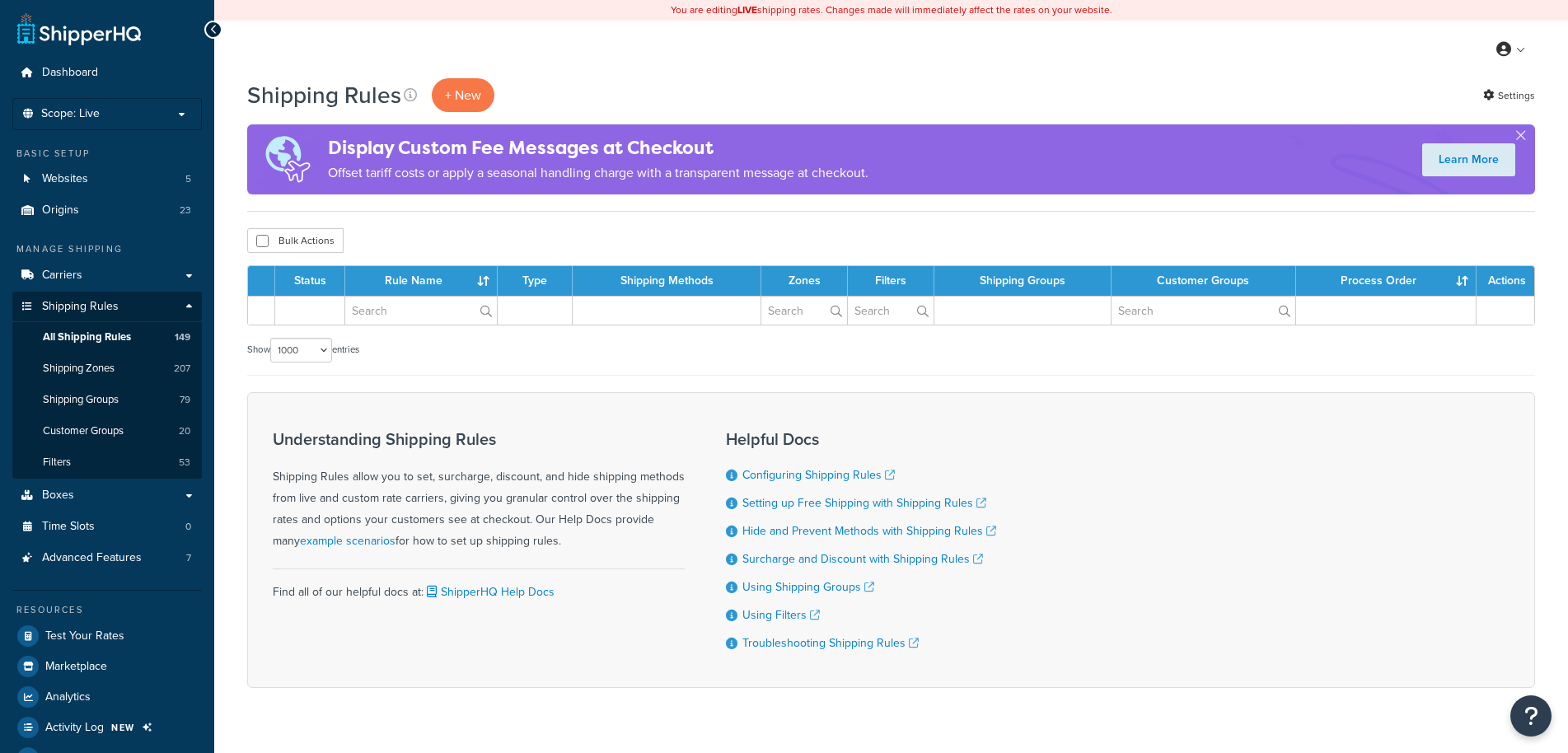
select select "1000"
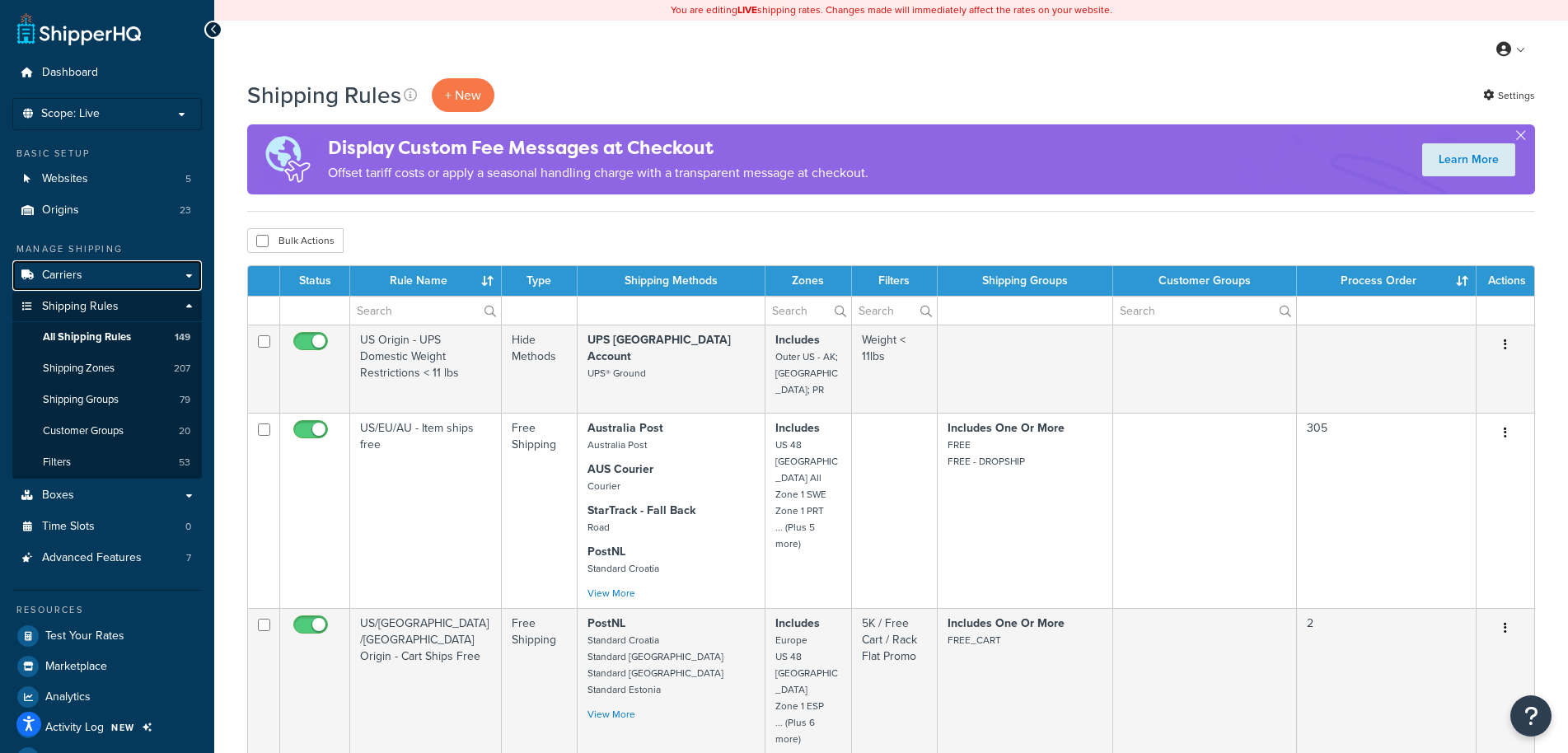
click at [93, 275] on link "Carriers" at bounding box center [107, 275] width 190 height 31
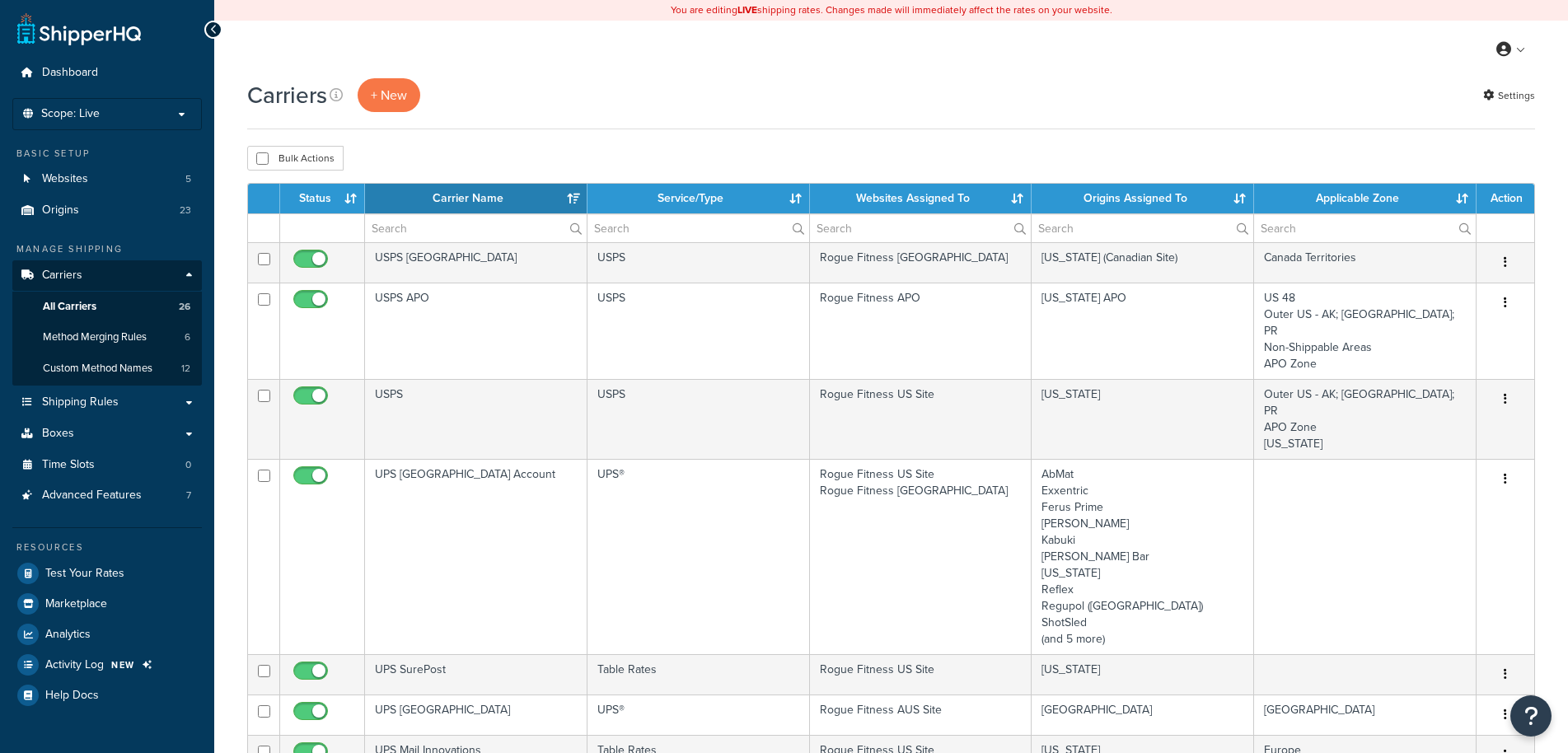
select select "15"
click at [90, 214] on link "Origins 23" at bounding box center [107, 211] width 190 height 31
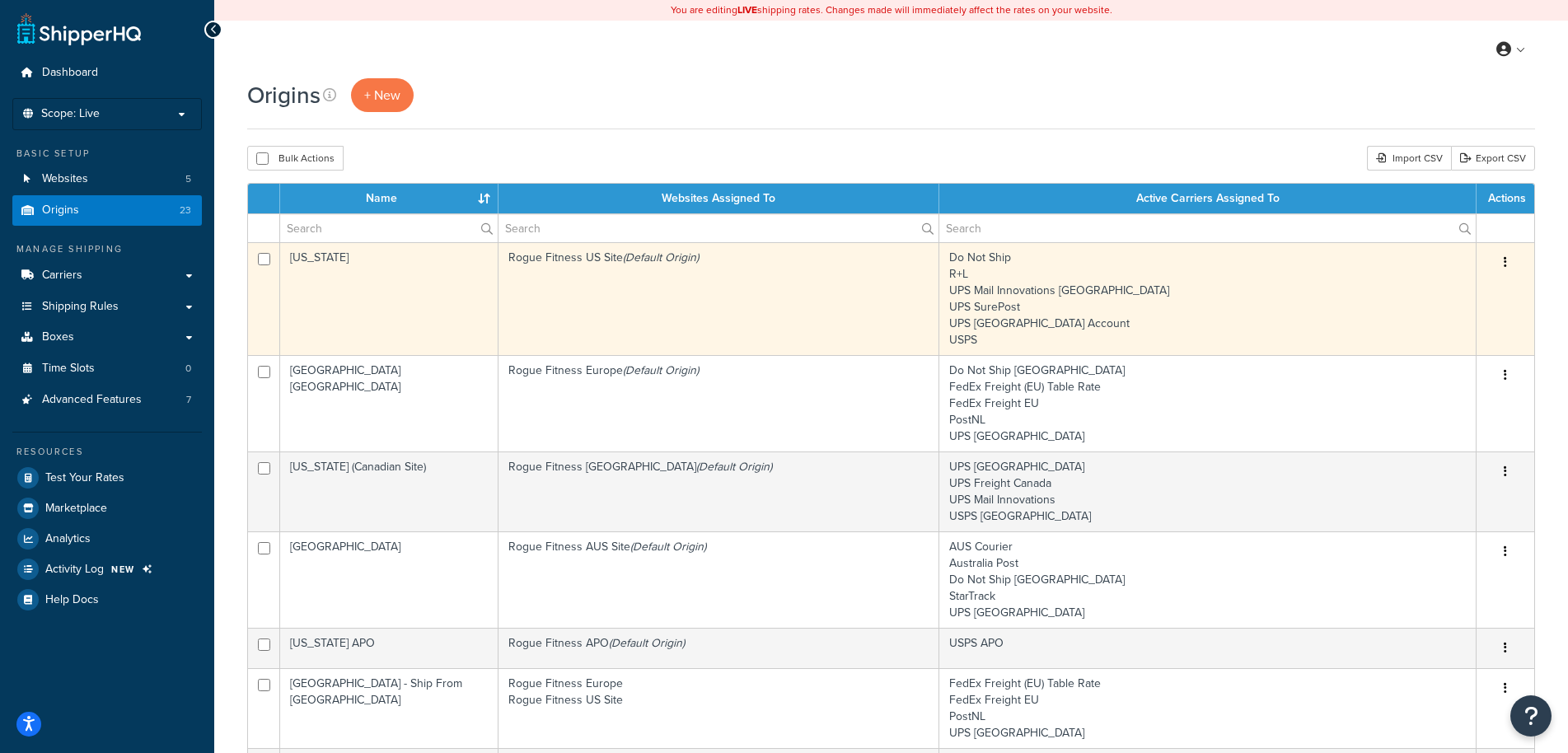
scroll to position [336, 0]
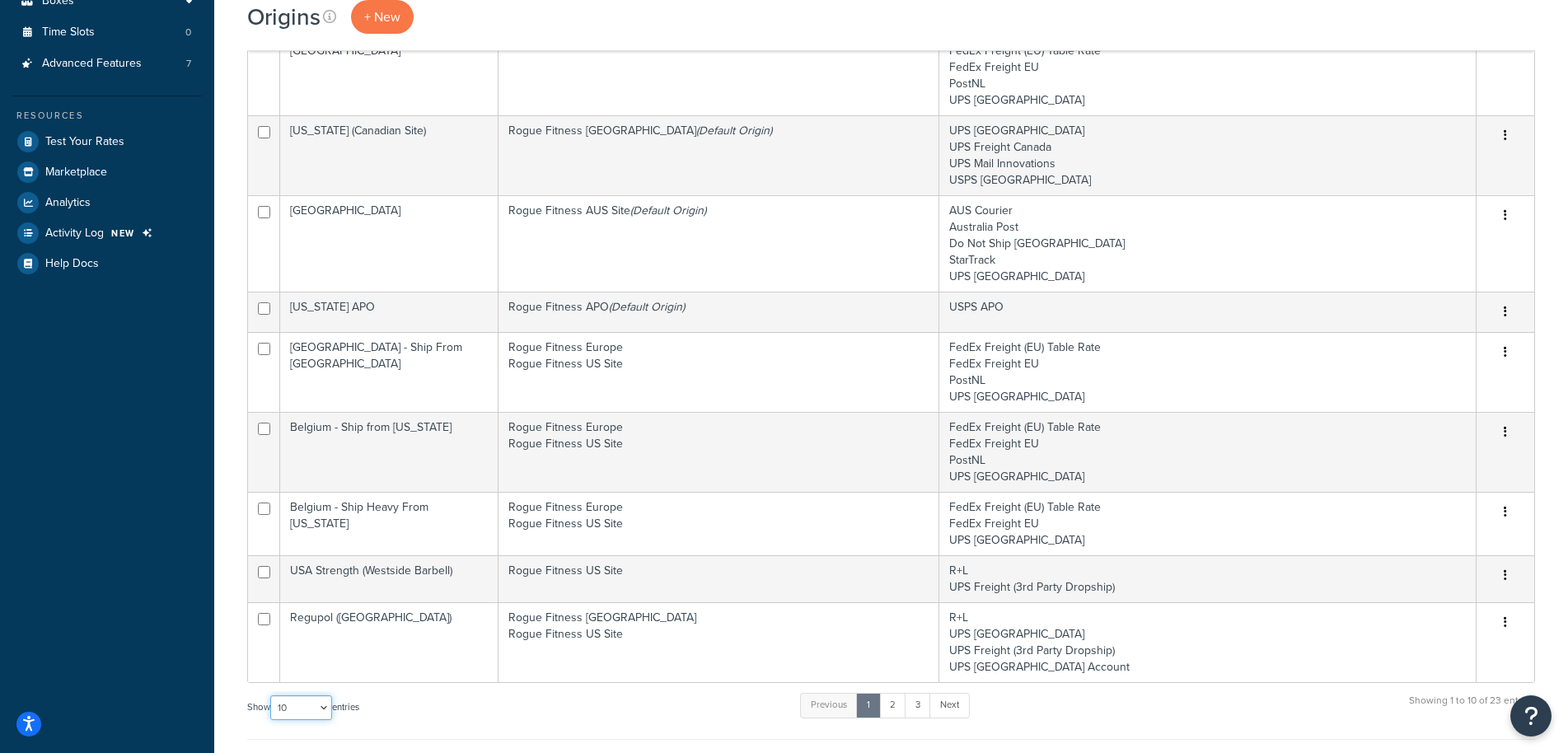
click at [270, 695] on select "10 15 25 50 100 1000" at bounding box center [300, 707] width 62 height 25
select select "1000"
click option "1000" at bounding box center [0, 0] width 0 height 0
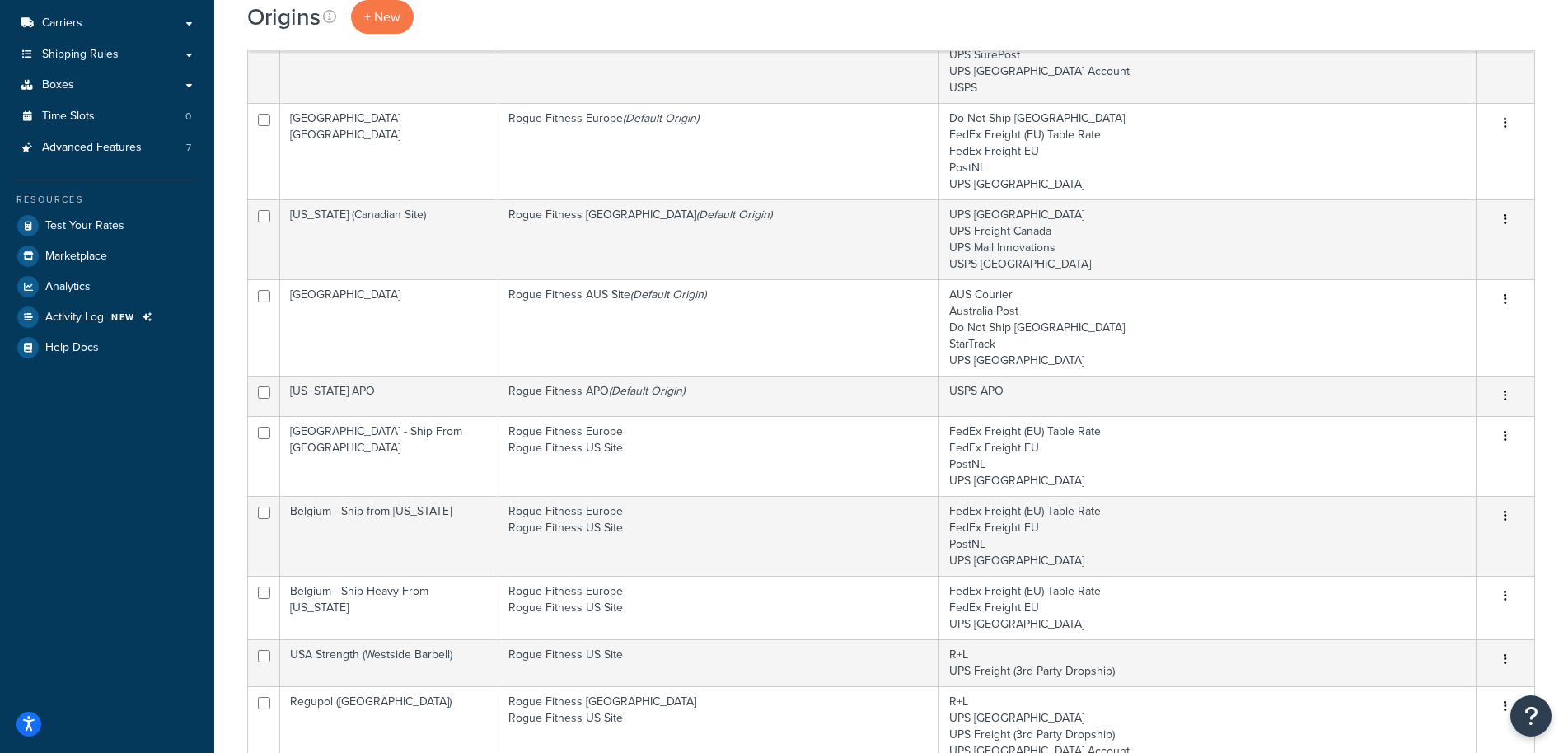
scroll to position [0, 0]
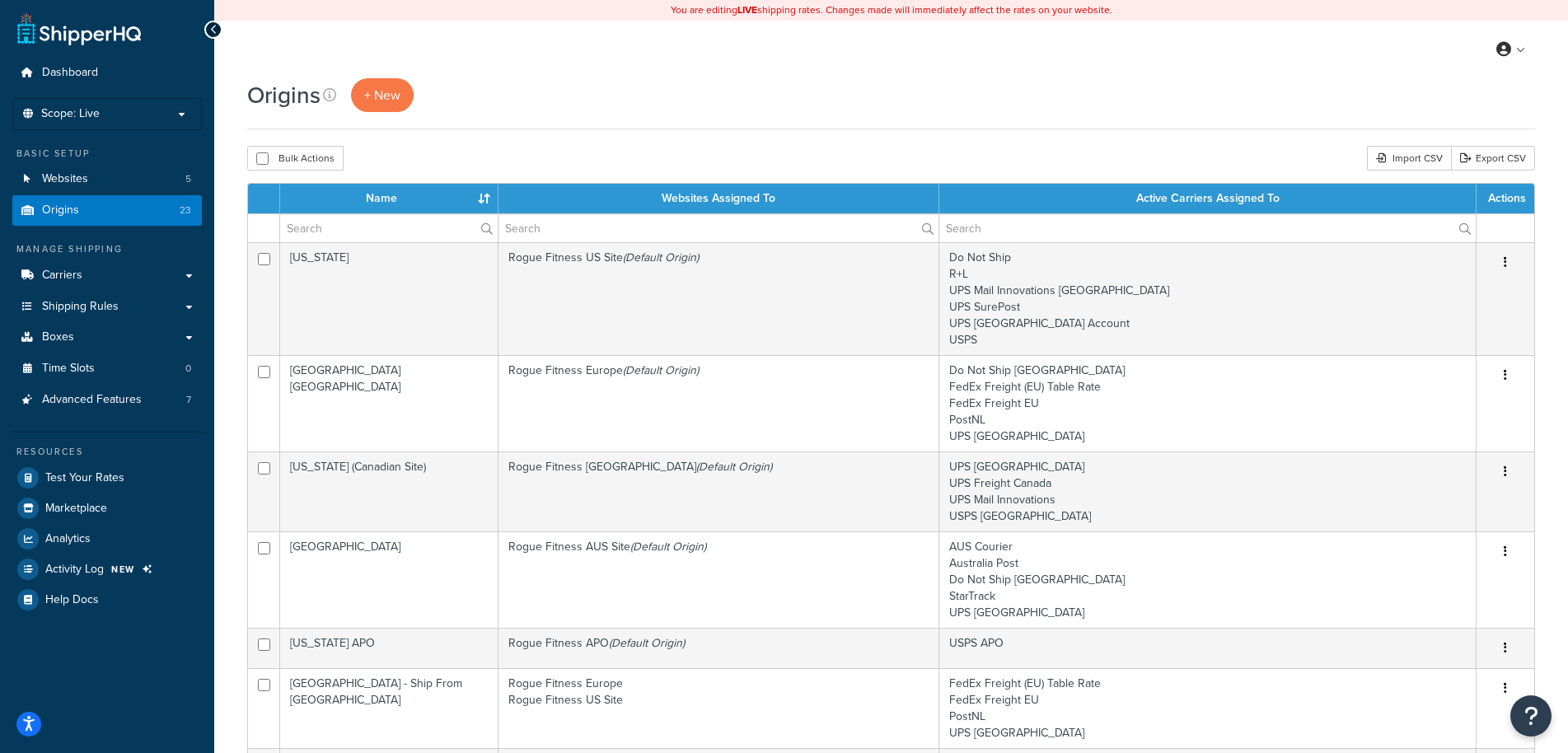
click at [784, 200] on th "Websites Assigned To" at bounding box center [719, 198] width 441 height 30
click at [112, 306] on span "Shipping Rules" at bounding box center [80, 306] width 76 height 14
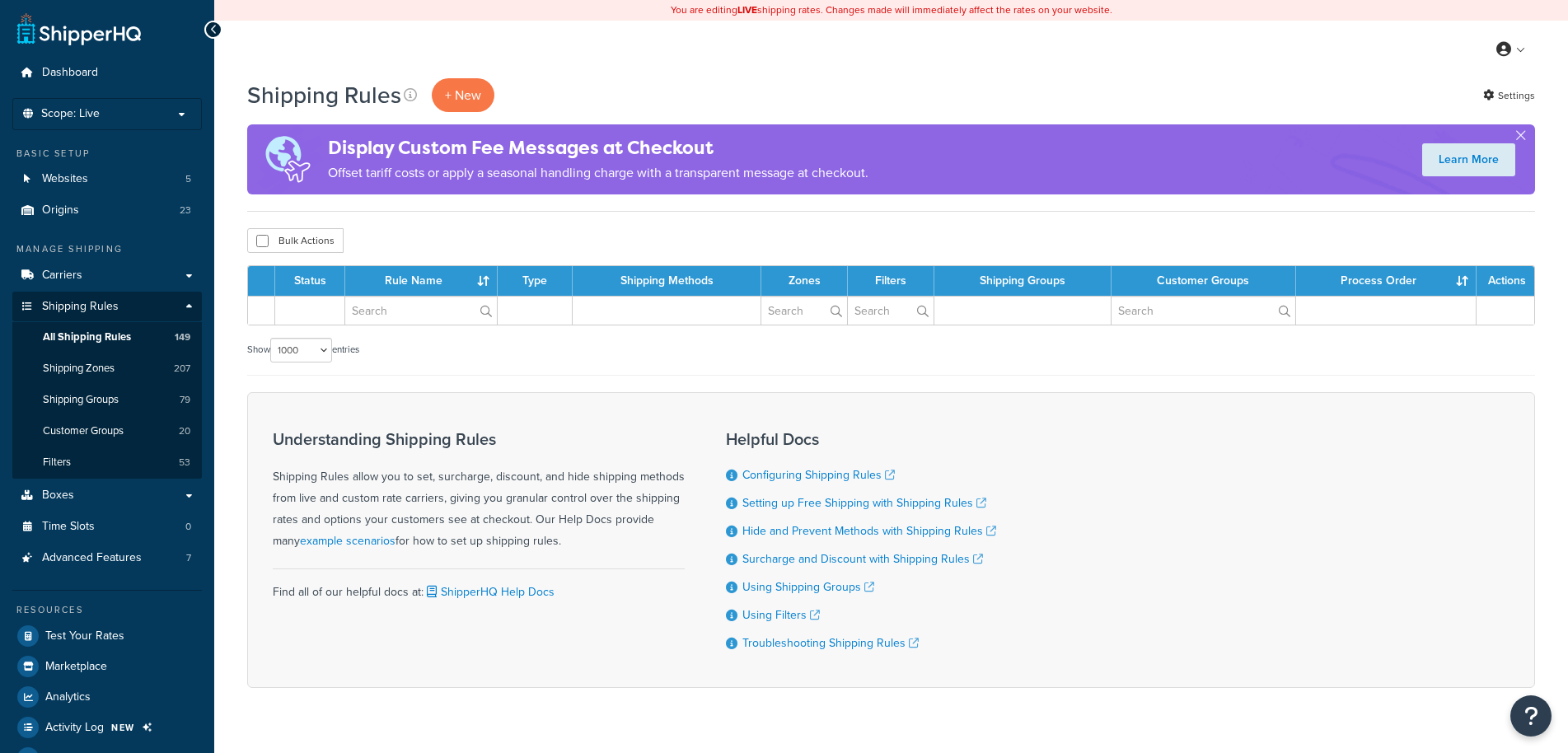
select select "1000"
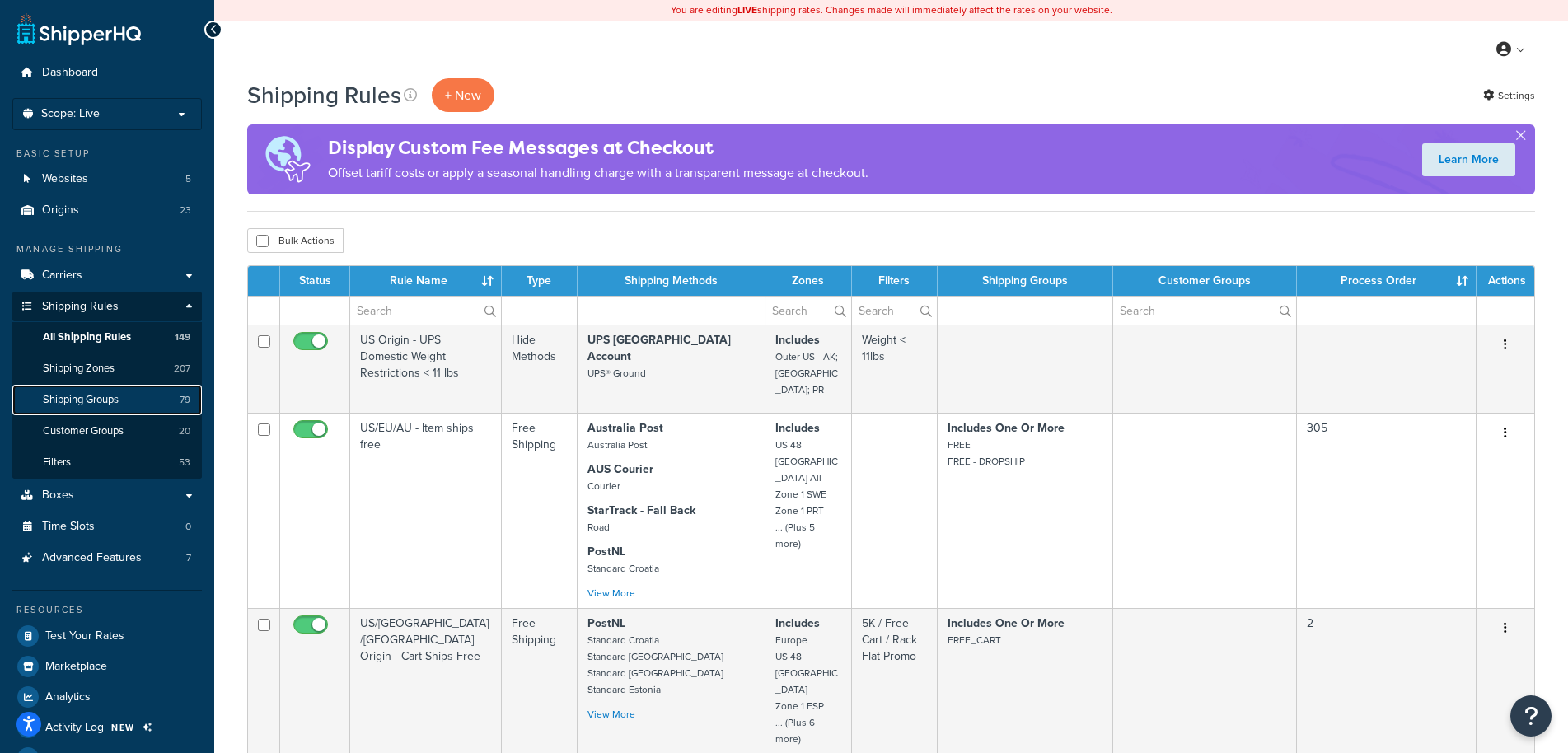
click at [92, 398] on span "Shipping Groups" at bounding box center [80, 399] width 75 height 14
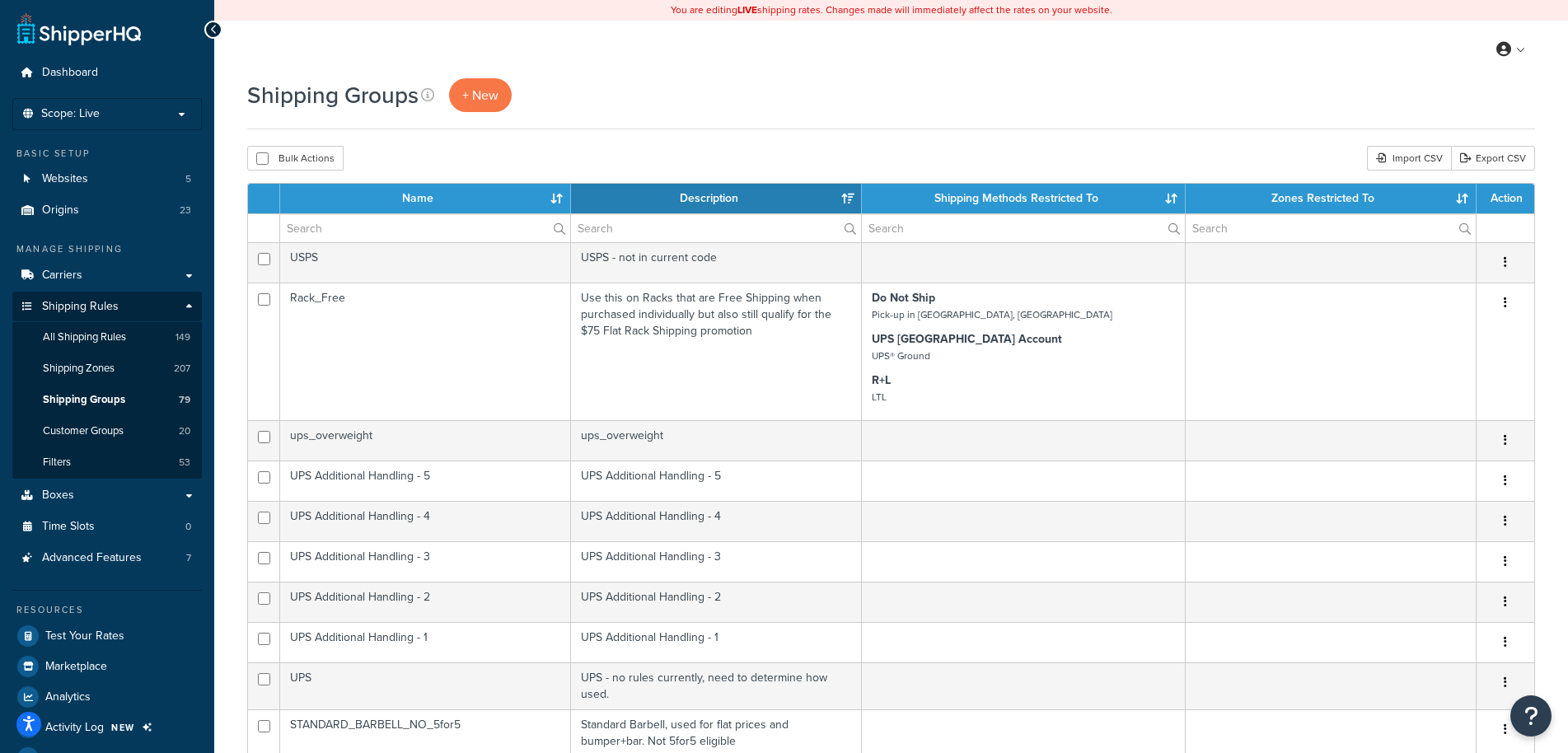
select select "15"
click at [392, 233] on input "text" at bounding box center [425, 228] width 290 height 28
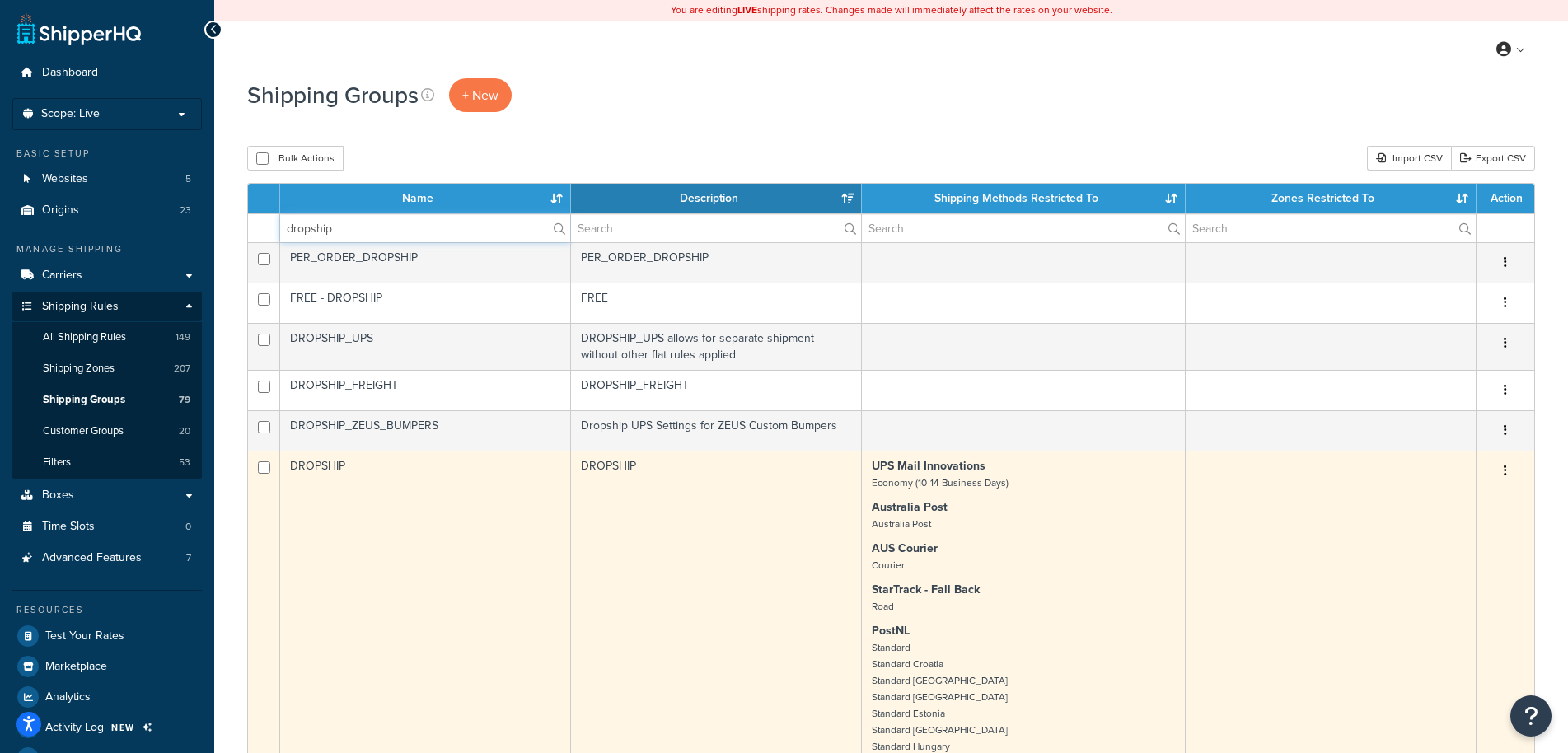
scroll to position [168, 0]
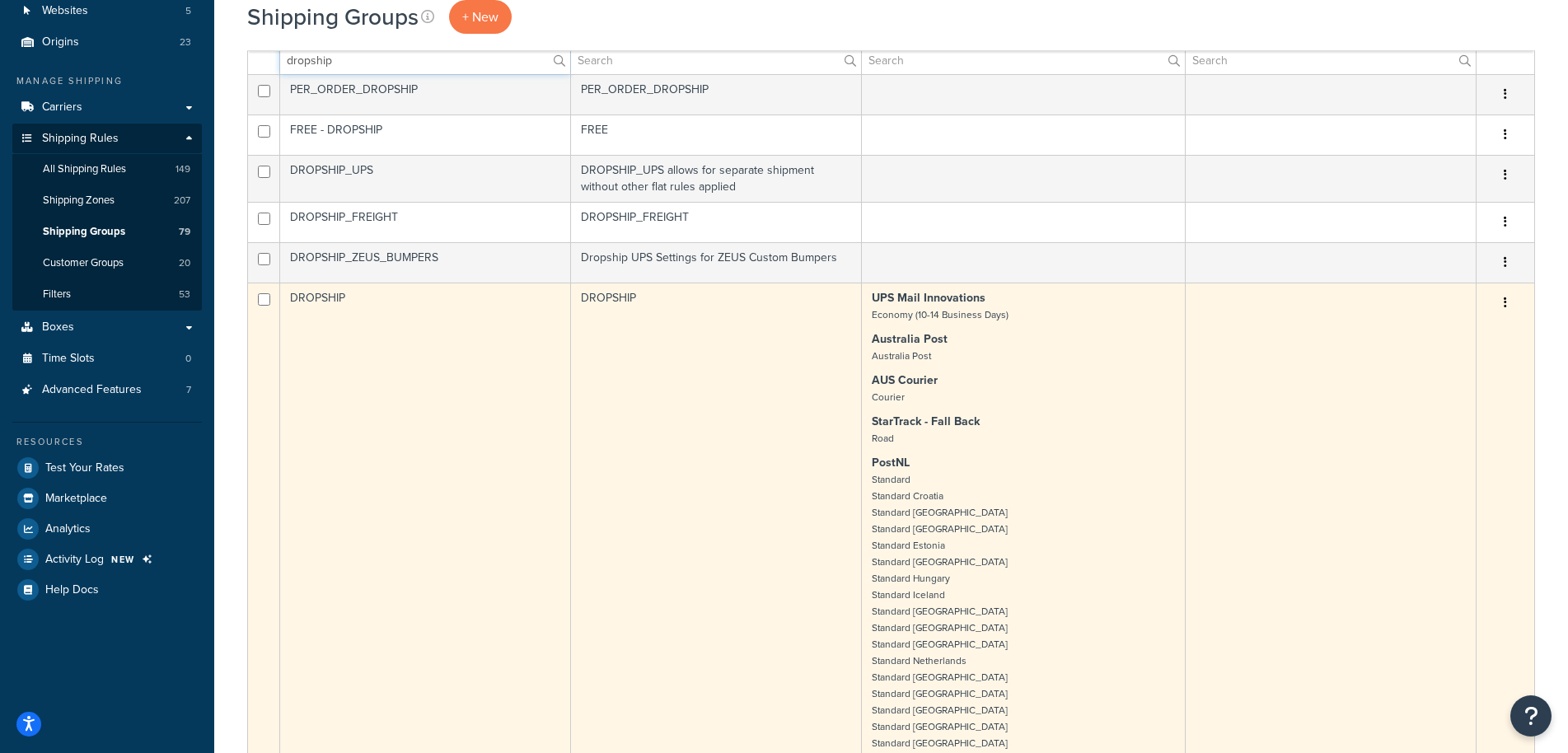
type input "dropship"
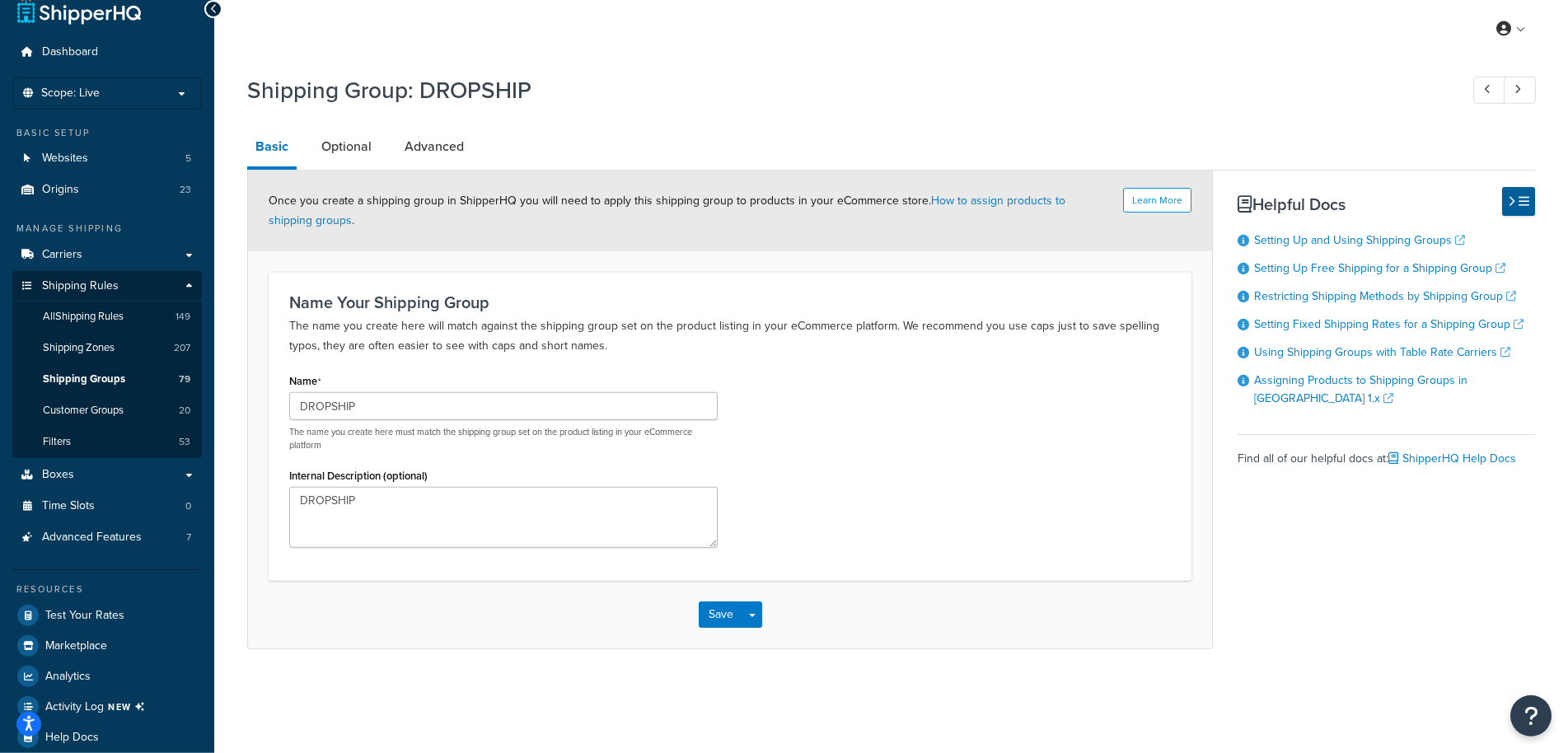
scroll to position [40, 0]
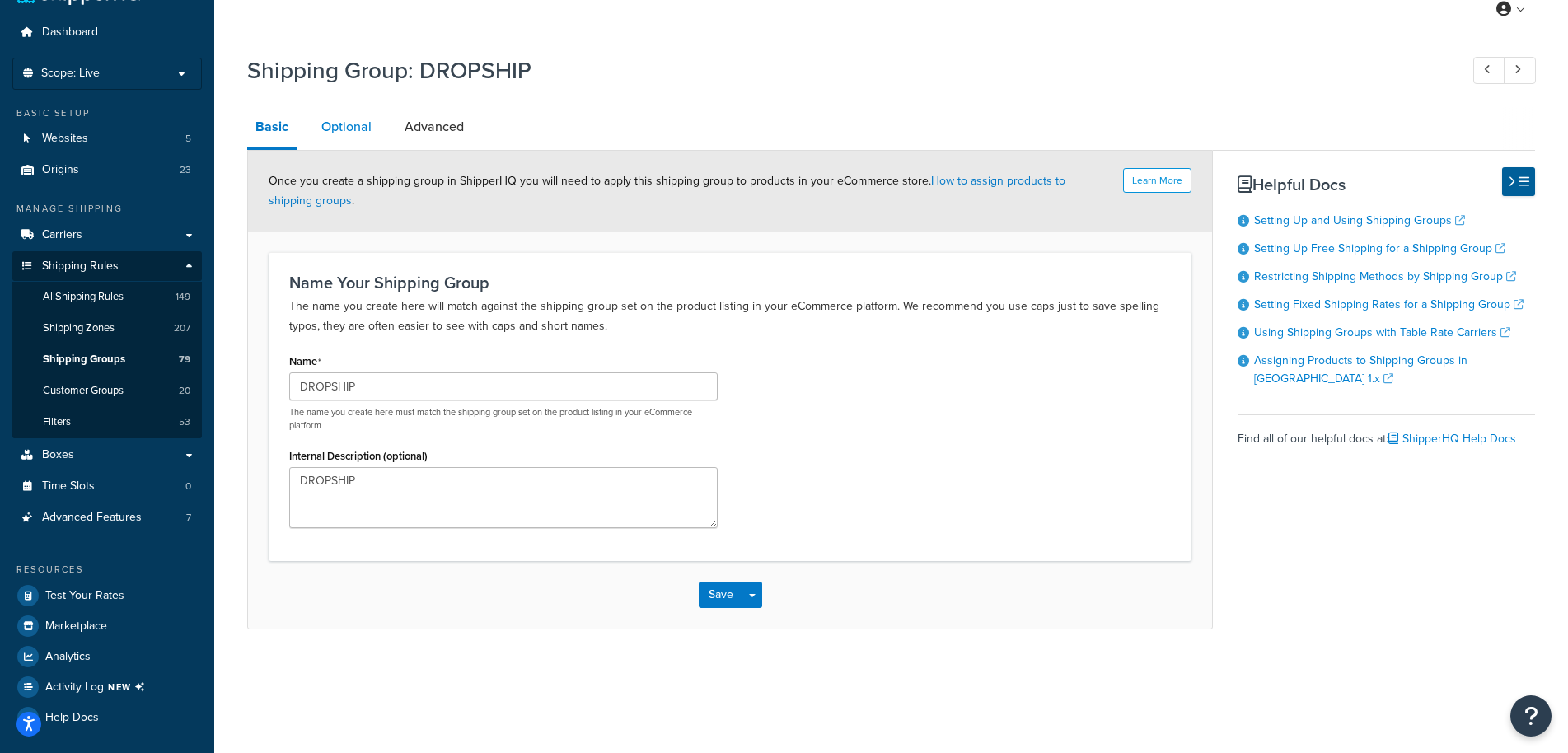
click at [335, 124] on link "Optional" at bounding box center [346, 126] width 67 height 39
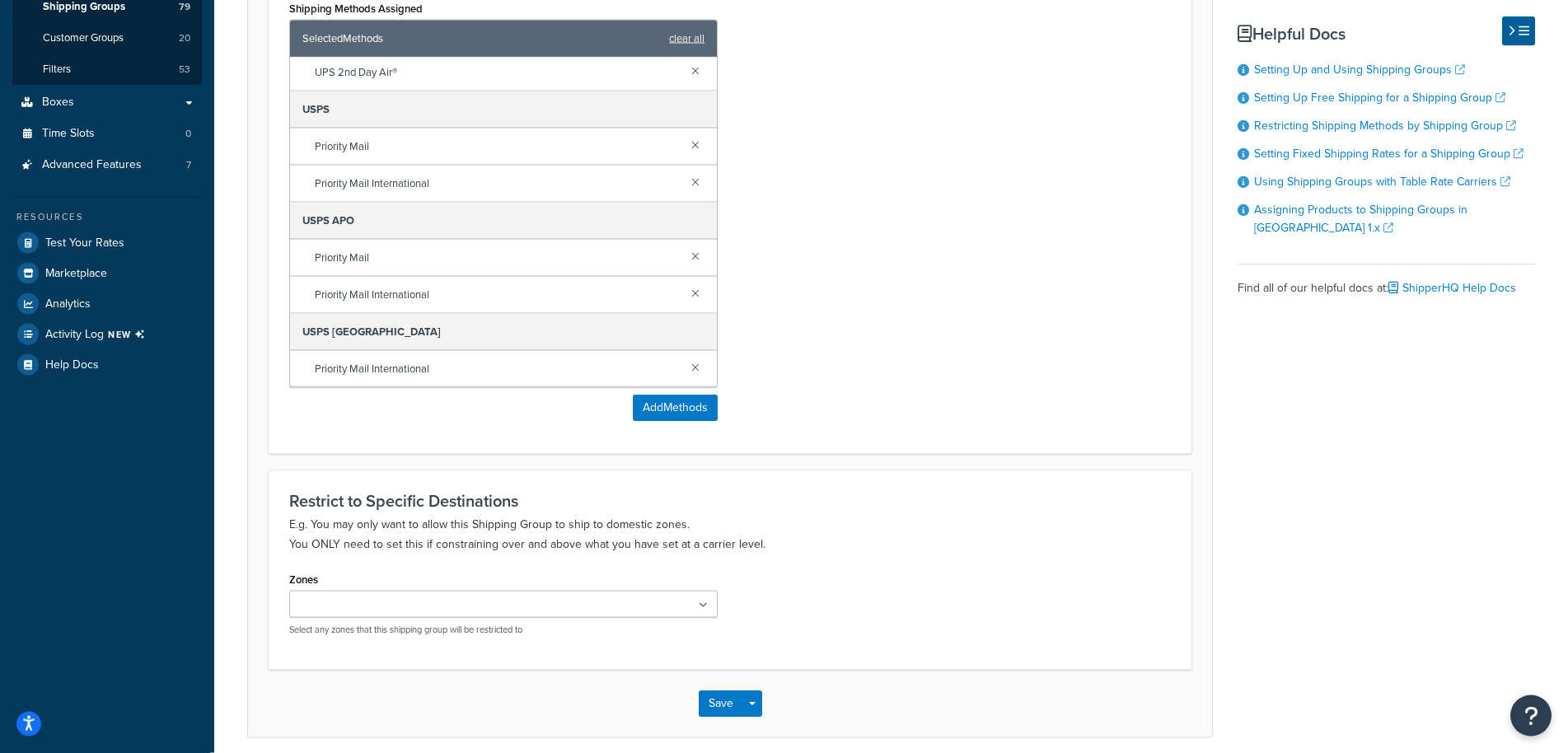
scroll to position [461, 0]
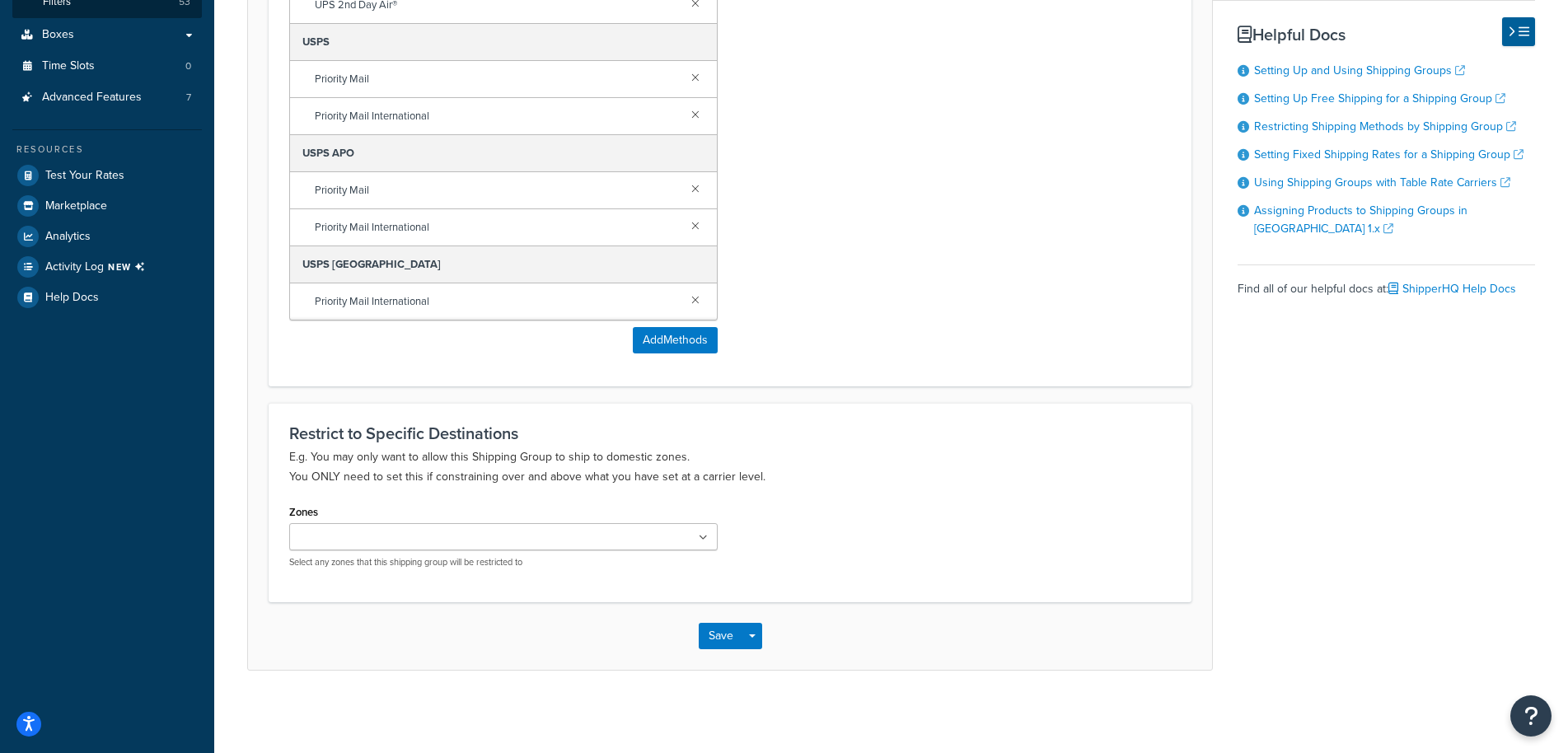
click at [668, 537] on ul at bounding box center [503, 537] width 428 height 28
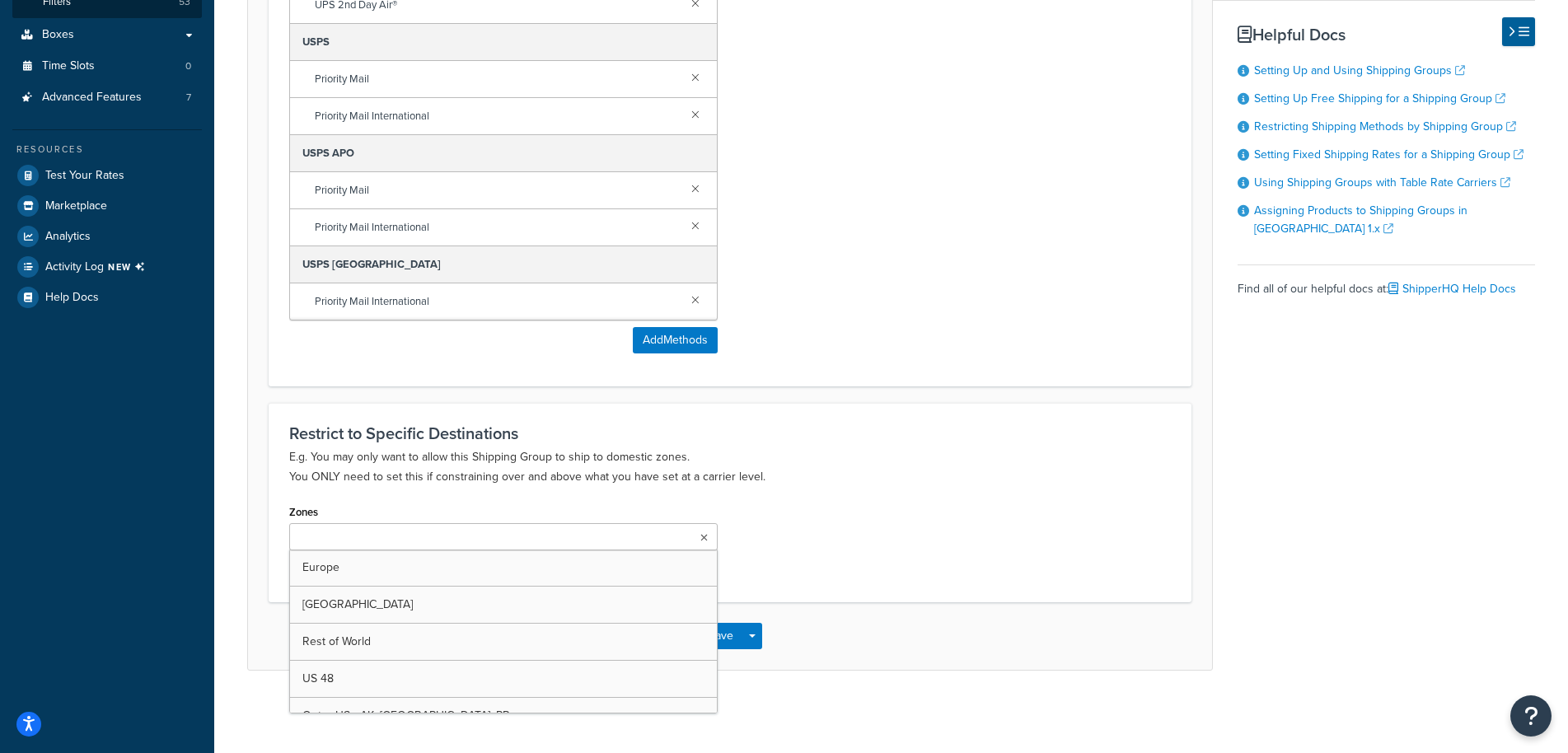
click at [837, 475] on p "E.g. You may only want to allow this Shipping Group to ship to domestic zones. …" at bounding box center [730, 466] width 881 height 39
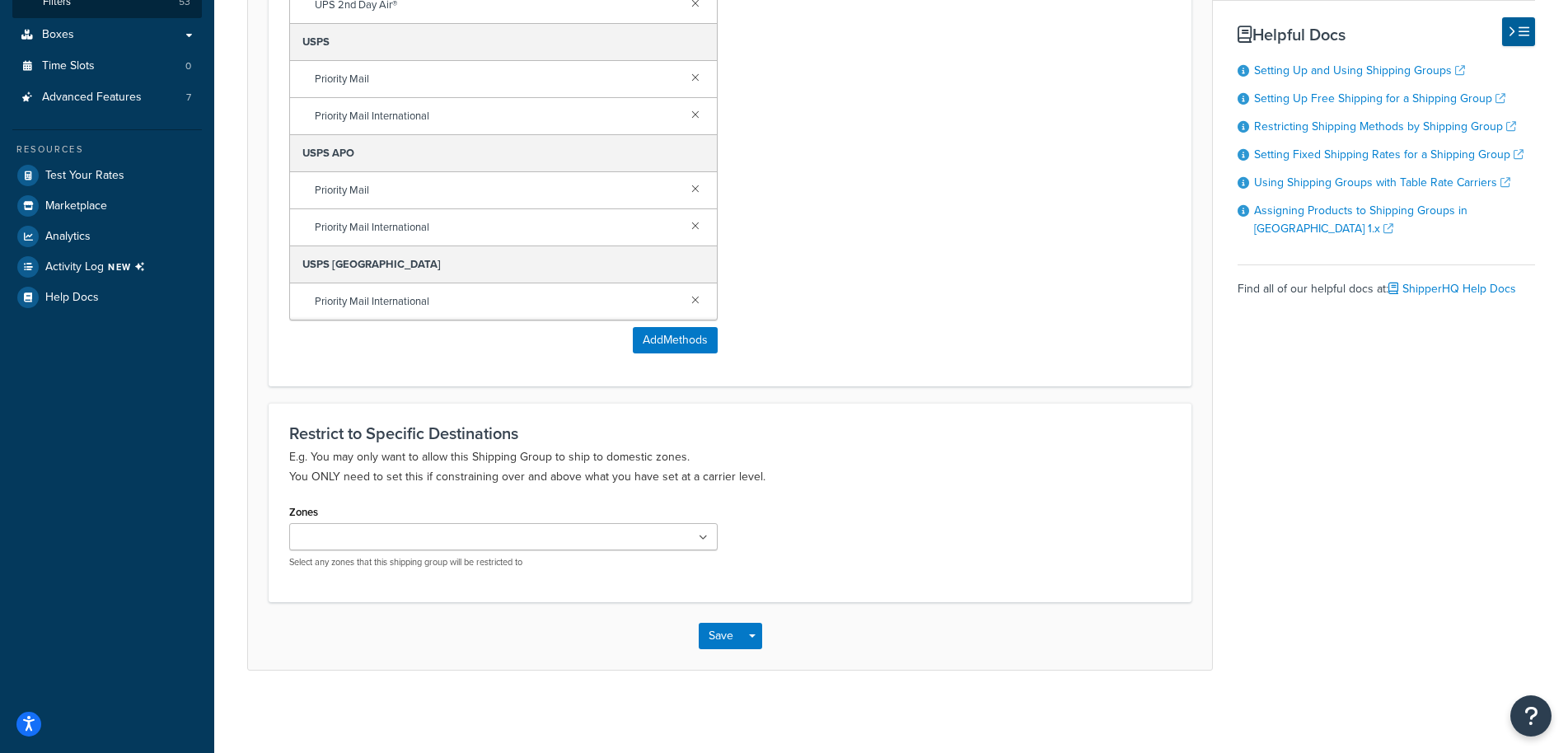
scroll to position [0, 0]
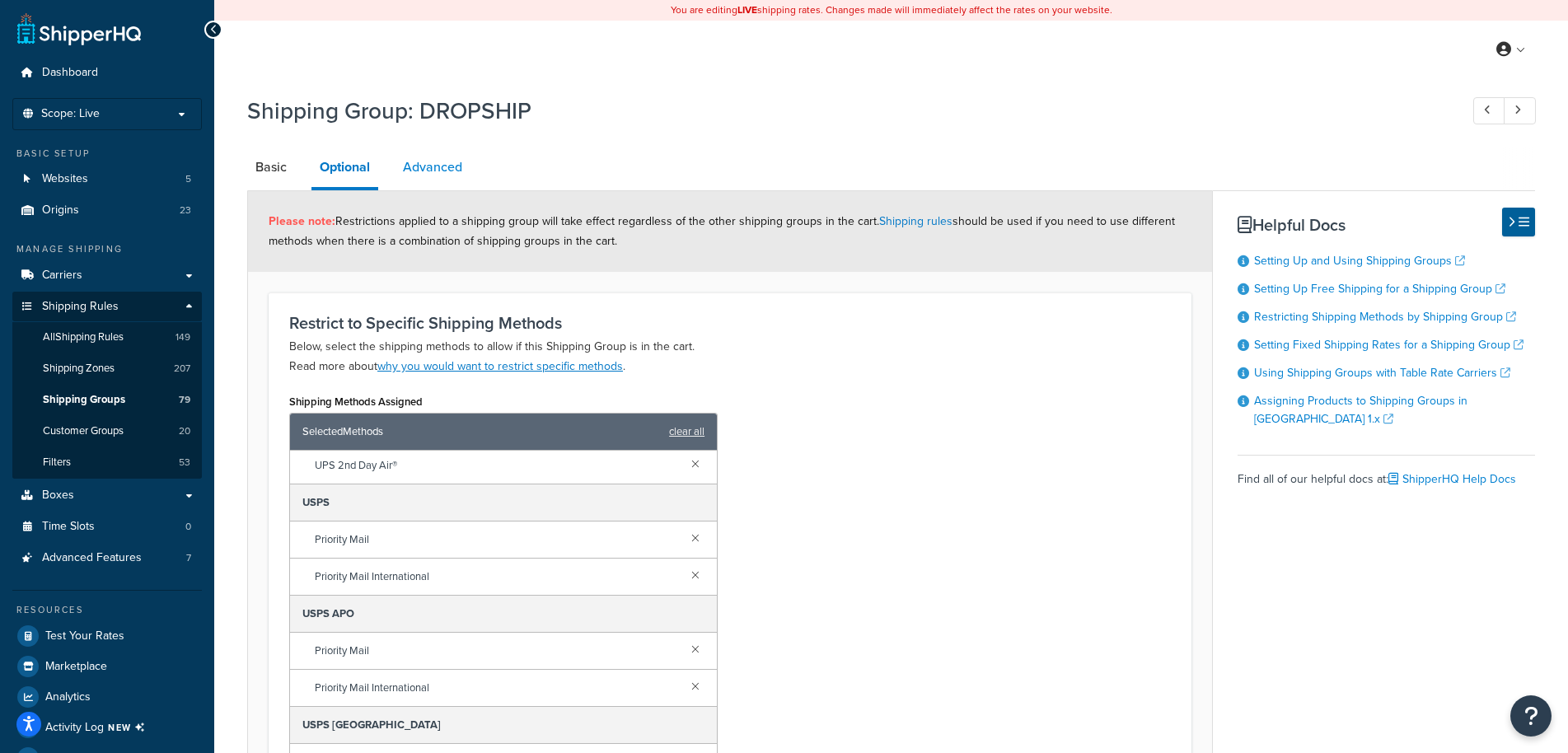
click at [451, 157] on link "Advanced" at bounding box center [432, 167] width 75 height 39
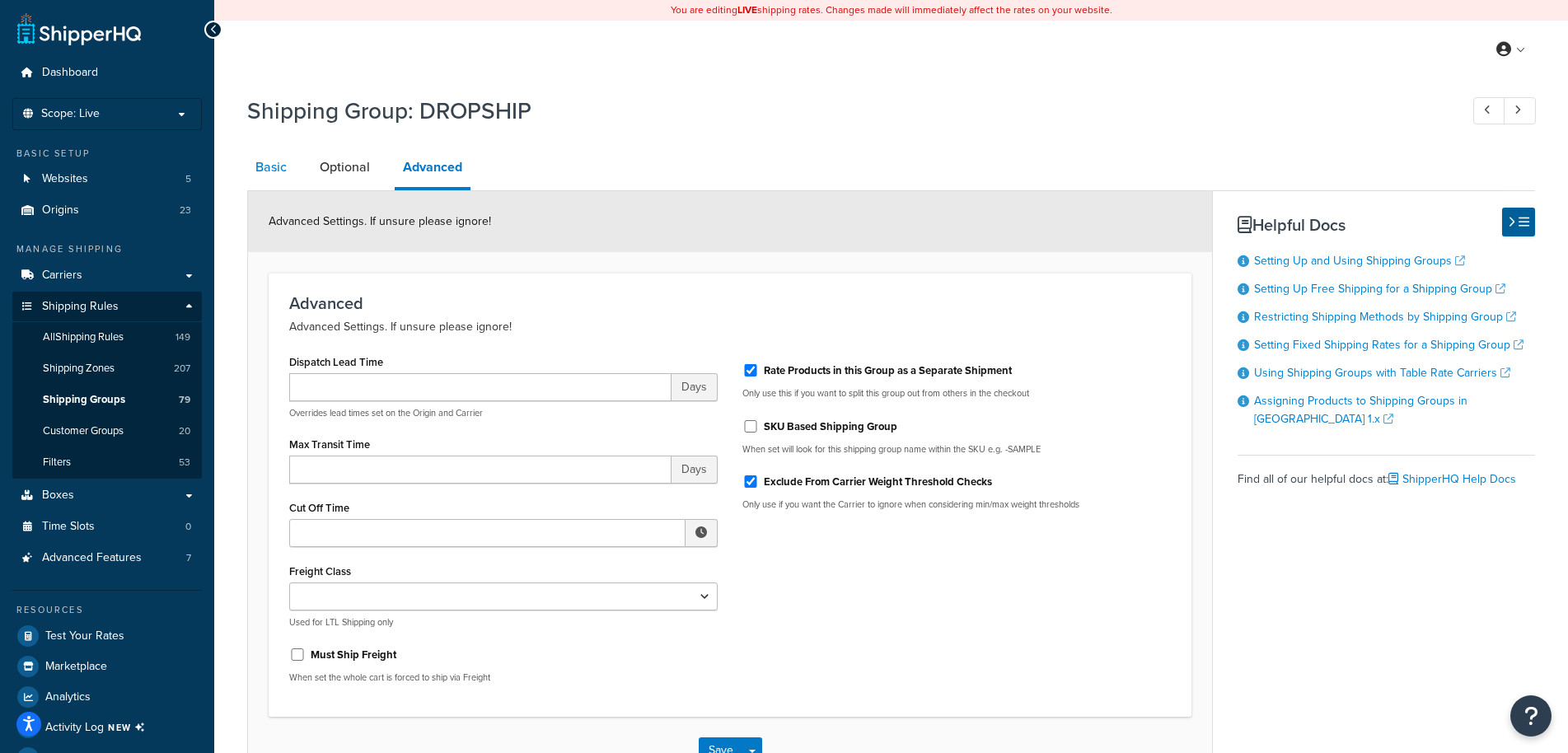
click at [282, 163] on link "Basic" at bounding box center [271, 167] width 48 height 39
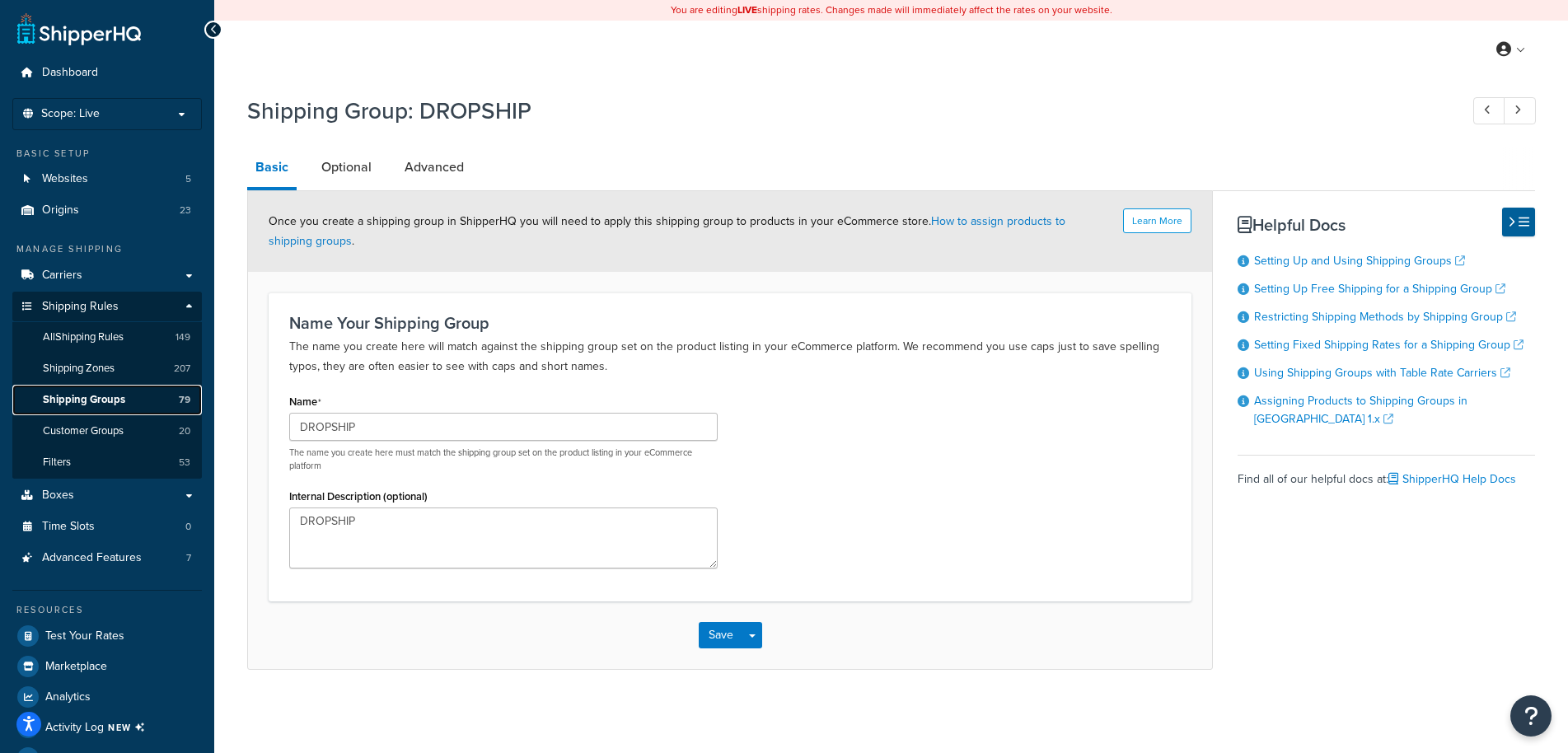
click at [97, 399] on span "Shipping Groups" at bounding box center [84, 399] width 82 height 14
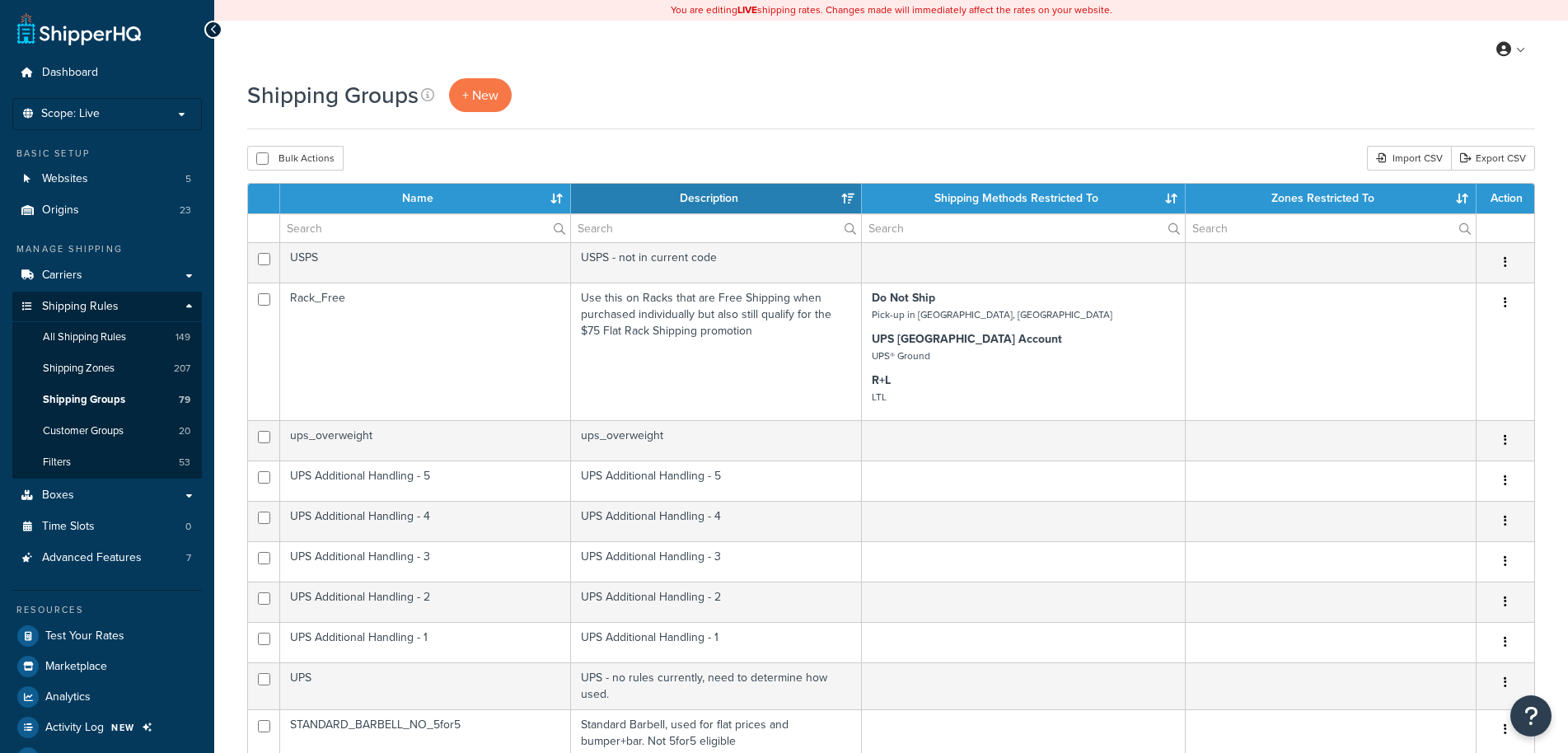
select select "15"
click at [373, 222] on input "text" at bounding box center [425, 228] width 290 height 28
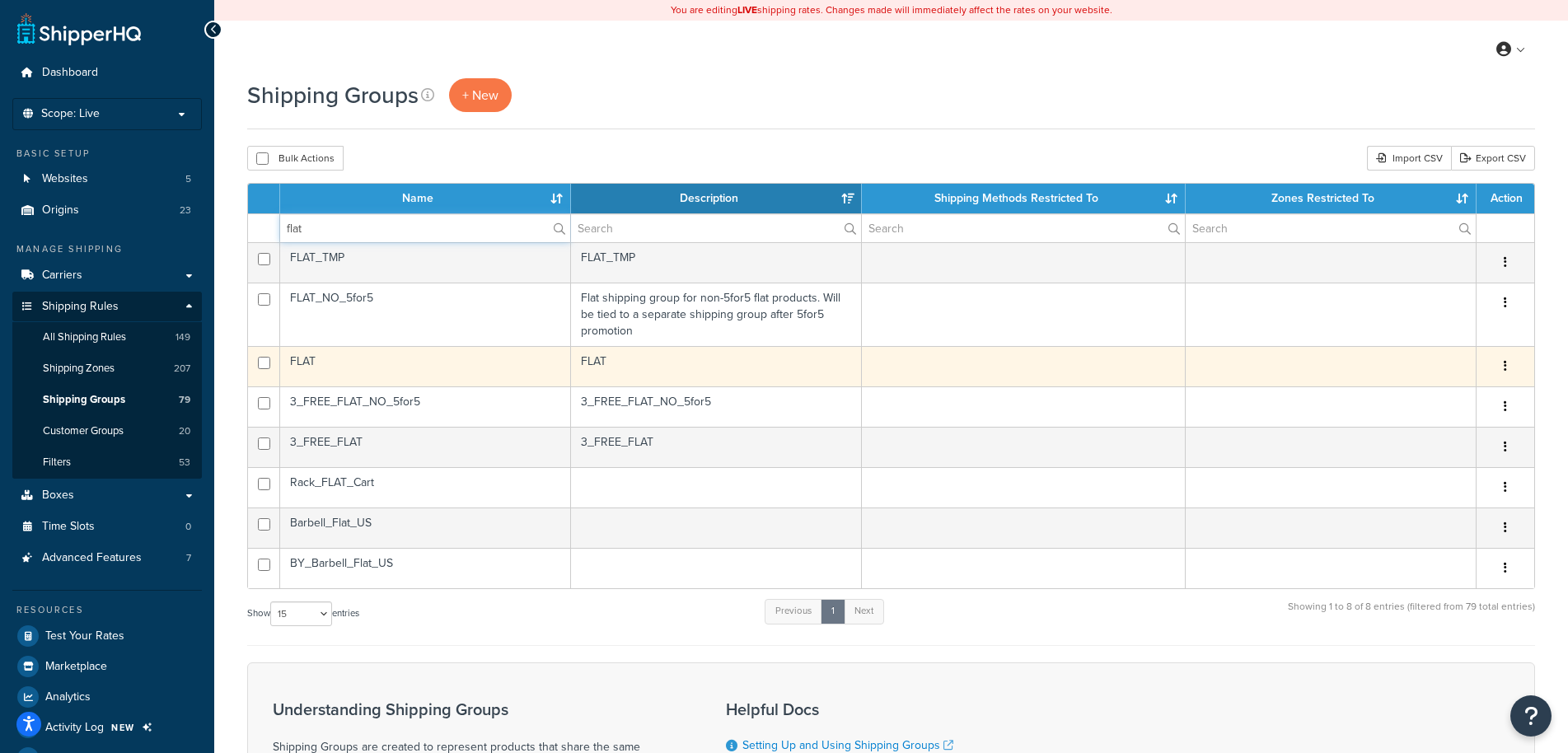
type input "flat"
click at [417, 373] on td "FLAT" at bounding box center [425, 366] width 291 height 40
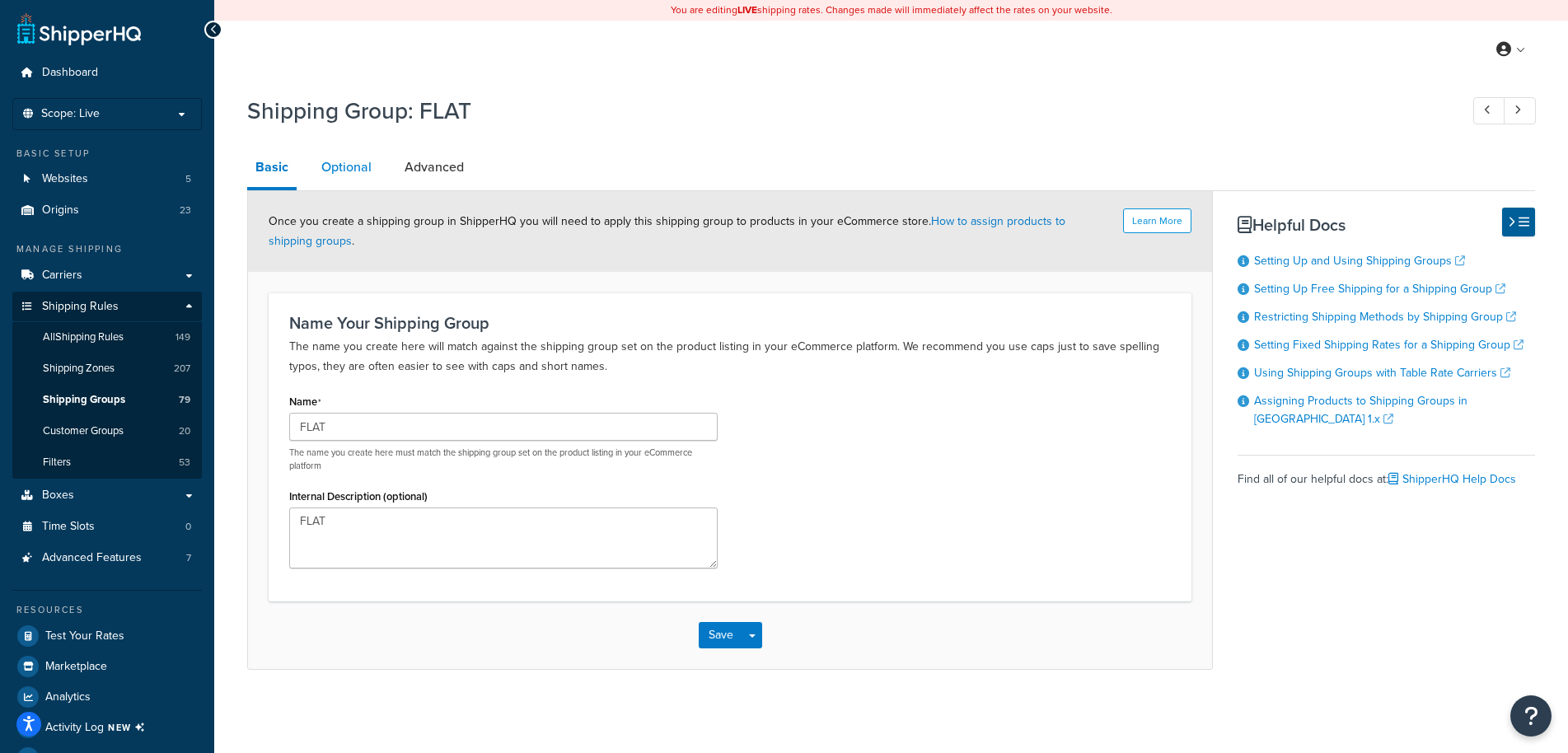
click at [350, 167] on link "Optional" at bounding box center [346, 167] width 67 height 39
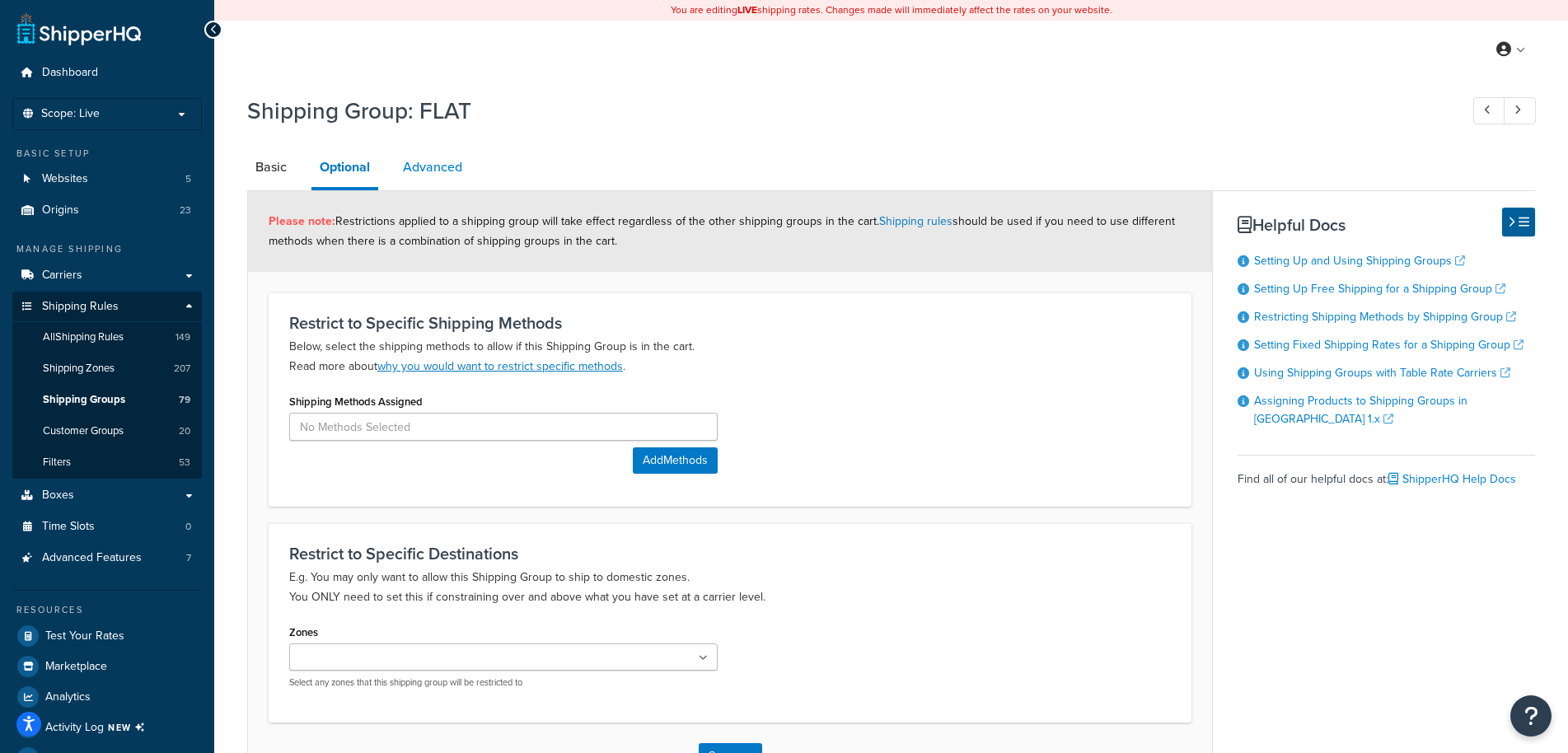
click at [438, 167] on link "Advanced" at bounding box center [432, 167] width 75 height 39
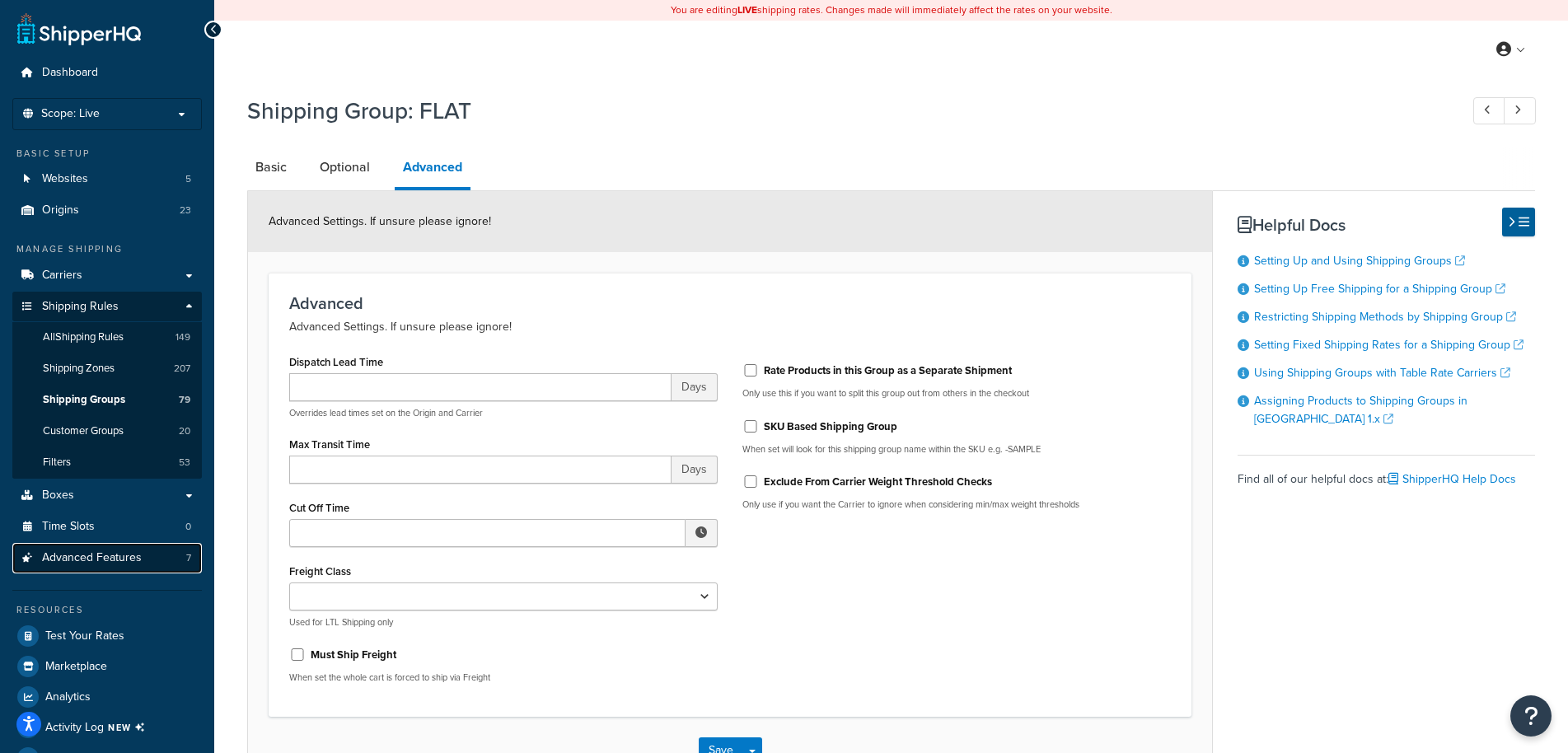
click at [92, 560] on span "Advanced Features" at bounding box center [92, 558] width 100 height 14
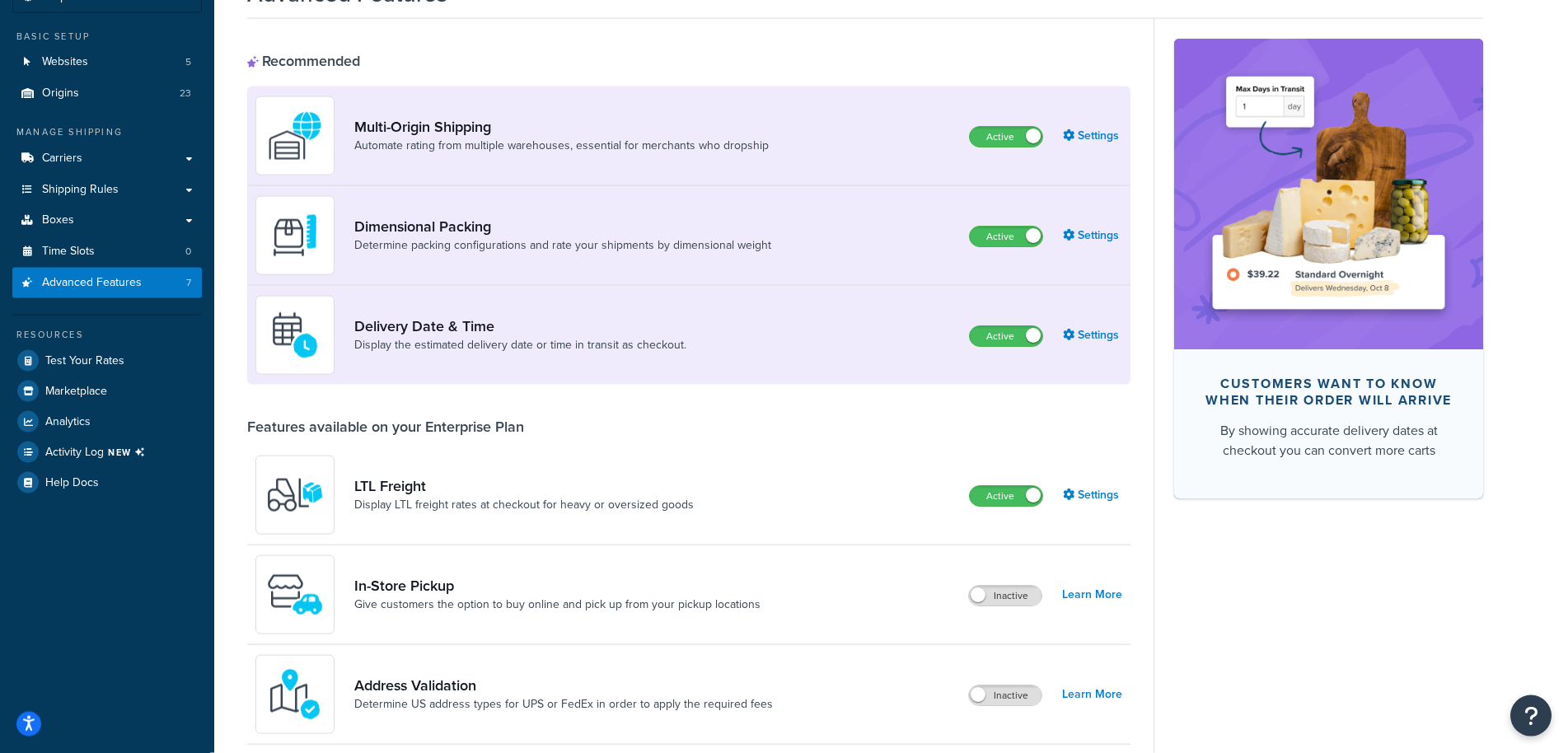
scroll to position [84, 0]
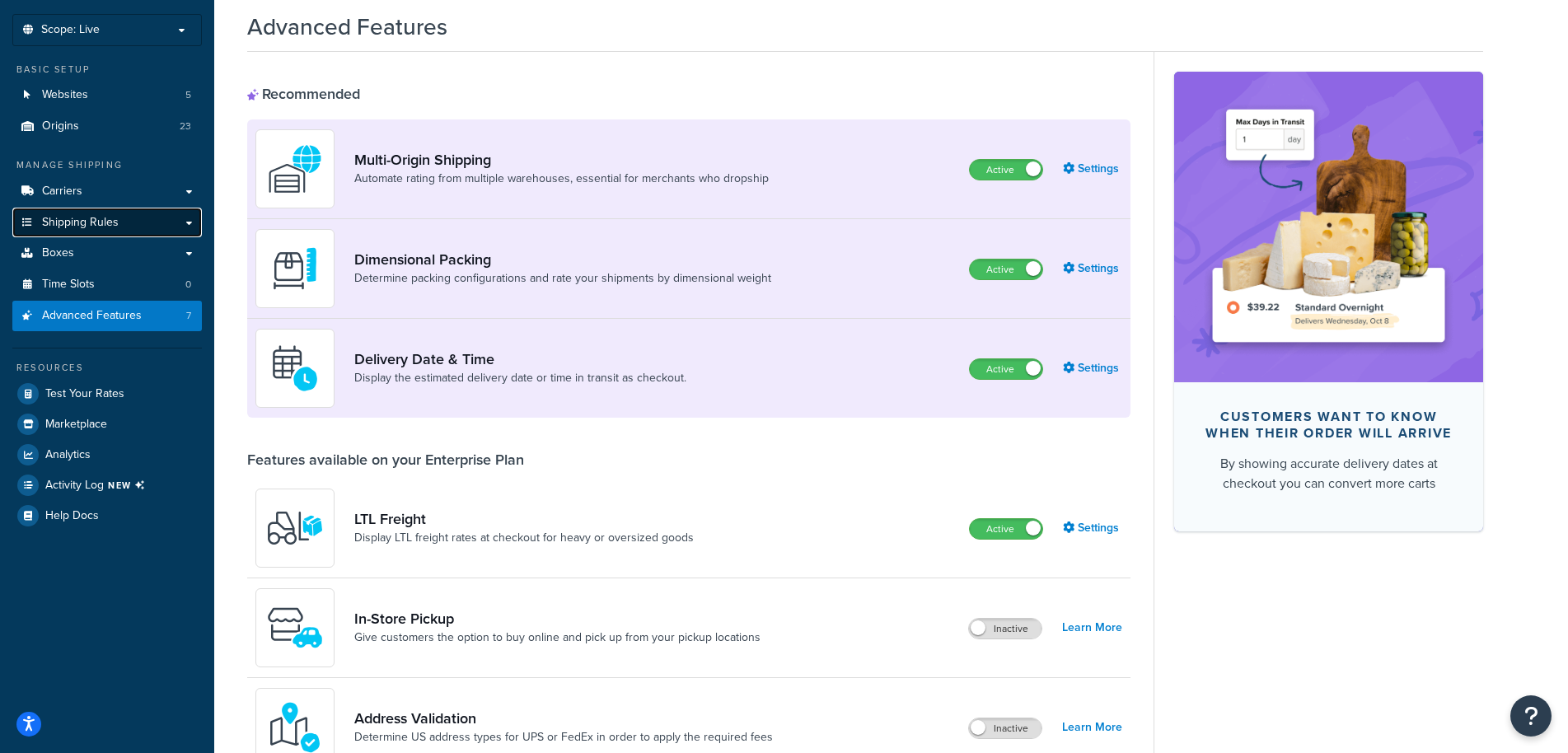
click at [96, 227] on span "Shipping Rules" at bounding box center [80, 222] width 76 height 14
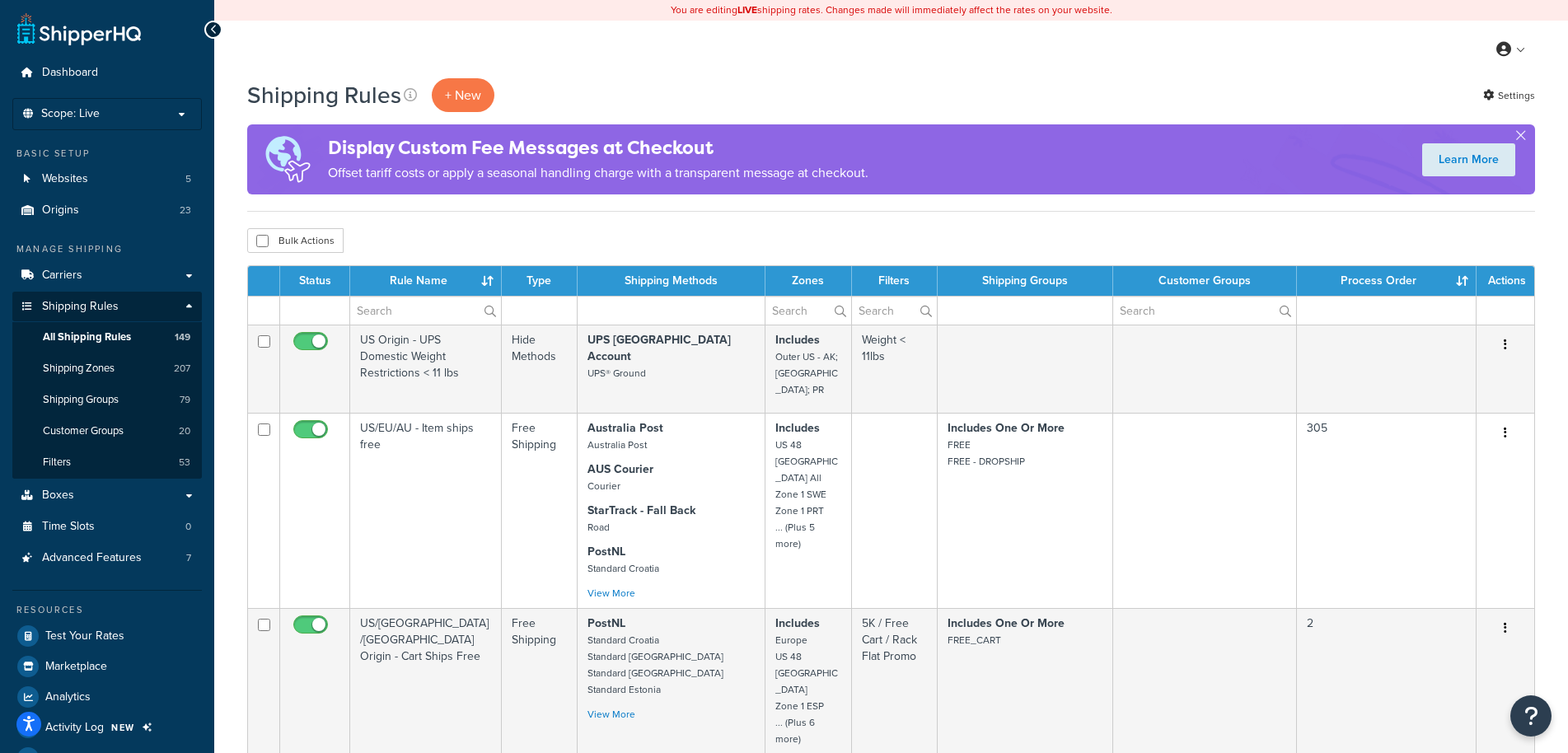
select select "1000"
click at [82, 182] on span "Websites" at bounding box center [65, 179] width 46 height 14
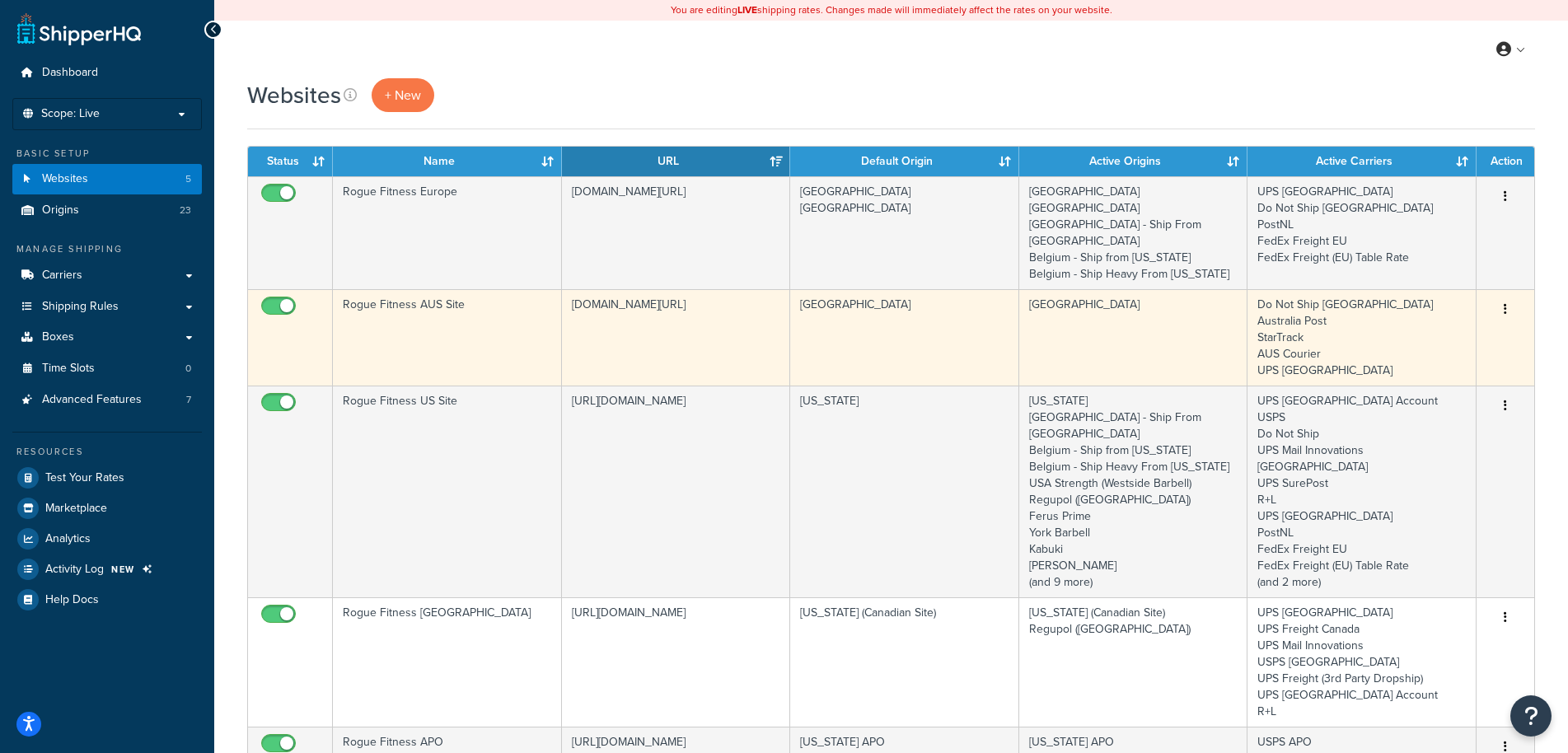
click at [987, 319] on td "[GEOGRAPHIC_DATA]" at bounding box center [904, 336] width 229 height 96
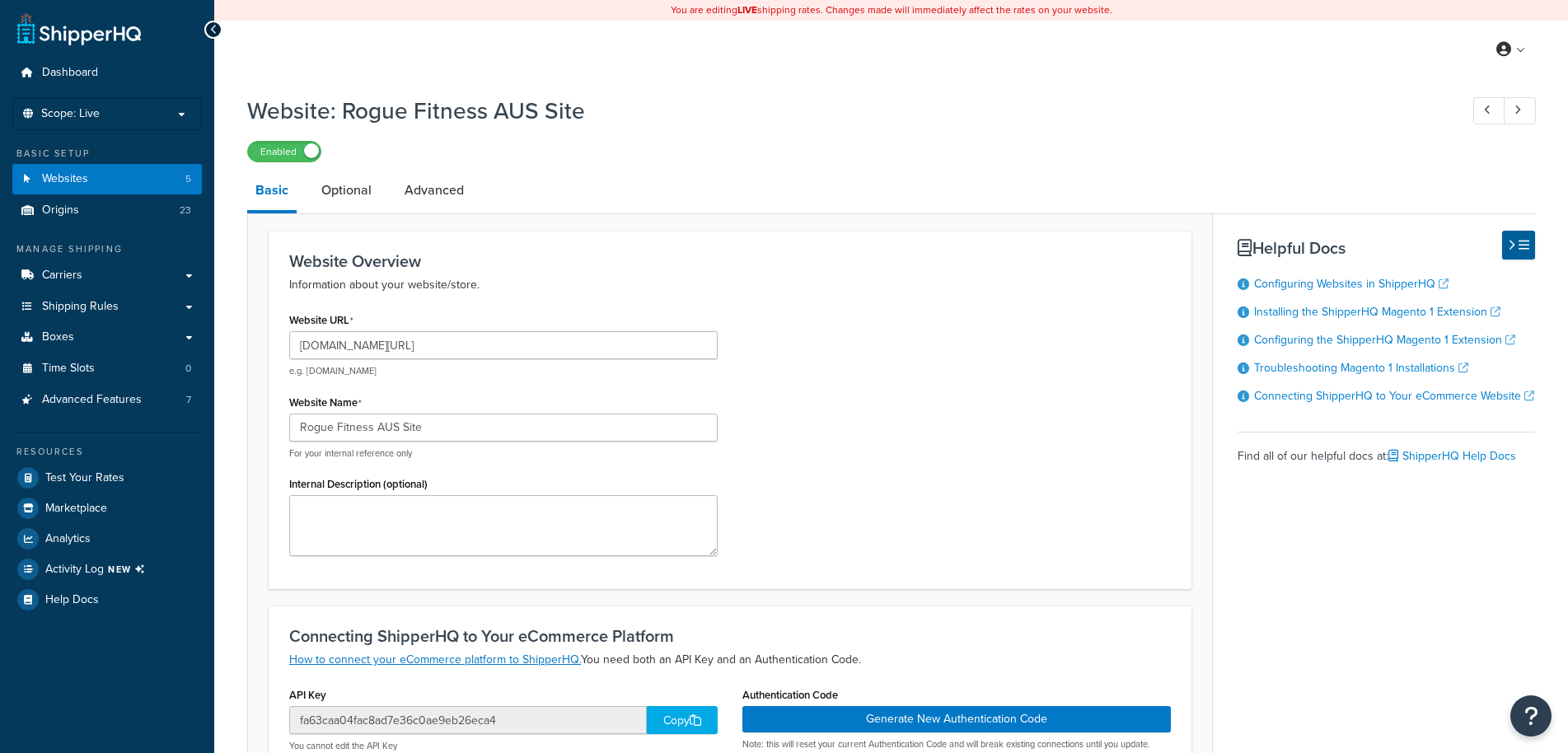
select select "3450"
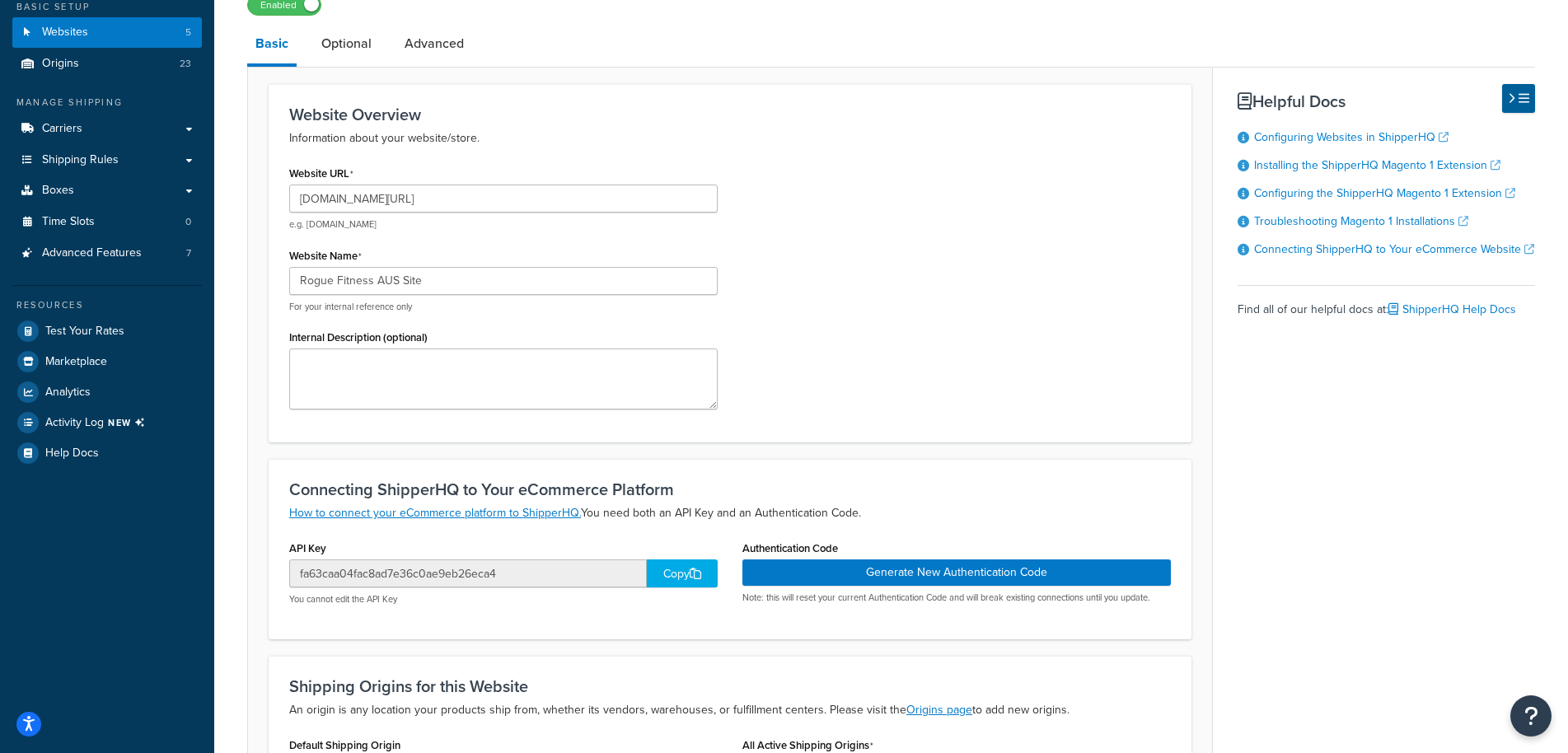
scroll to position [61, 0]
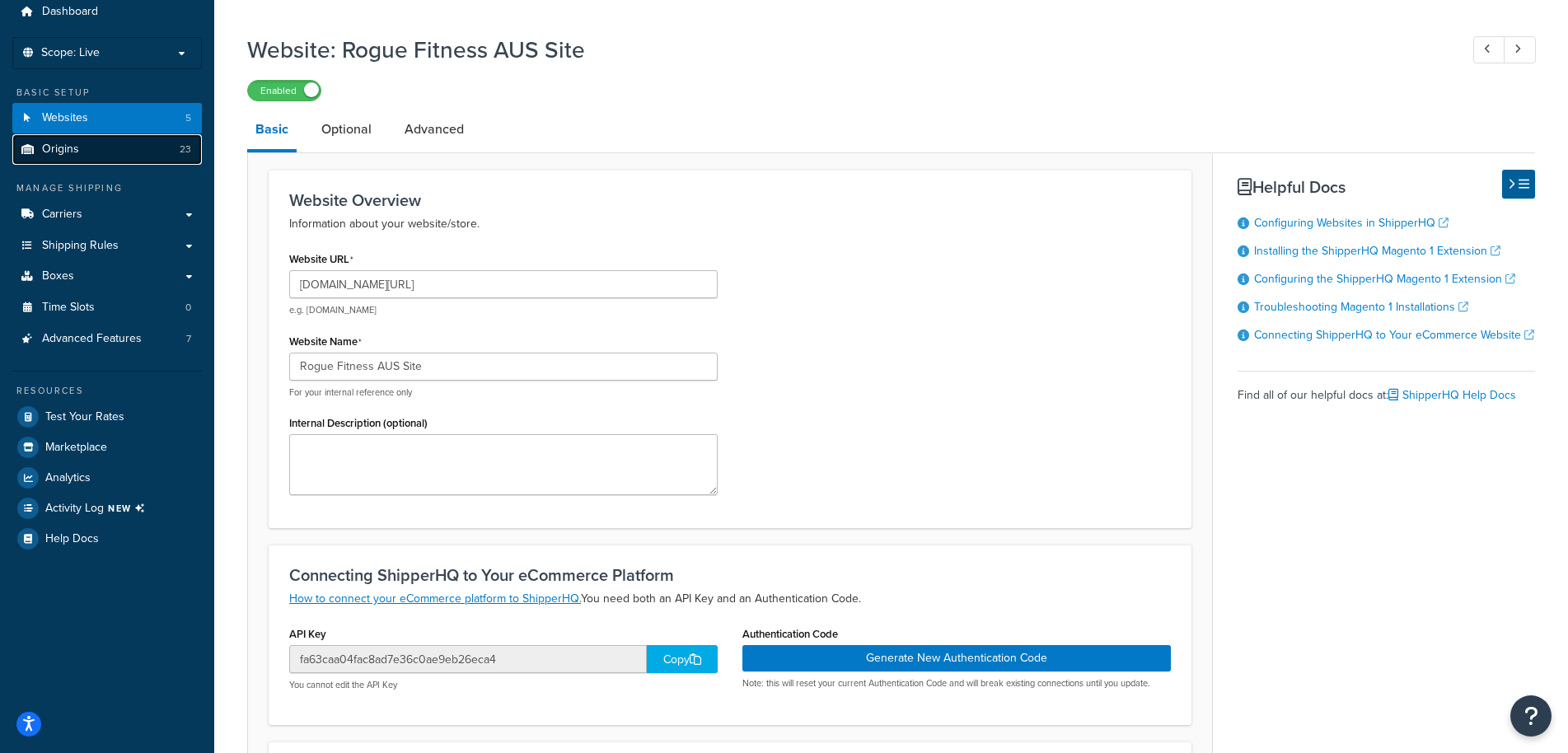
click at [103, 138] on link "Origins 23" at bounding box center [107, 150] width 190 height 31
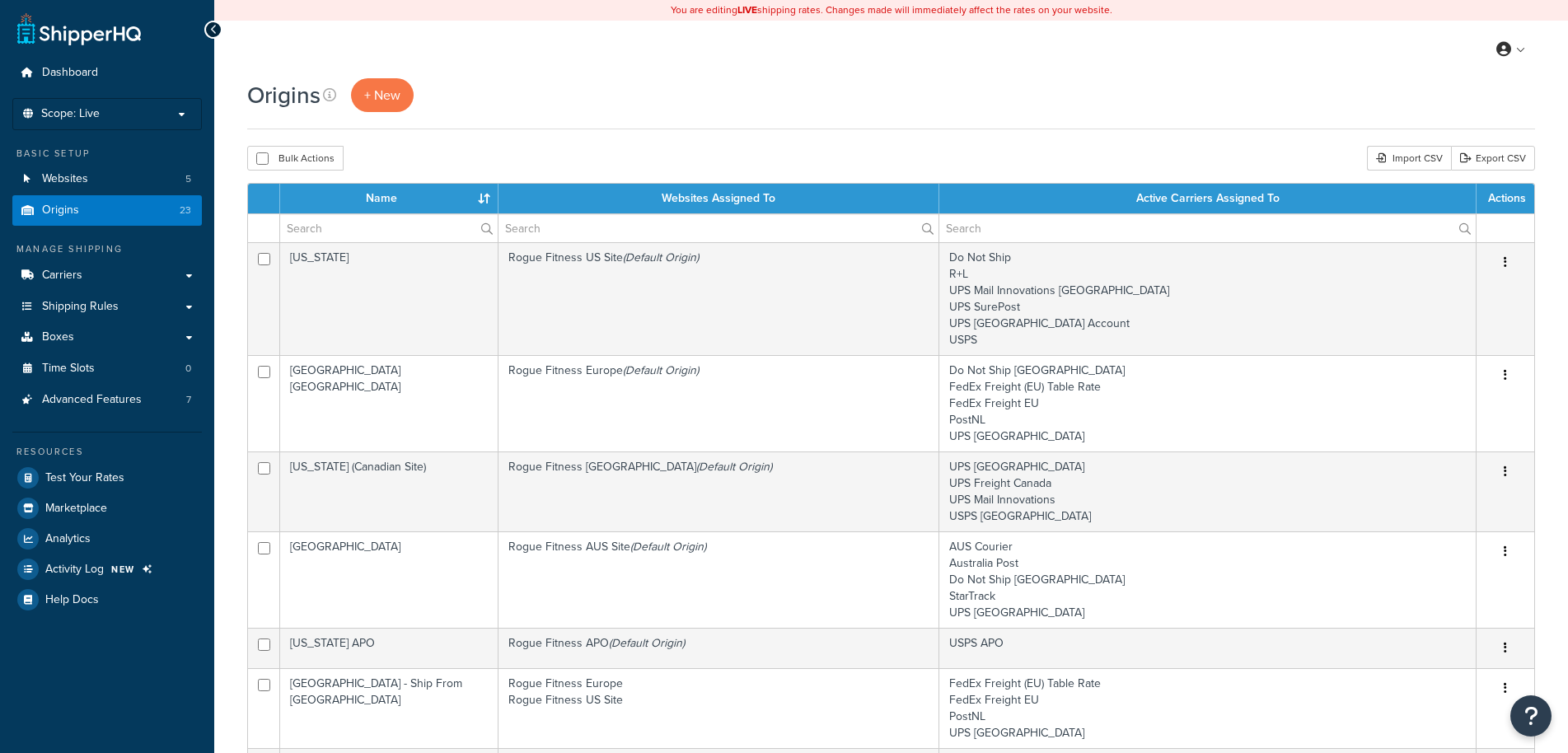
select select "1000"
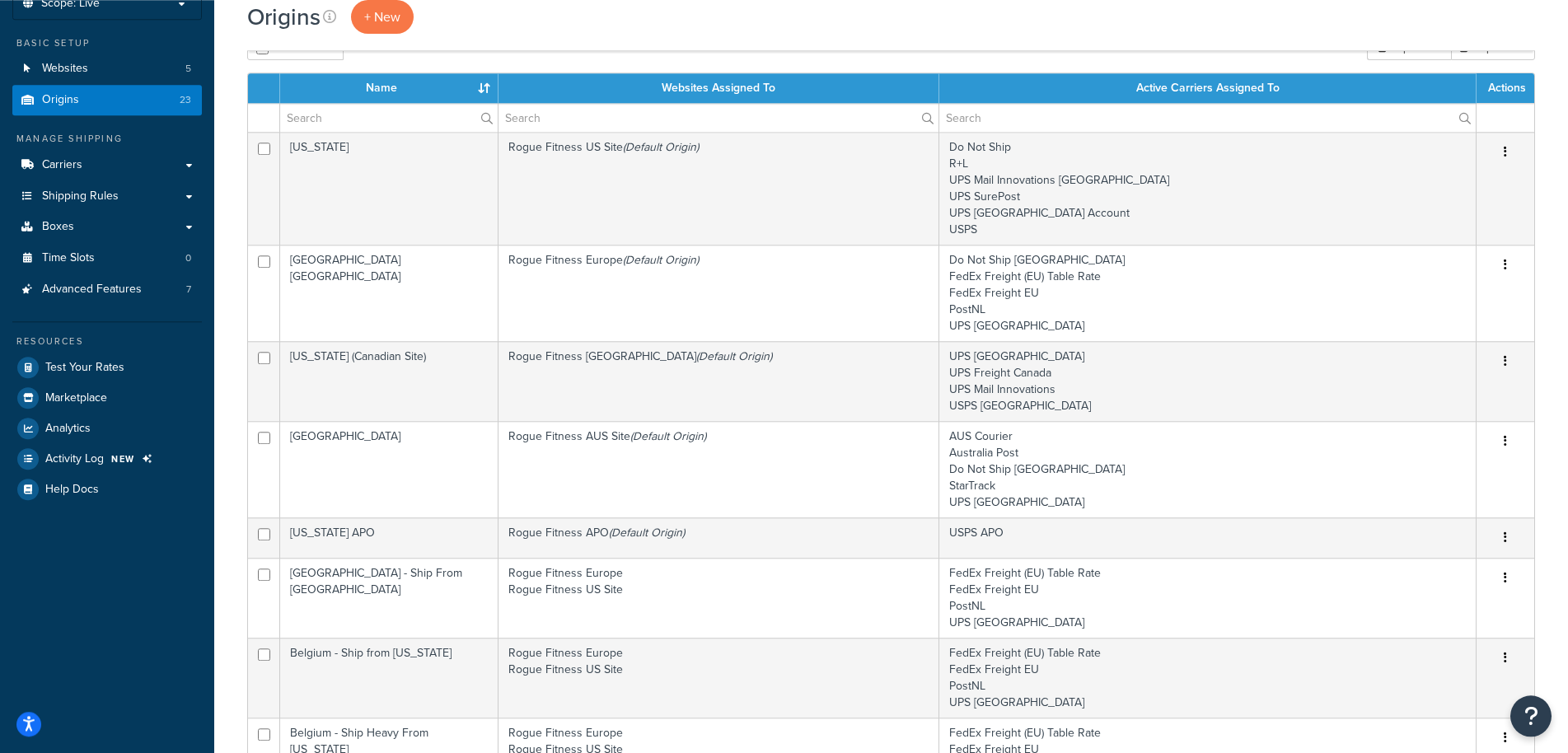
scroll to position [84, 0]
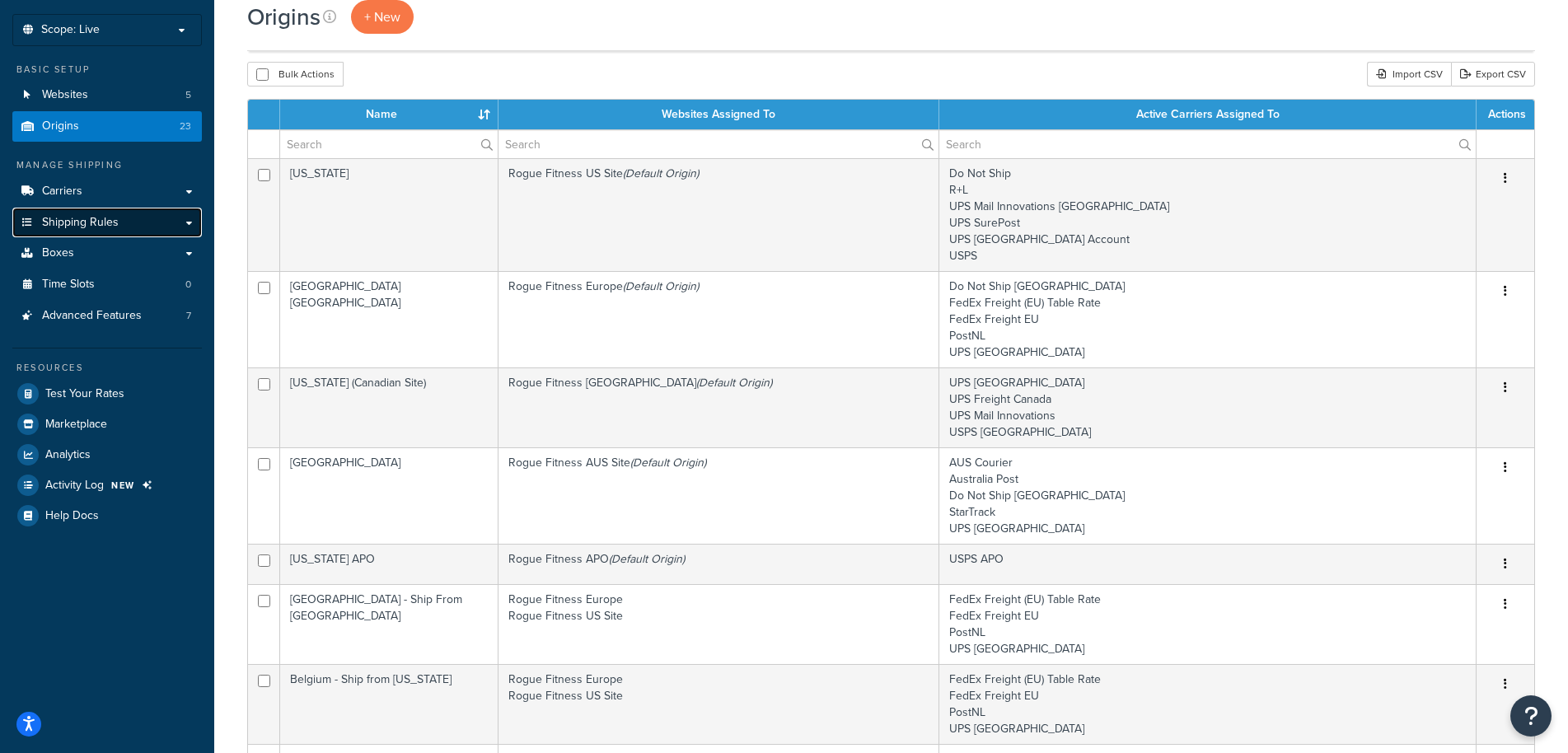
click at [93, 223] on span "Shipping Rules" at bounding box center [80, 222] width 76 height 14
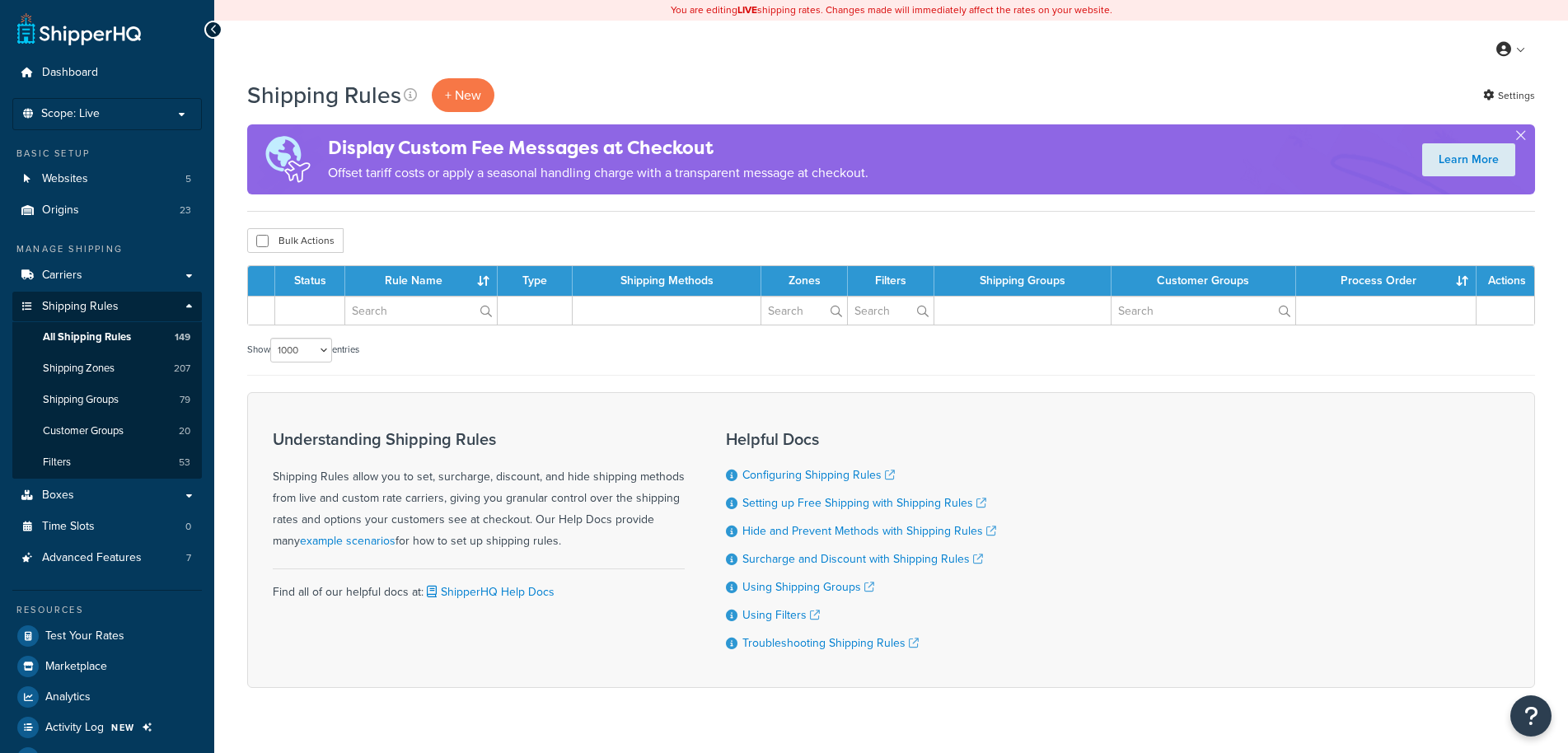
select select "1000"
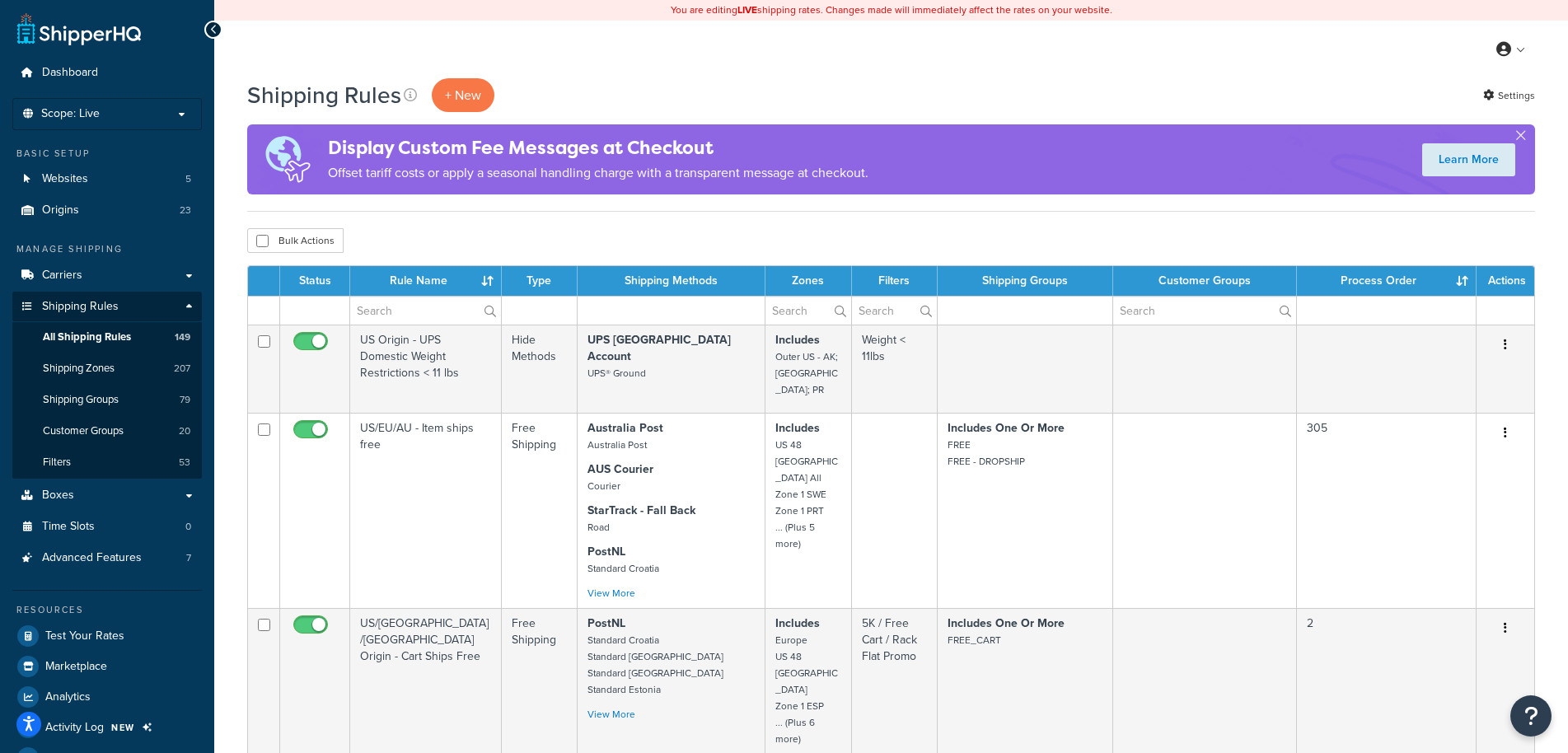
click at [906, 250] on div "Bulk Actions Duplicate Delete" at bounding box center [891, 240] width 1288 height 25
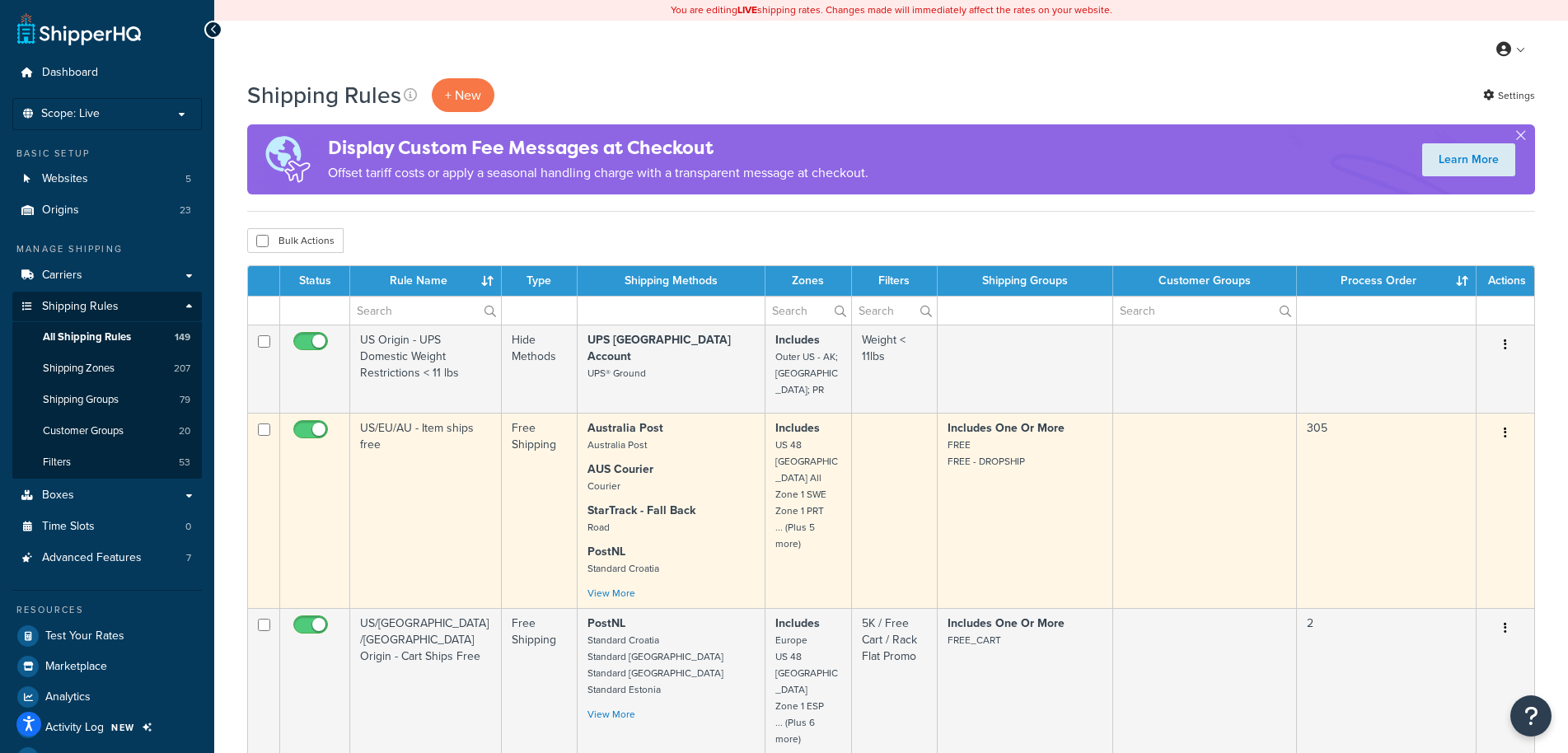
scroll to position [1221, 0]
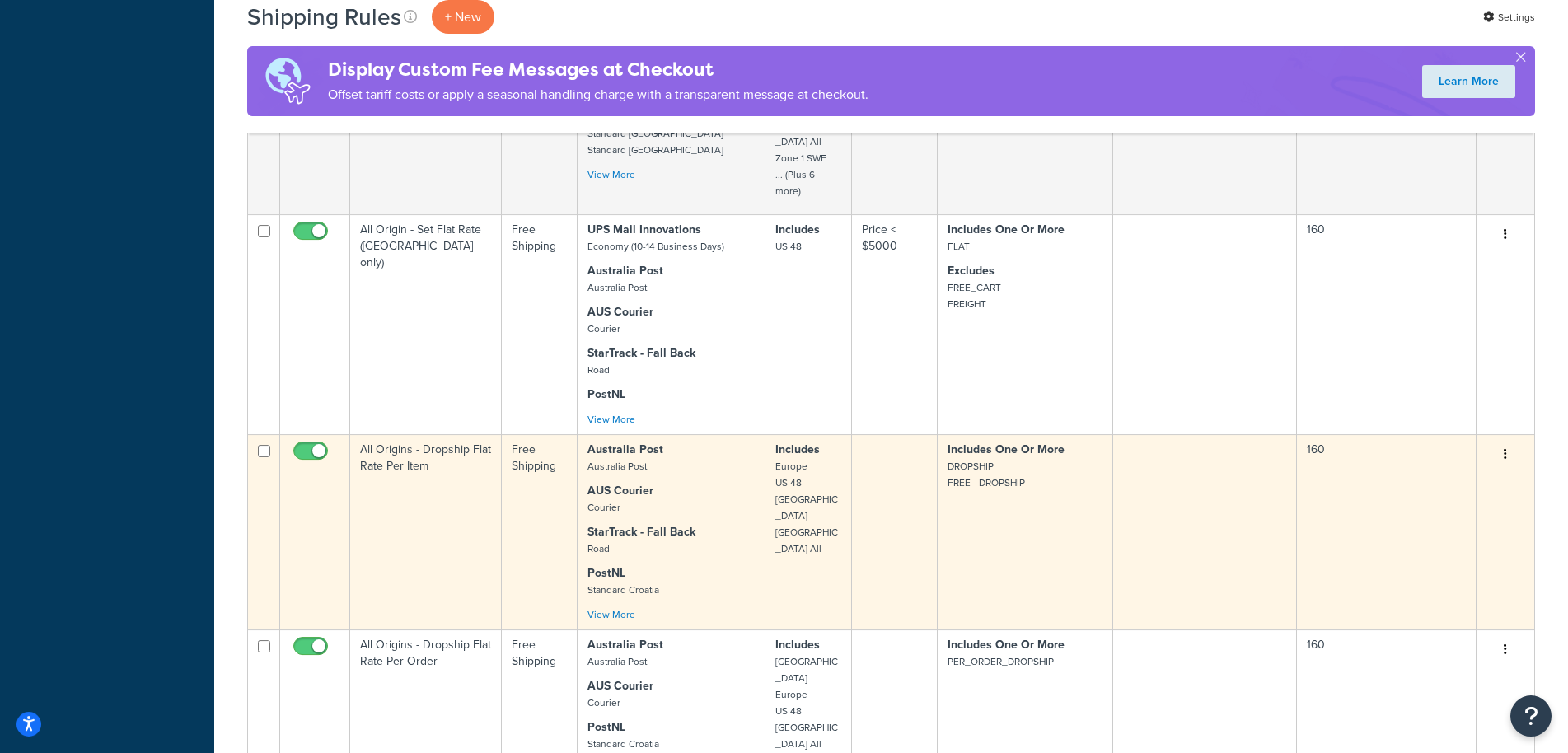
click at [990, 478] on td "Includes One Or More DROPSHIP FREE - DROPSHIP" at bounding box center [1025, 531] width 175 height 195
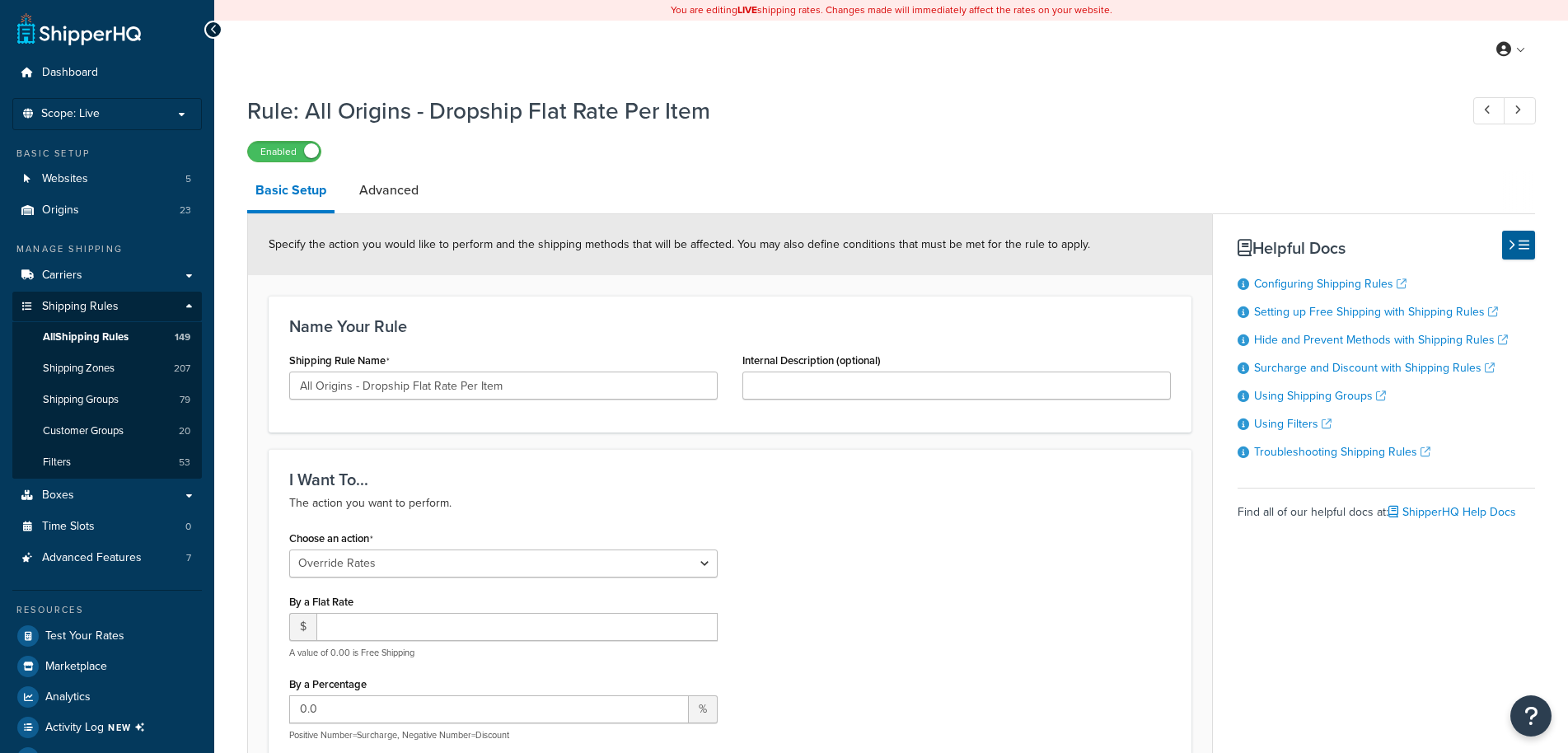
select select "OVERRIDE"
select select "ITEM"
click at [112, 400] on span "Shipping Groups" at bounding box center [80, 399] width 75 height 14
click at [95, 397] on span "Shipping Groups" at bounding box center [80, 399] width 75 height 14
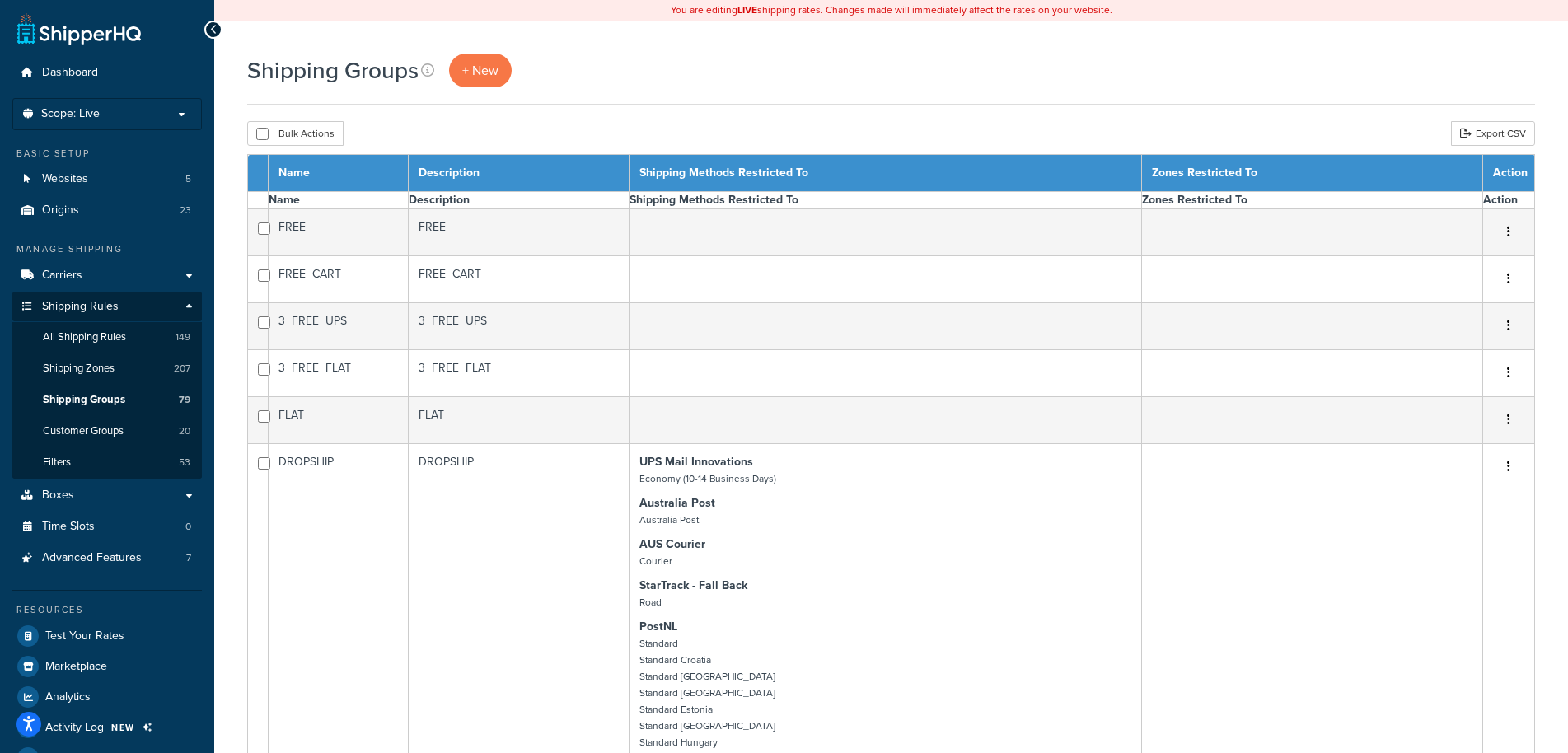
select select "15"
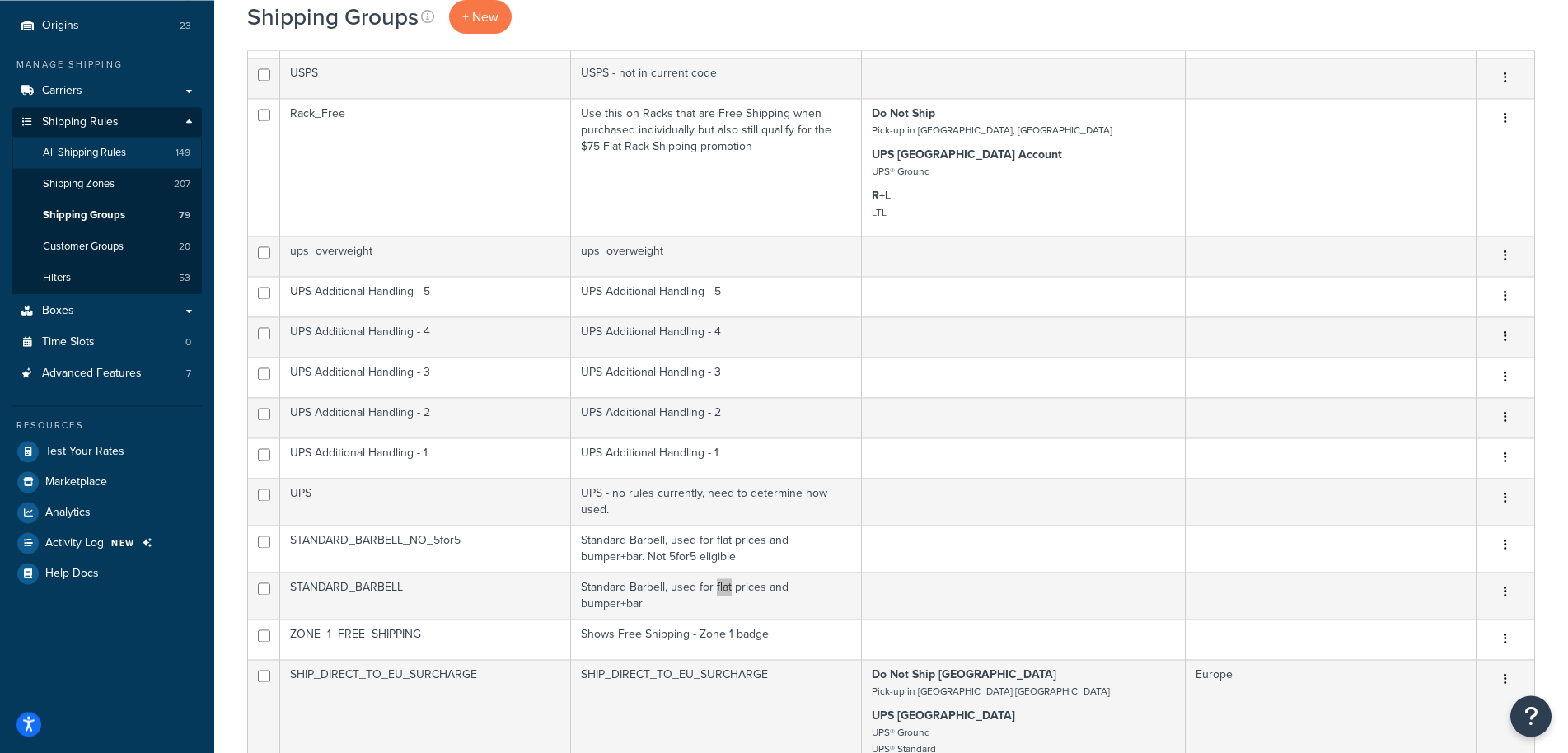
scroll to position [60, 0]
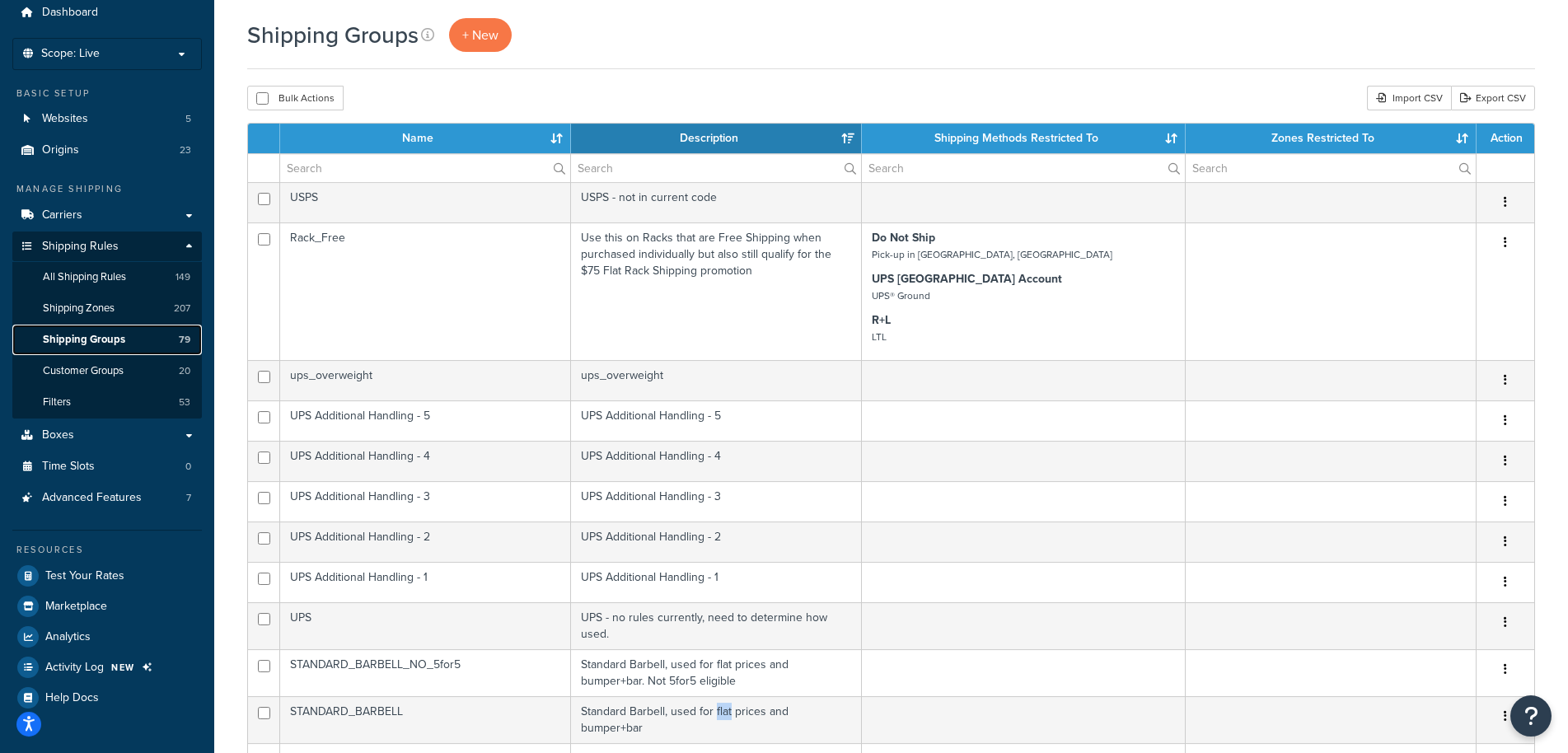
click at [98, 343] on span "Shipping Groups" at bounding box center [84, 339] width 82 height 14
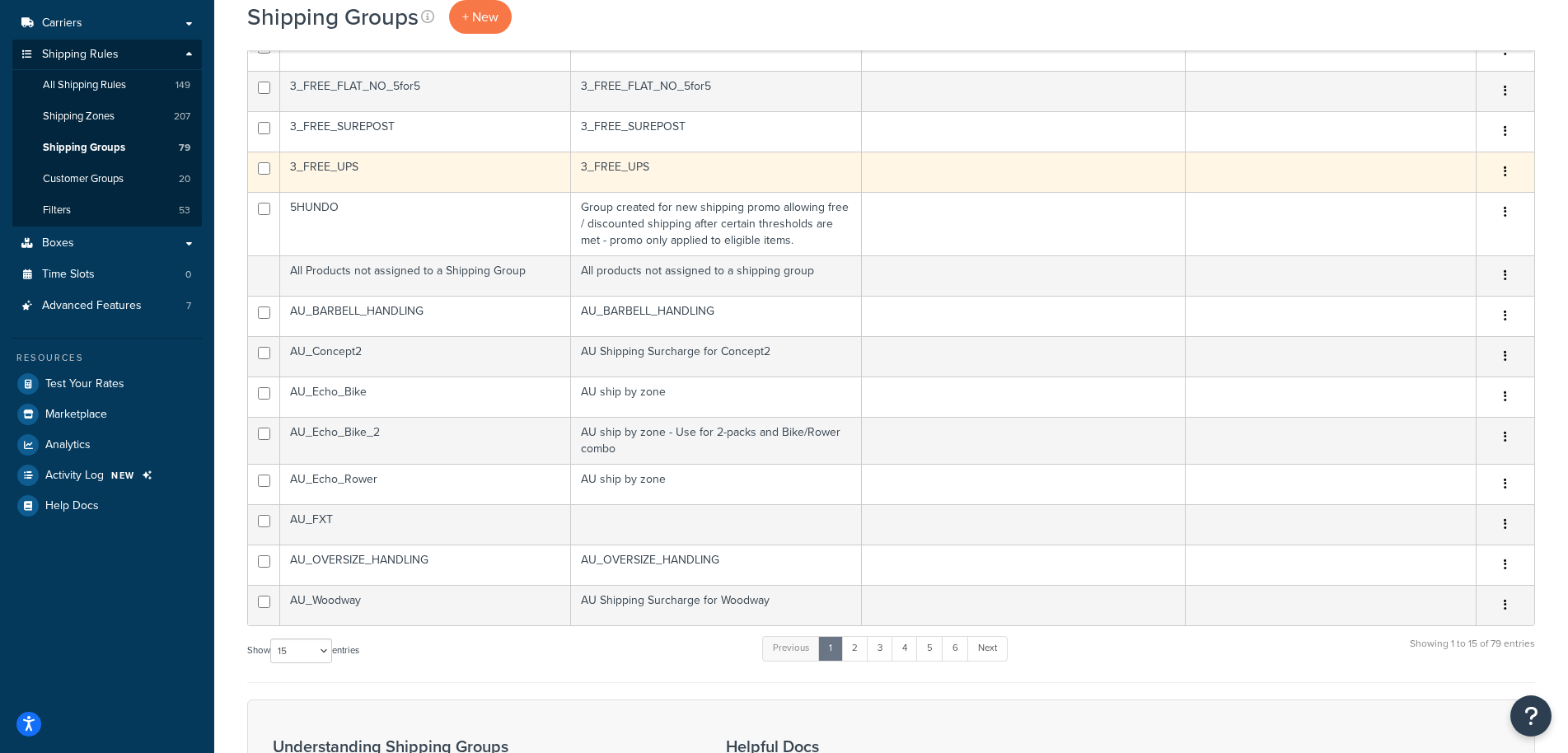
scroll to position [588, 0]
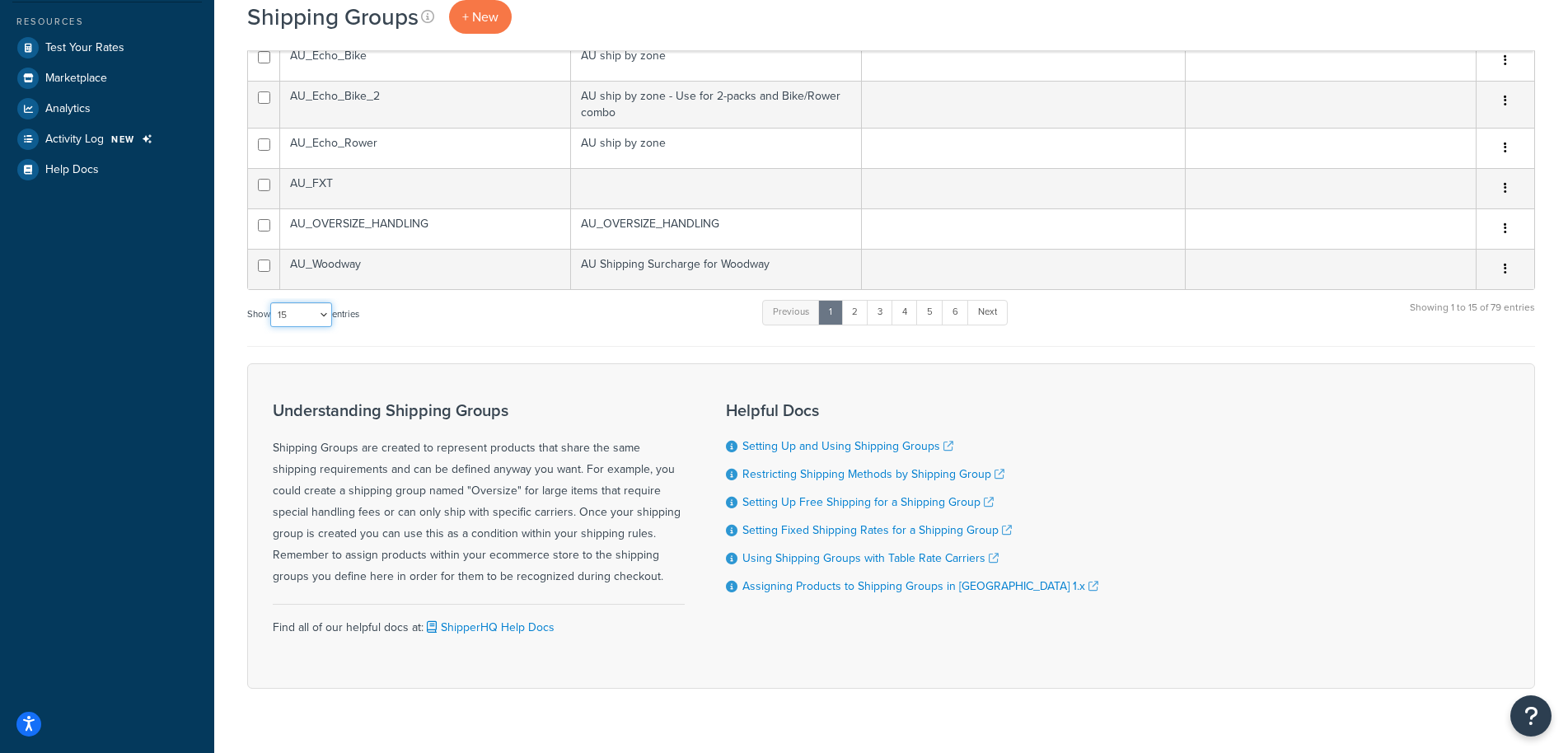
click at [270, 302] on select "10 15 25 50 100" at bounding box center [300, 315] width 62 height 25
select select "100"
click option "100" at bounding box center [0, 0] width 0 height 0
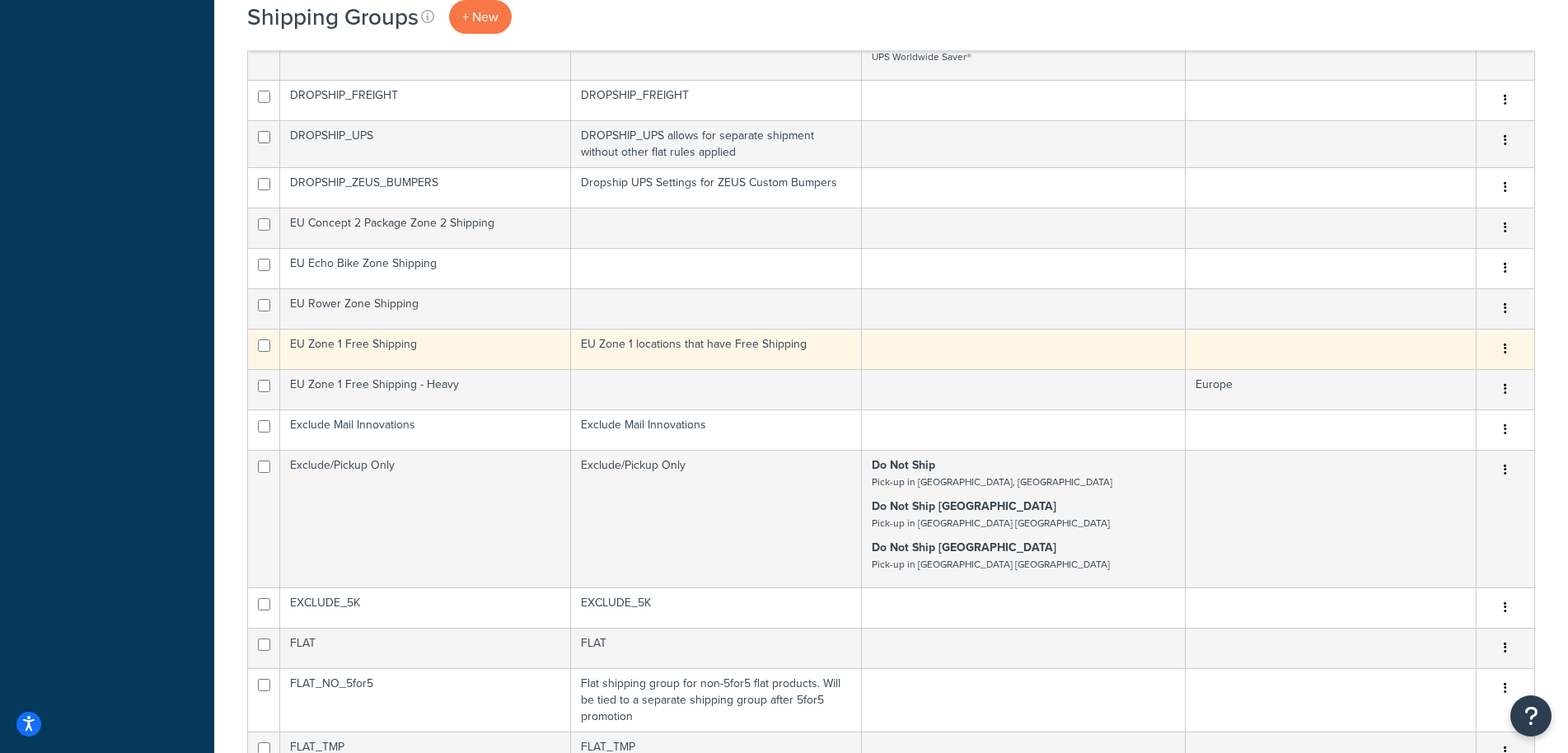
scroll to position [2520, 0]
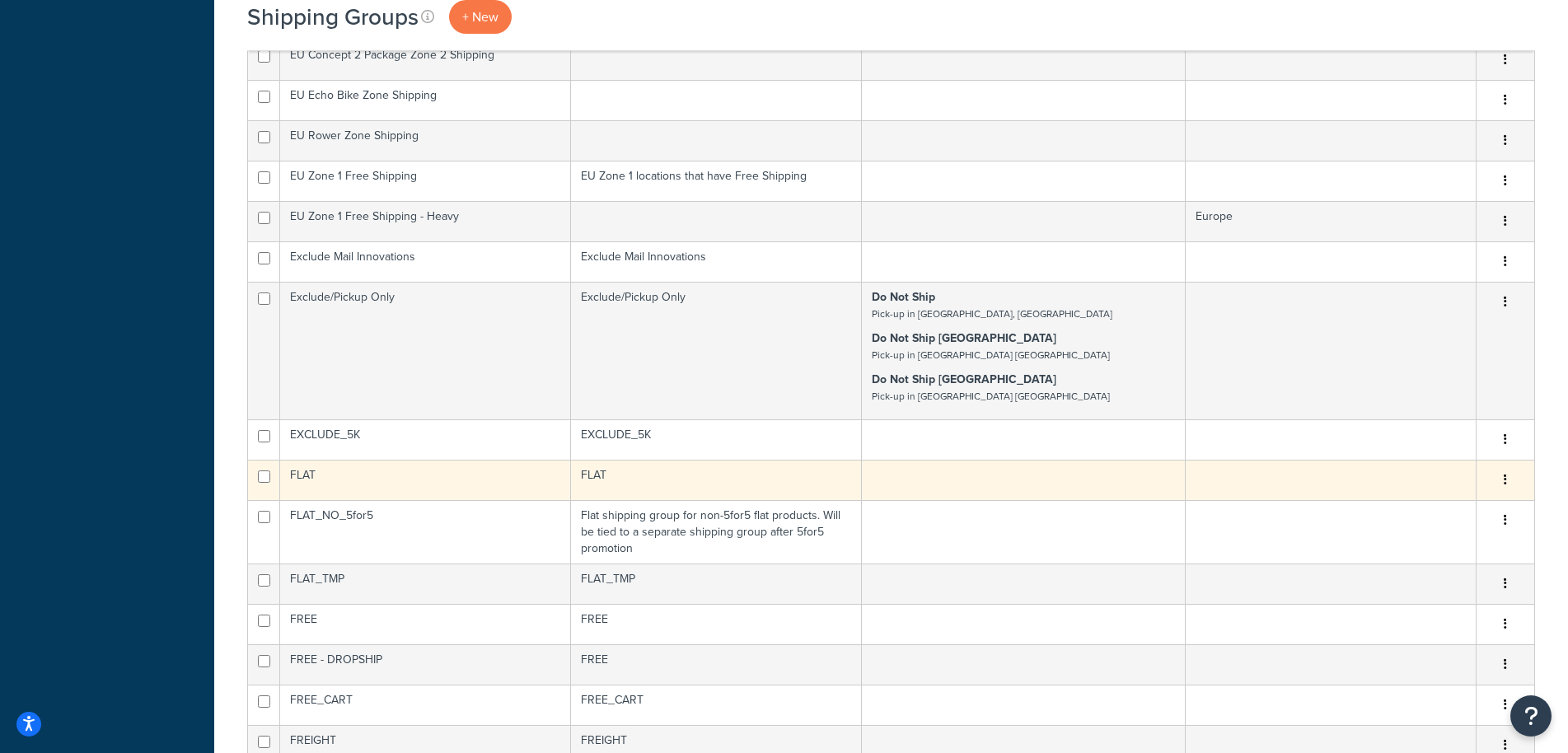
click at [638, 480] on td "FLAT" at bounding box center [716, 479] width 291 height 40
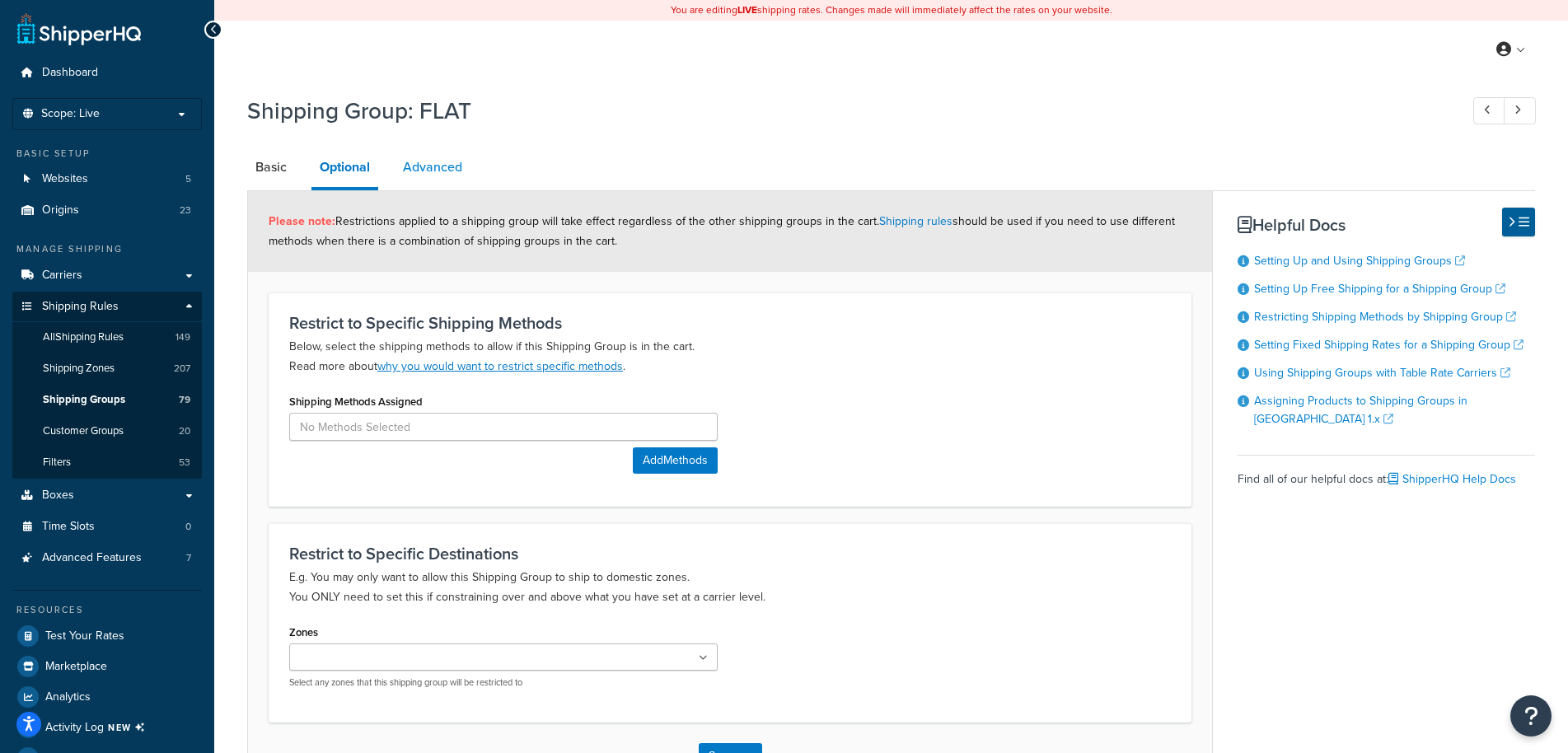
click at [442, 167] on link "Advanced" at bounding box center [432, 167] width 75 height 39
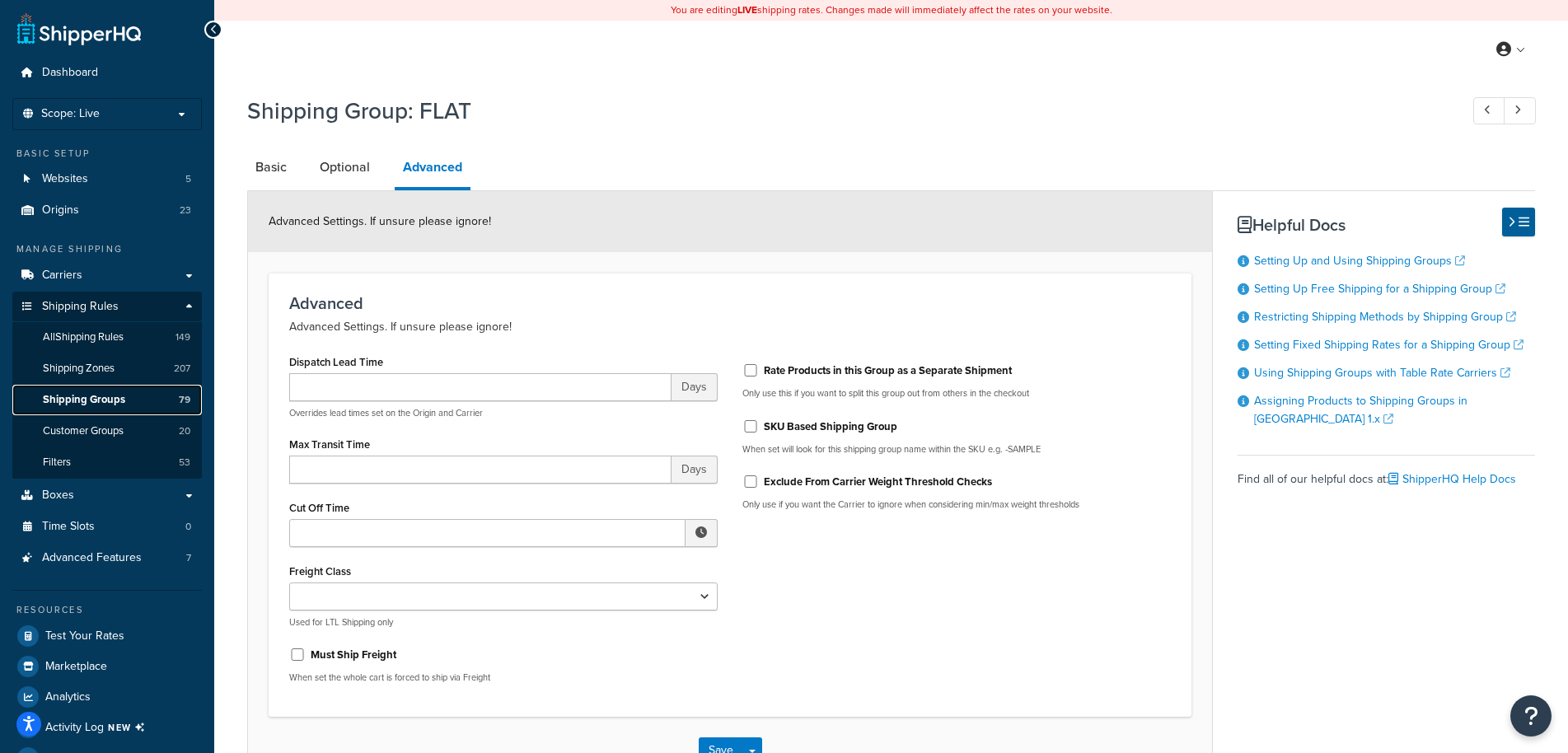
click at [103, 397] on span "Shipping Groups" at bounding box center [84, 399] width 82 height 14
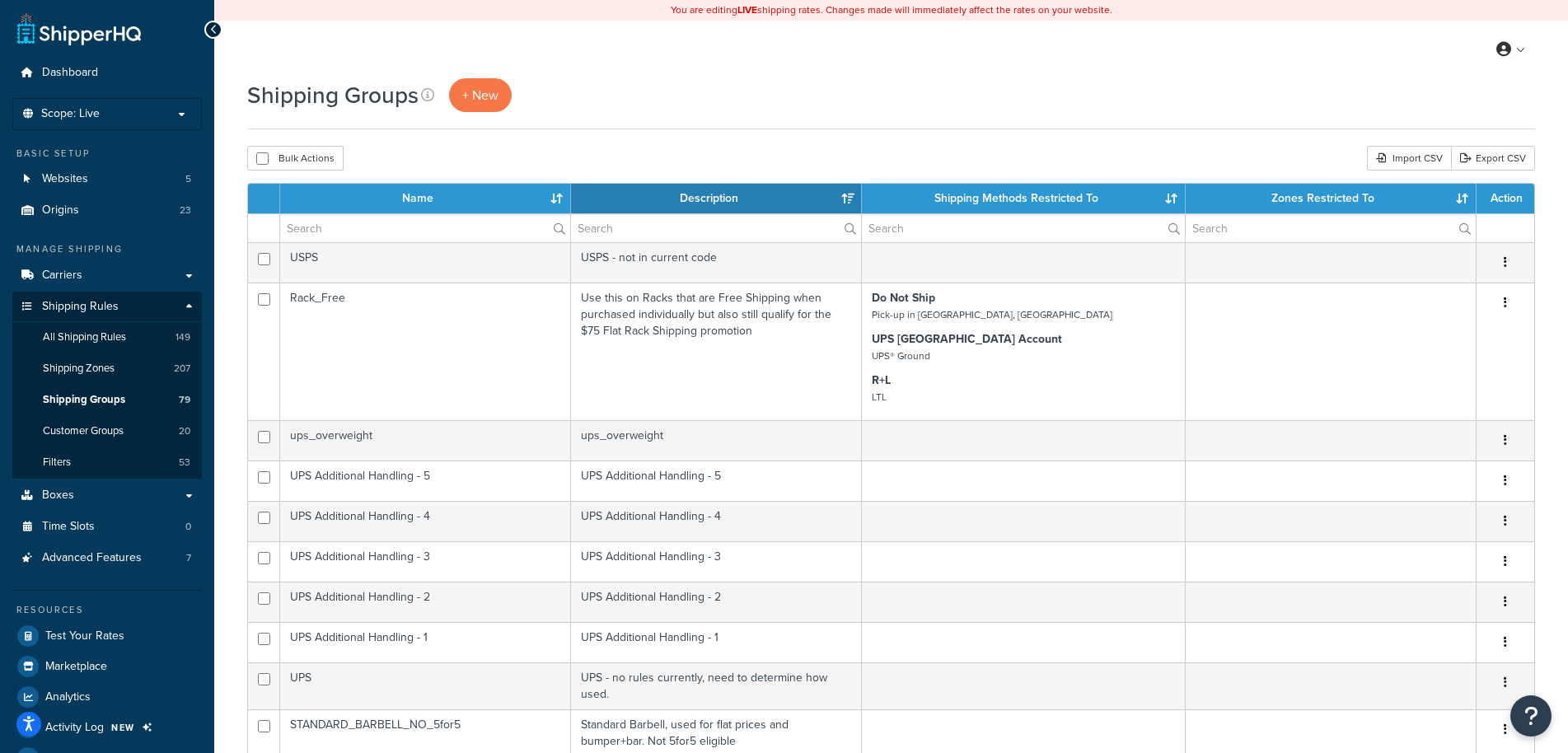
click at [454, 193] on th "Name" at bounding box center [425, 198] width 291 height 30
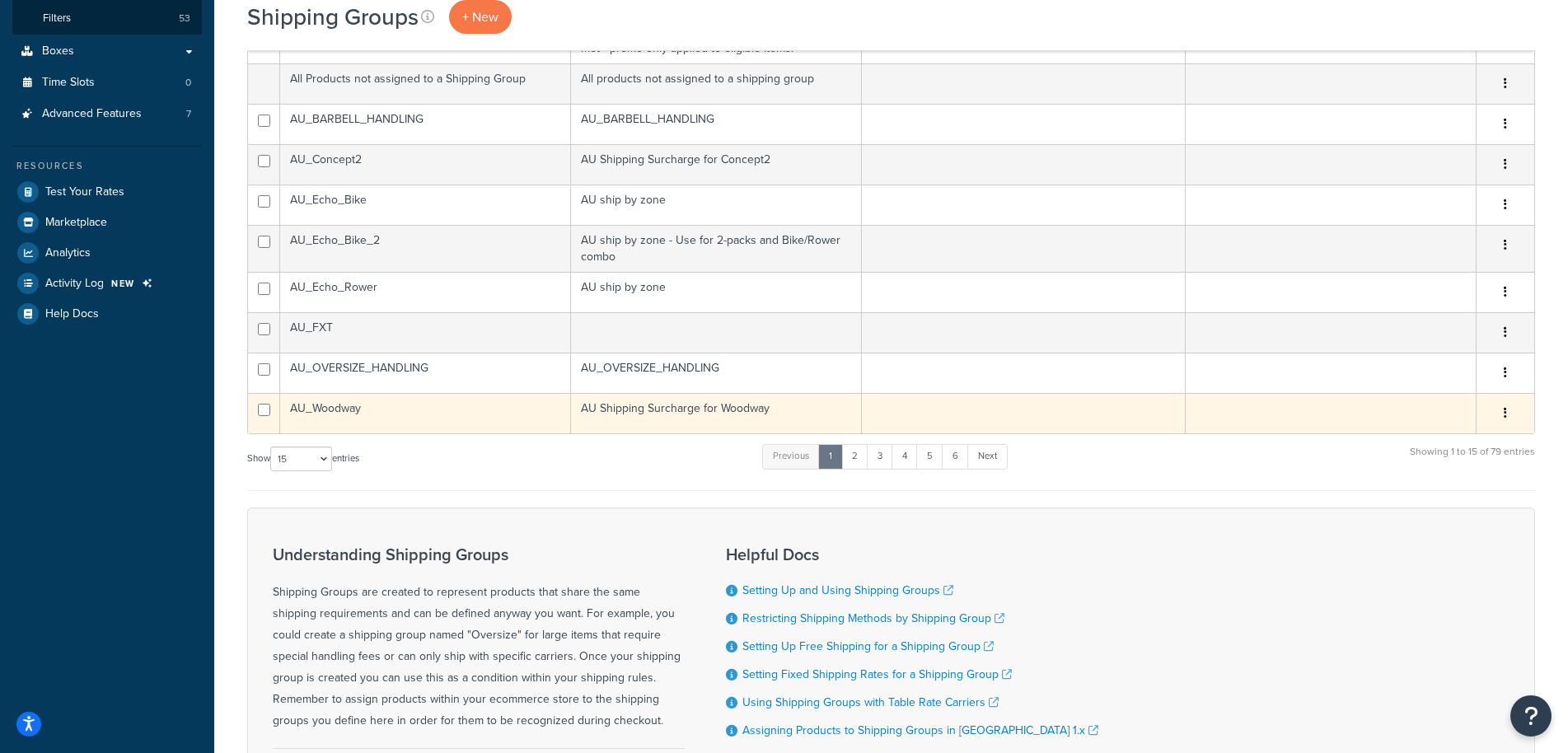
scroll to position [420, 0]
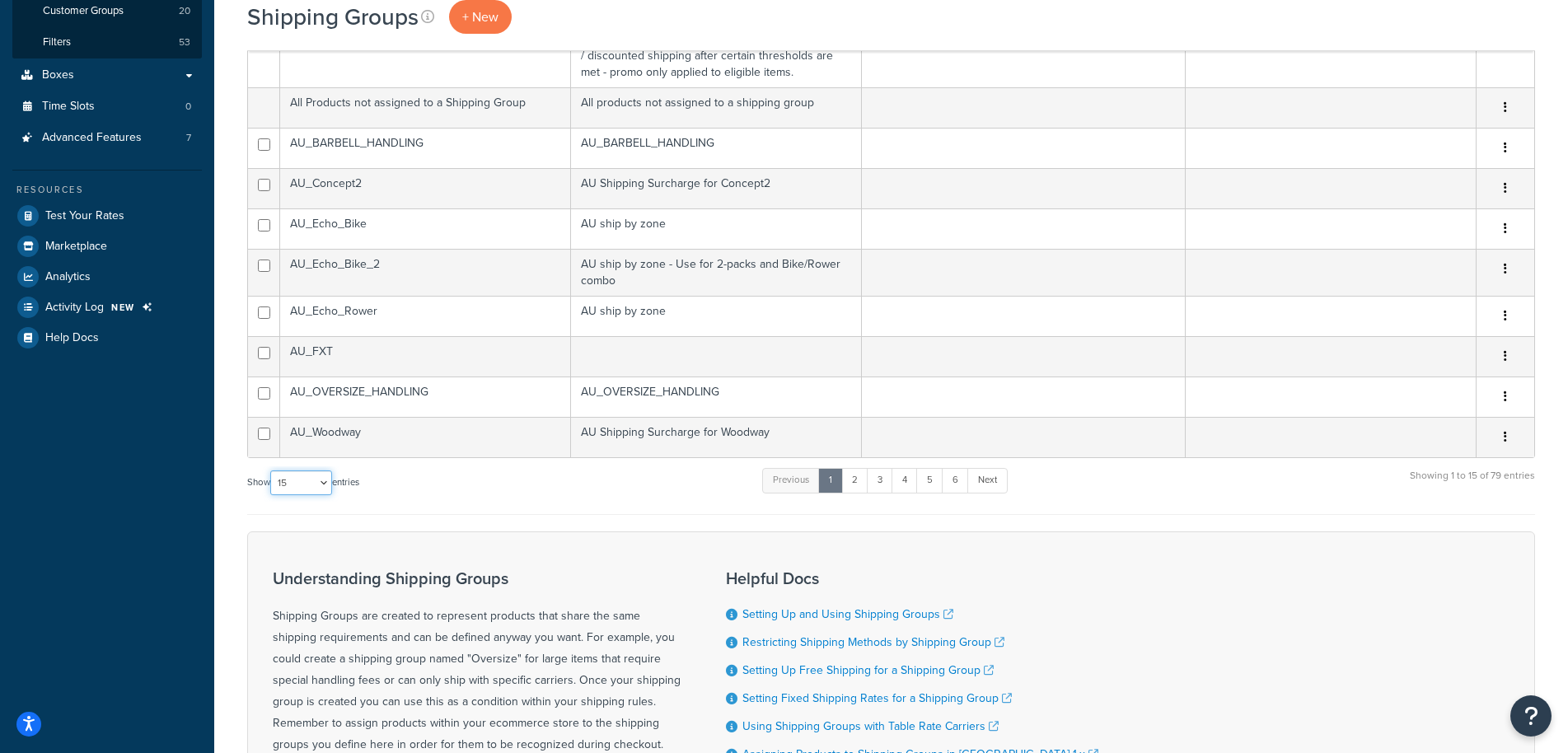
click at [270, 470] on select "10 15 25 50 100" at bounding box center [300, 482] width 62 height 25
select select "100"
click option "100" at bounding box center [0, 0] width 0 height 0
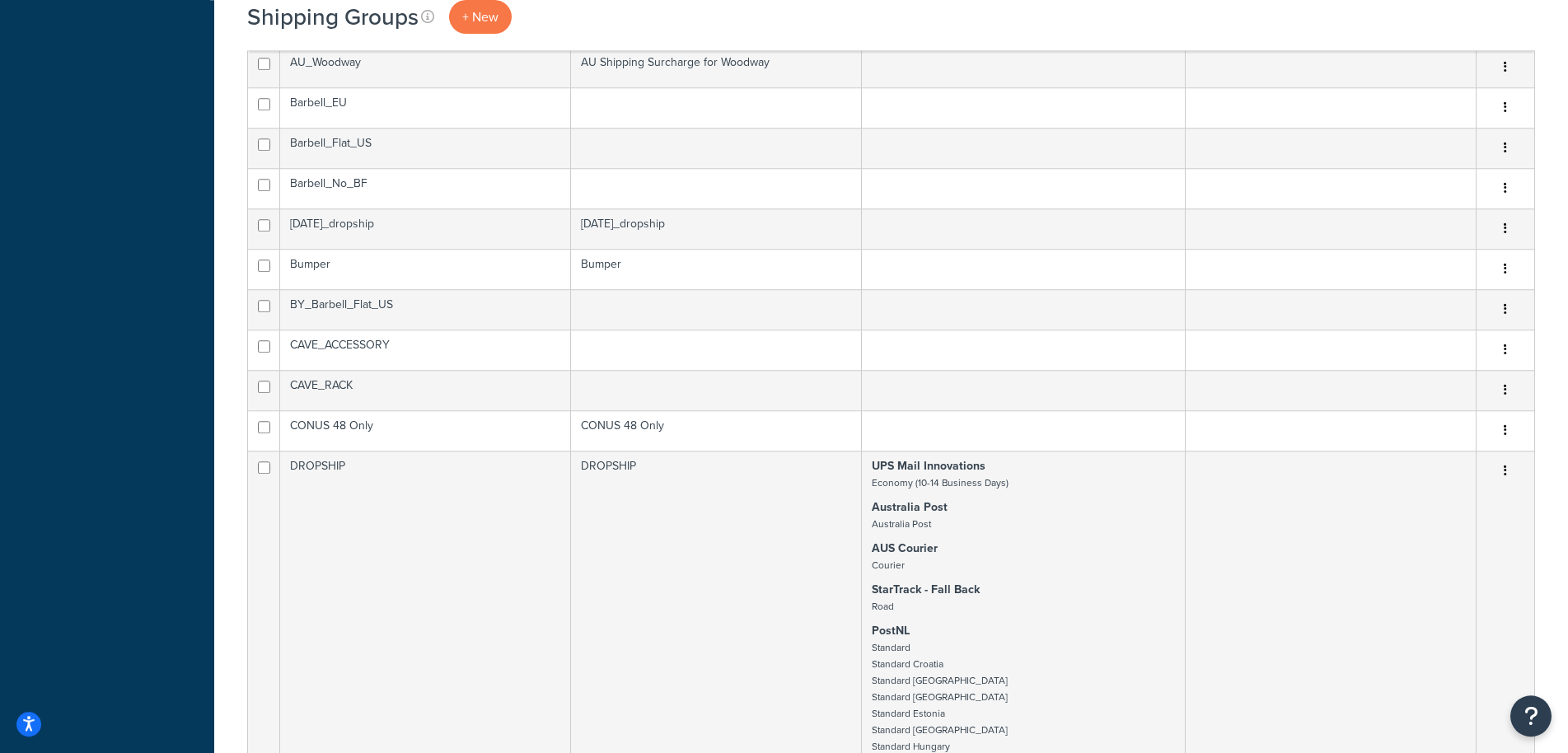
scroll to position [924, 0]
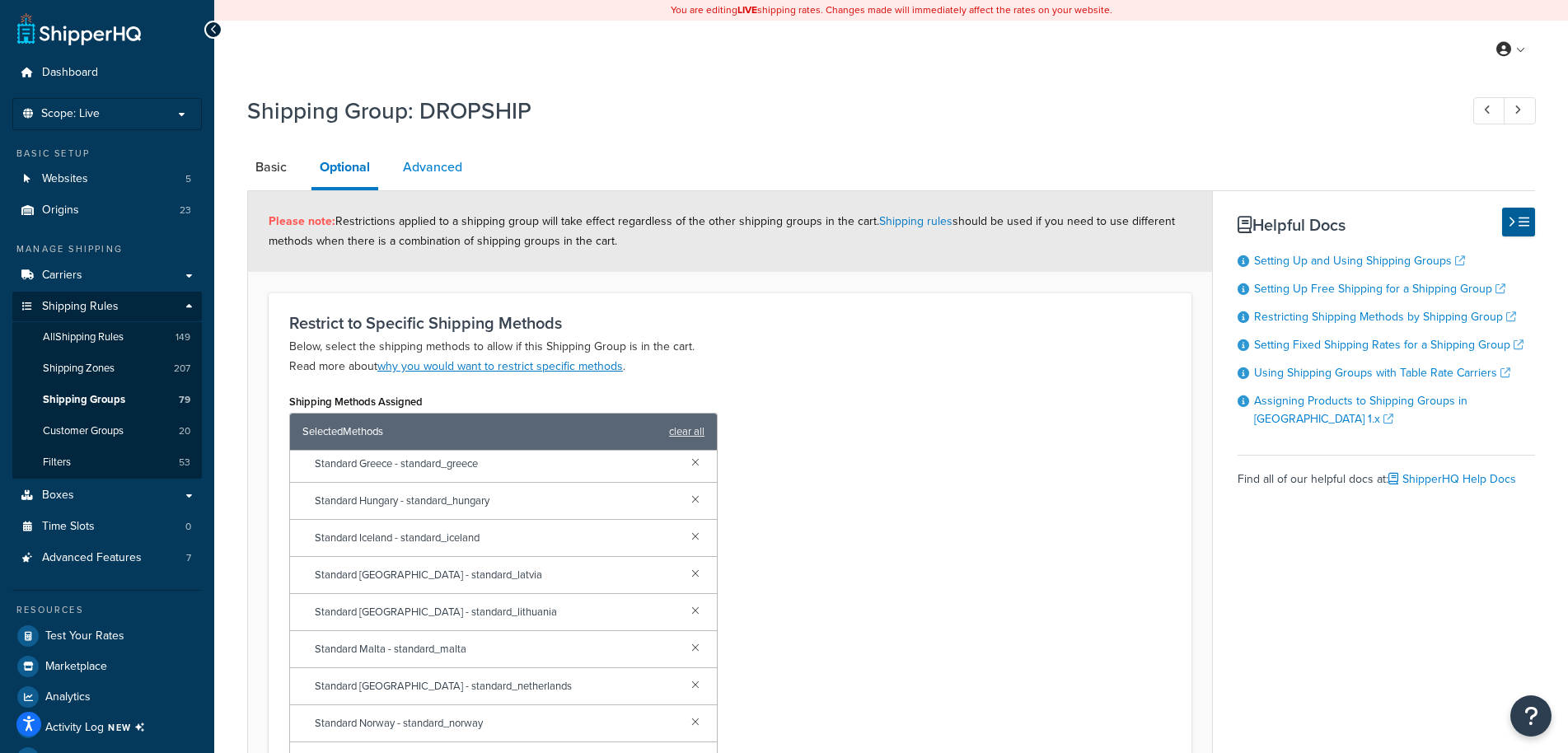
click at [439, 164] on link "Advanced" at bounding box center [432, 167] width 75 height 39
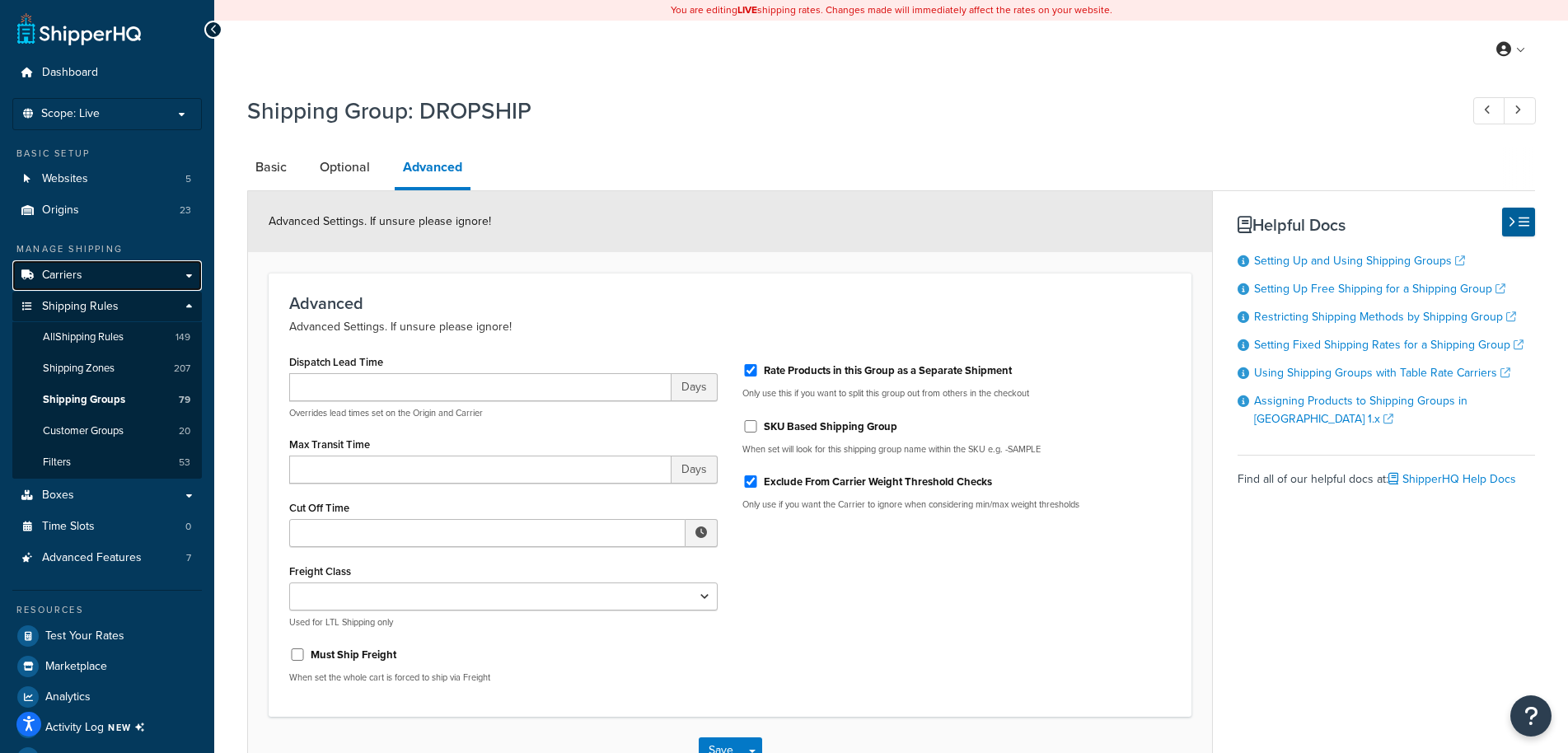
click at [112, 270] on link "Carriers" at bounding box center [107, 275] width 190 height 31
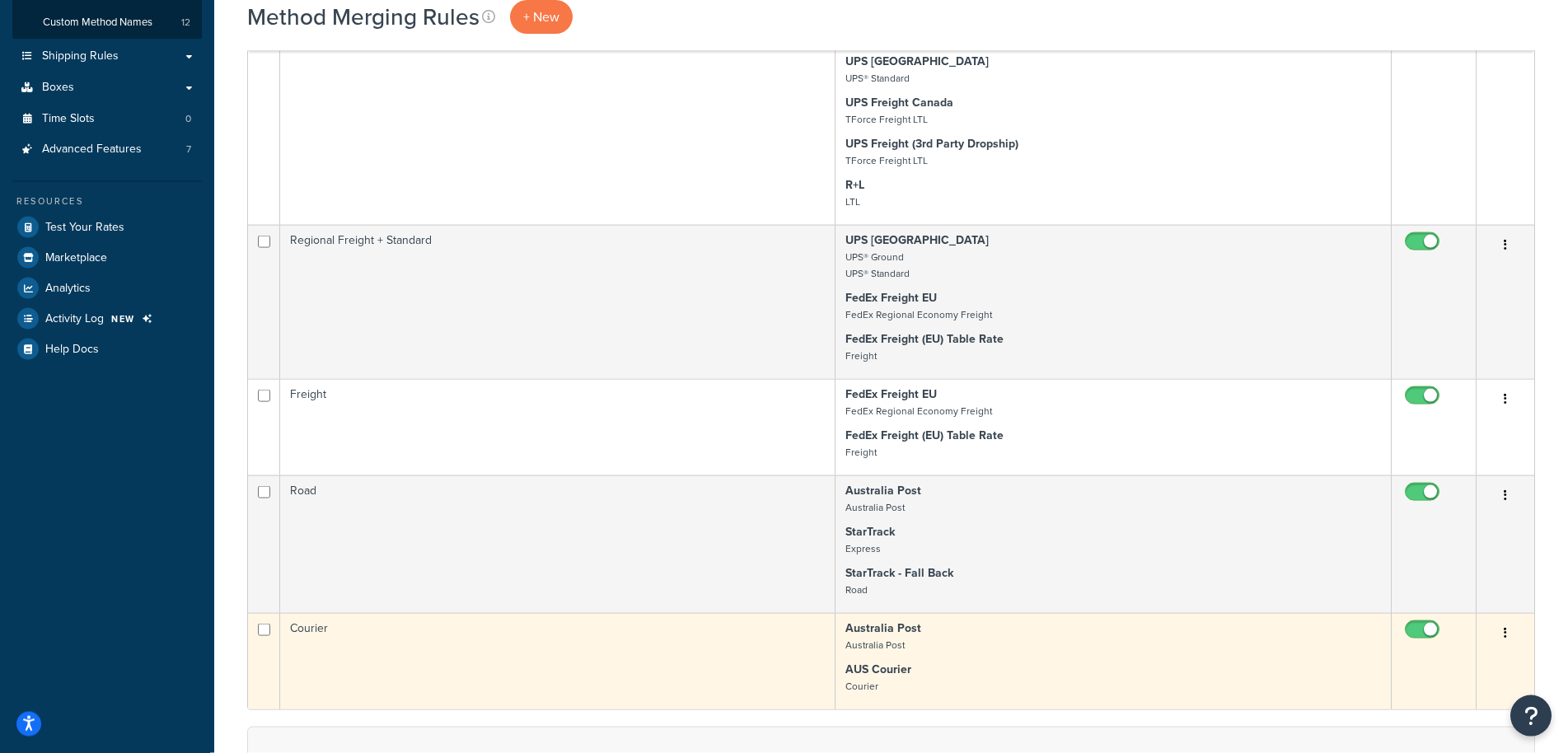
scroll to position [336, 0]
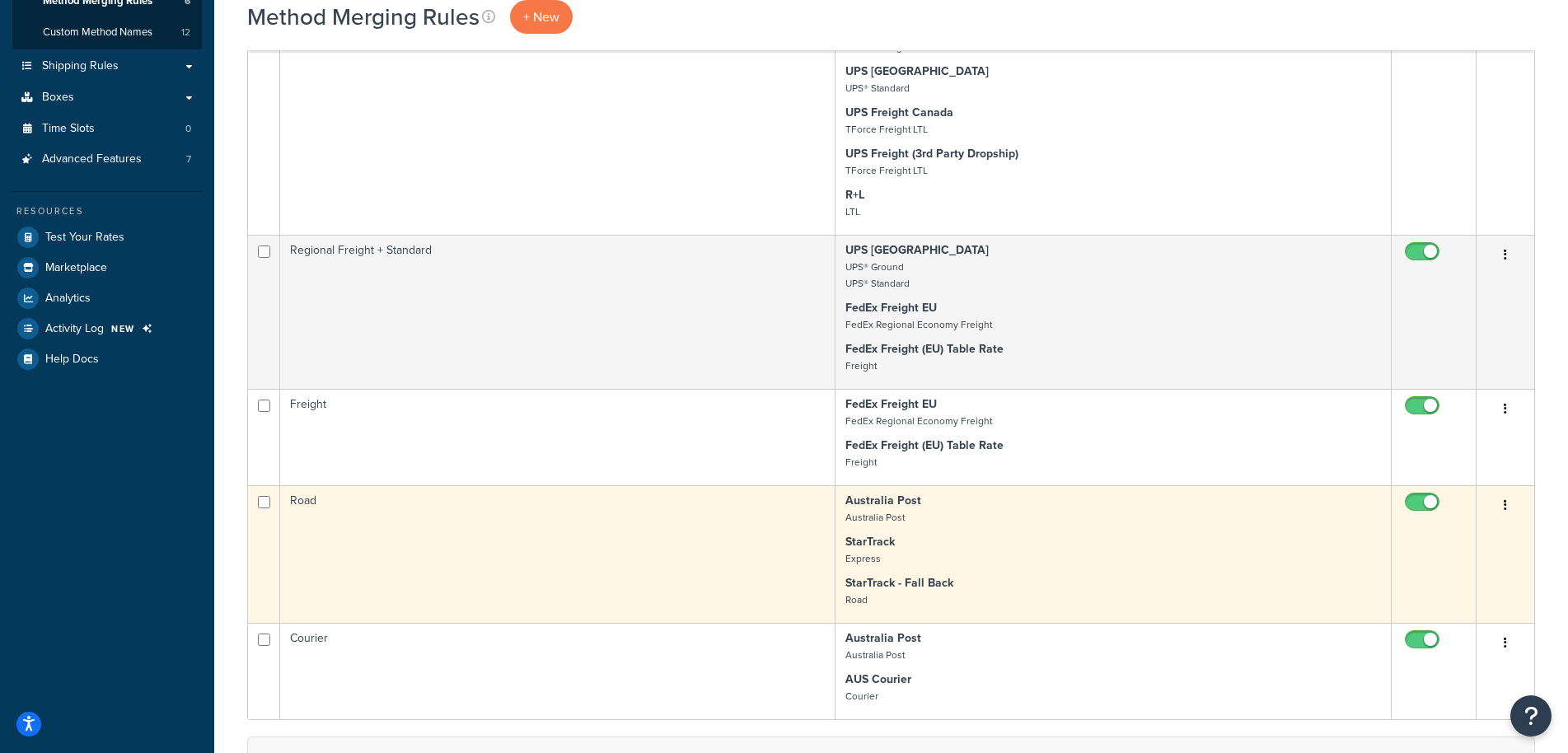
click at [1297, 520] on p "Australia Post [GEOGRAPHIC_DATA] Post" at bounding box center [1113, 509] width 536 height 33
click at [1509, 511] on button "button" at bounding box center [1505, 506] width 23 height 27
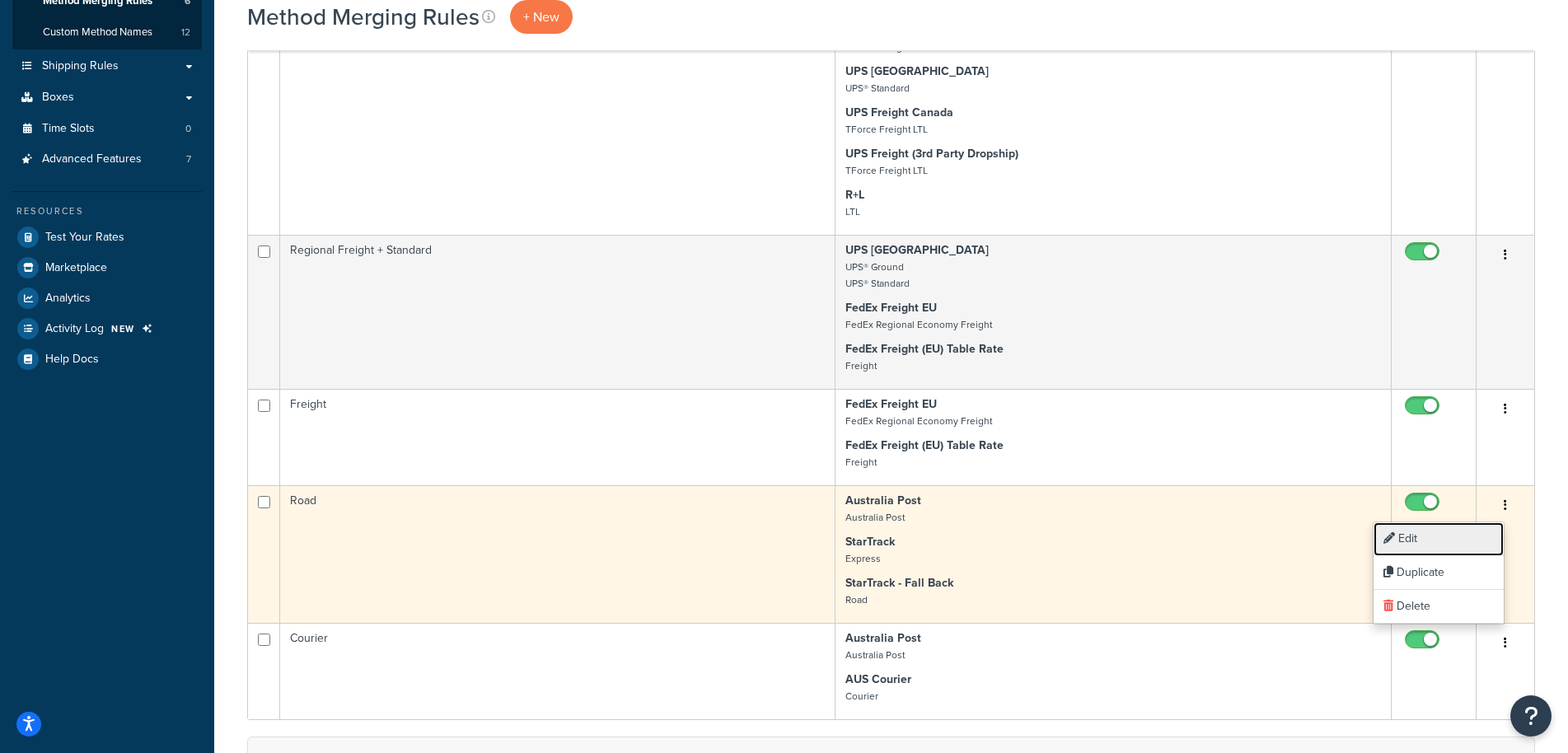
click at [1401, 536] on link "Edit" at bounding box center [1438, 539] width 130 height 33
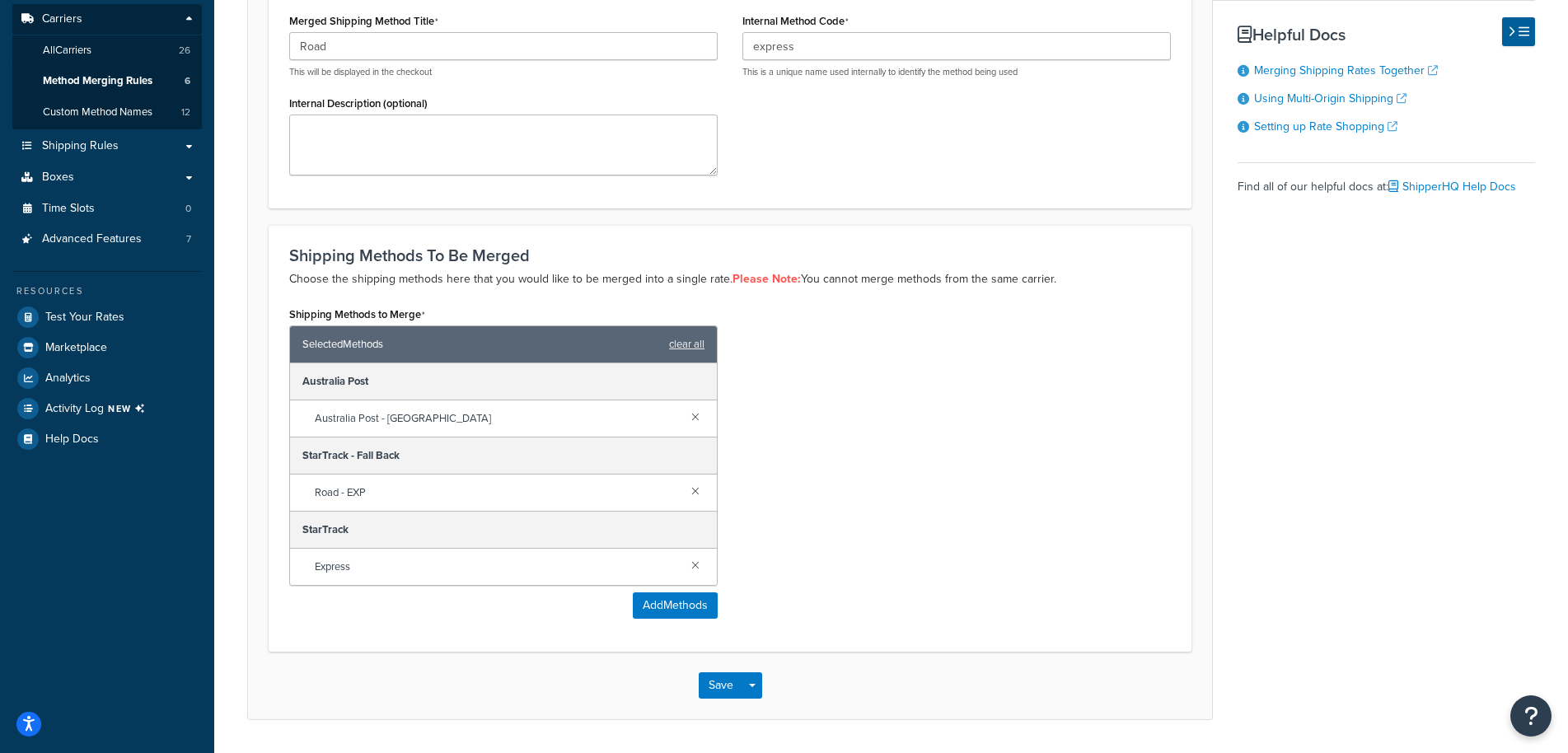
scroll to position [319, 0]
